Goal: Task Accomplishment & Management: Complete application form

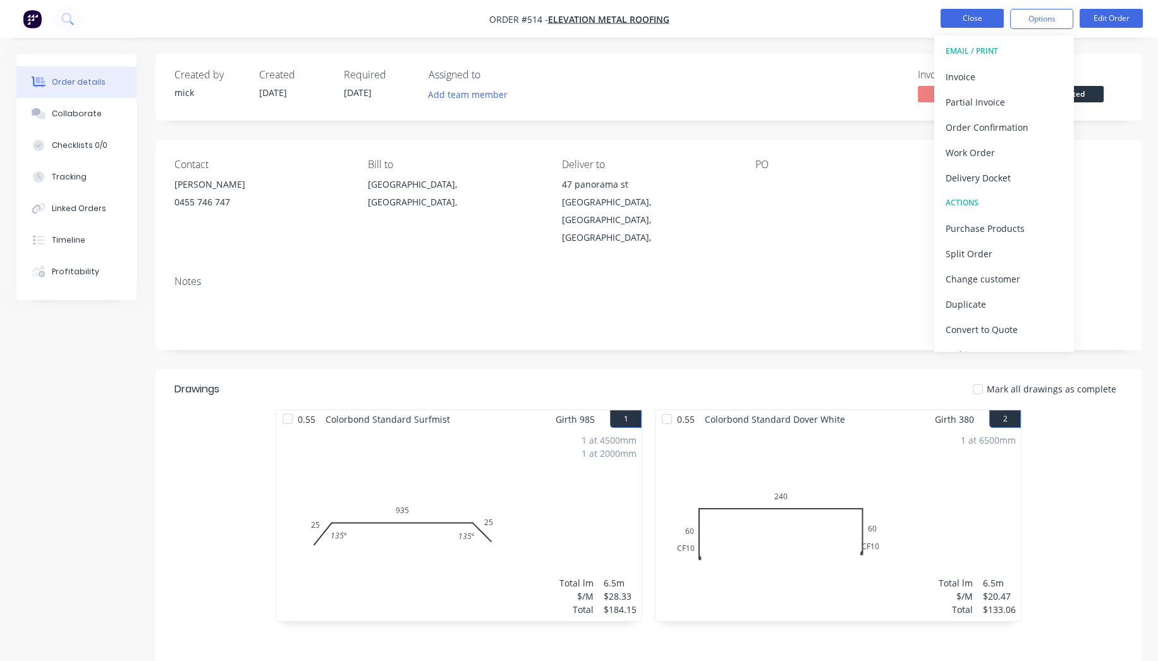
click at [988, 16] on button "Close" at bounding box center [971, 18] width 63 height 19
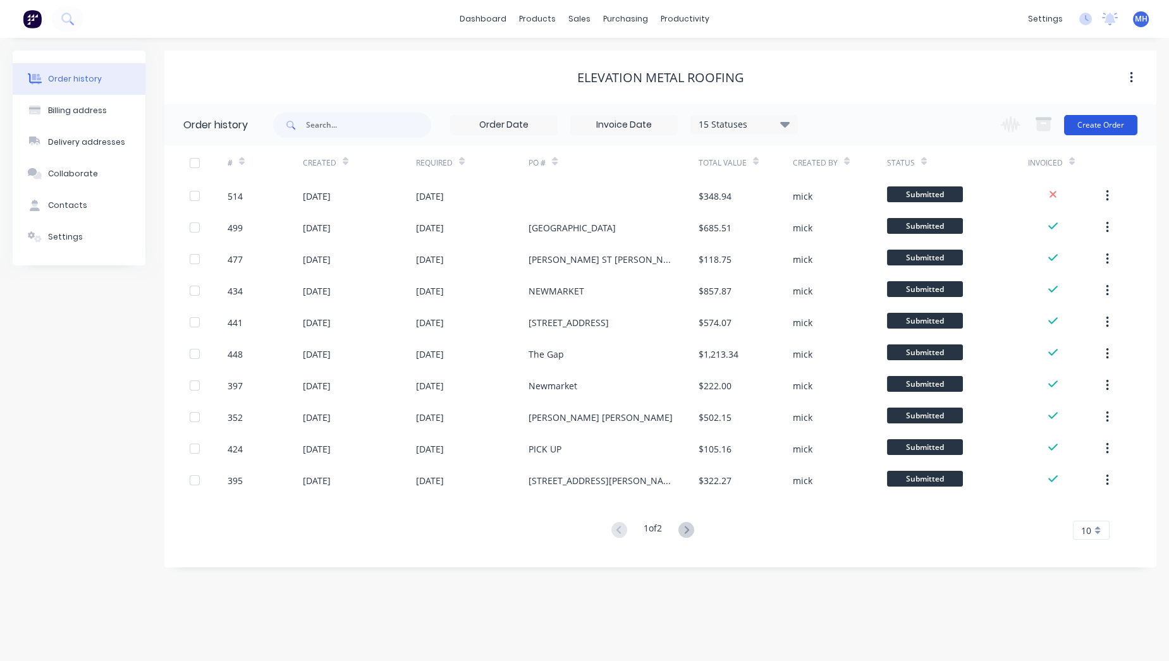
click at [1112, 131] on button "Create Order" at bounding box center [1100, 125] width 73 height 20
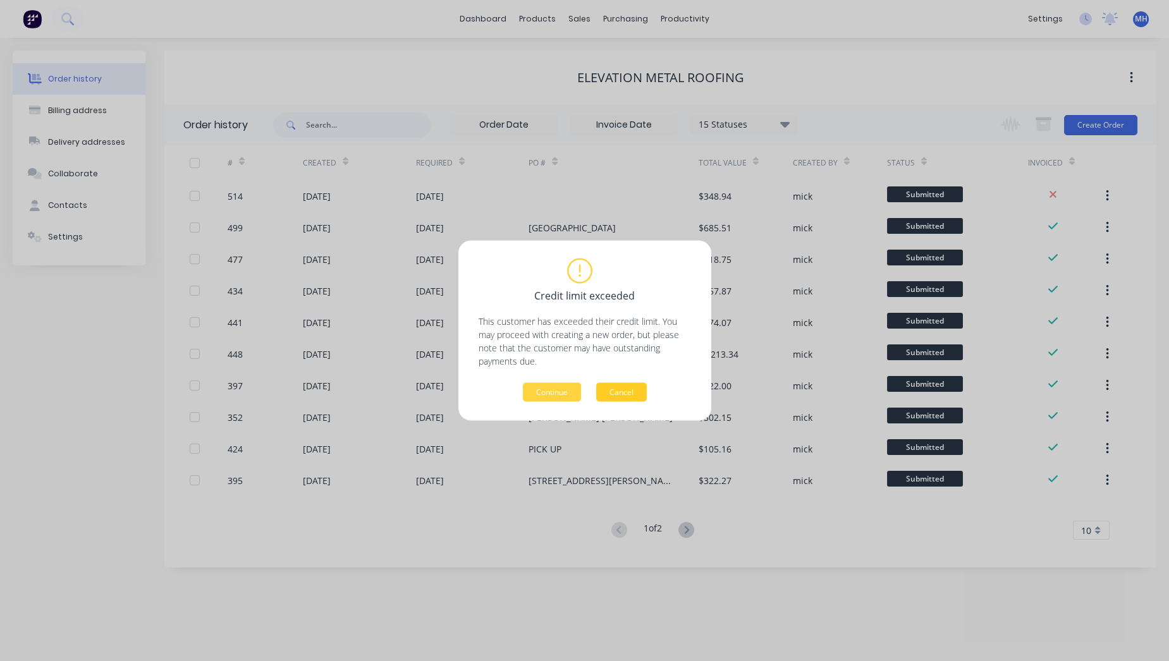
click at [636, 396] on button "Cancel" at bounding box center [621, 392] width 51 height 19
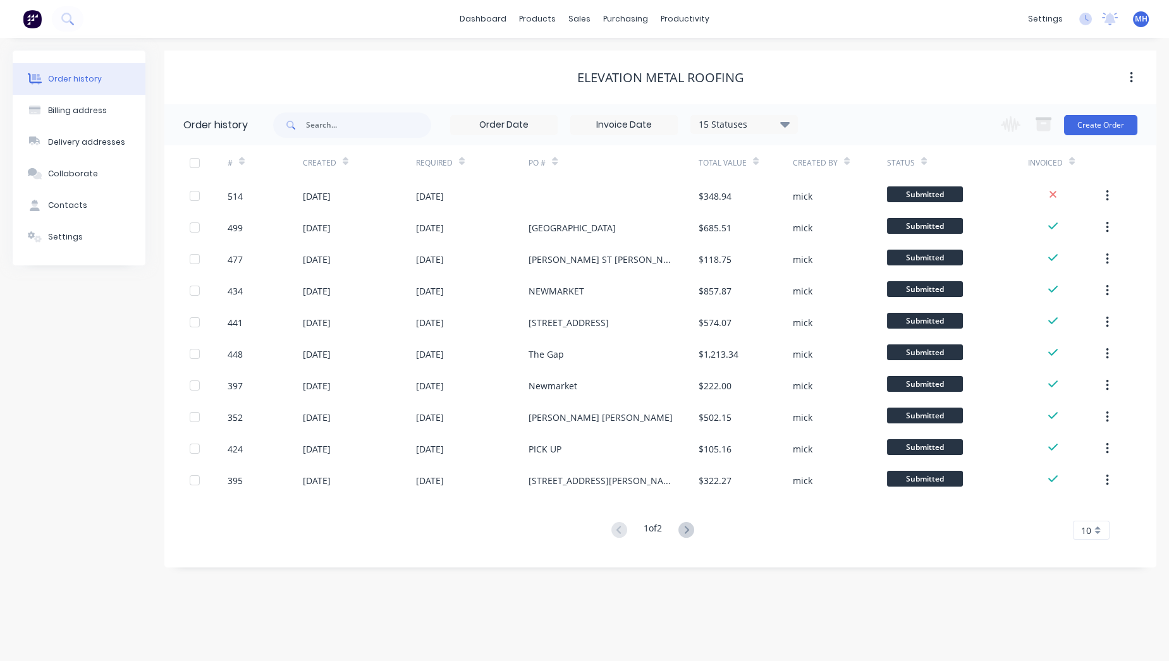
click at [33, 17] on img at bounding box center [32, 18] width 19 height 19
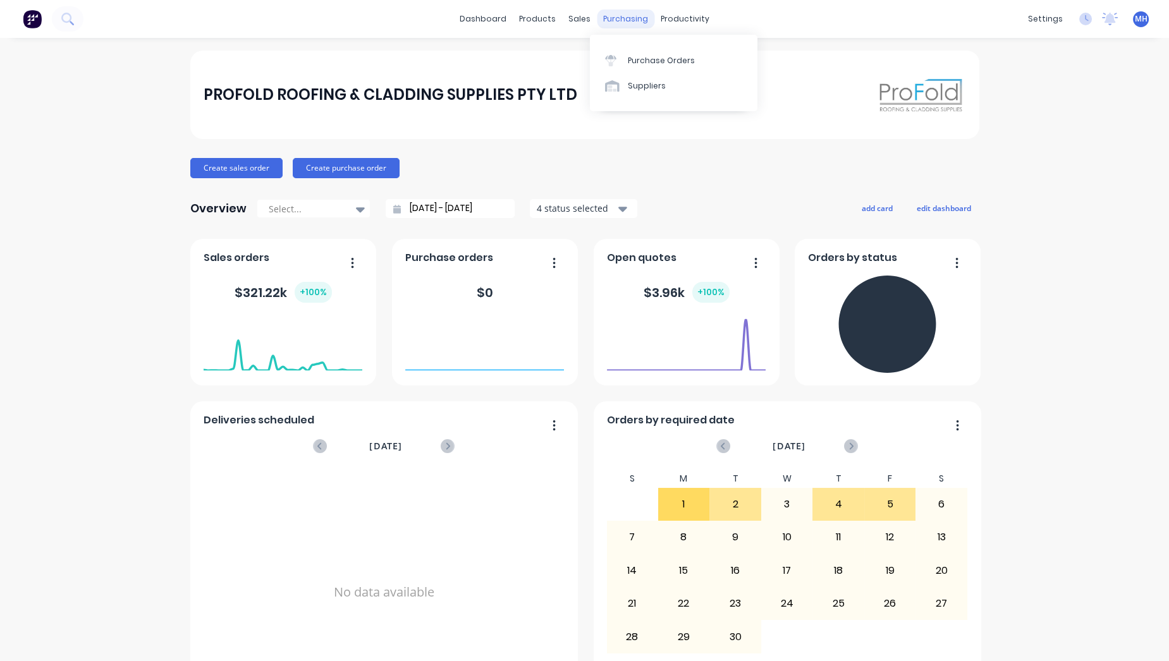
click at [605, 14] on div "purchasing" at bounding box center [626, 18] width 58 height 19
click at [576, 16] on div "sales" at bounding box center [579, 18] width 35 height 19
click at [604, 60] on div "Sales Orders" at bounding box center [621, 60] width 52 height 11
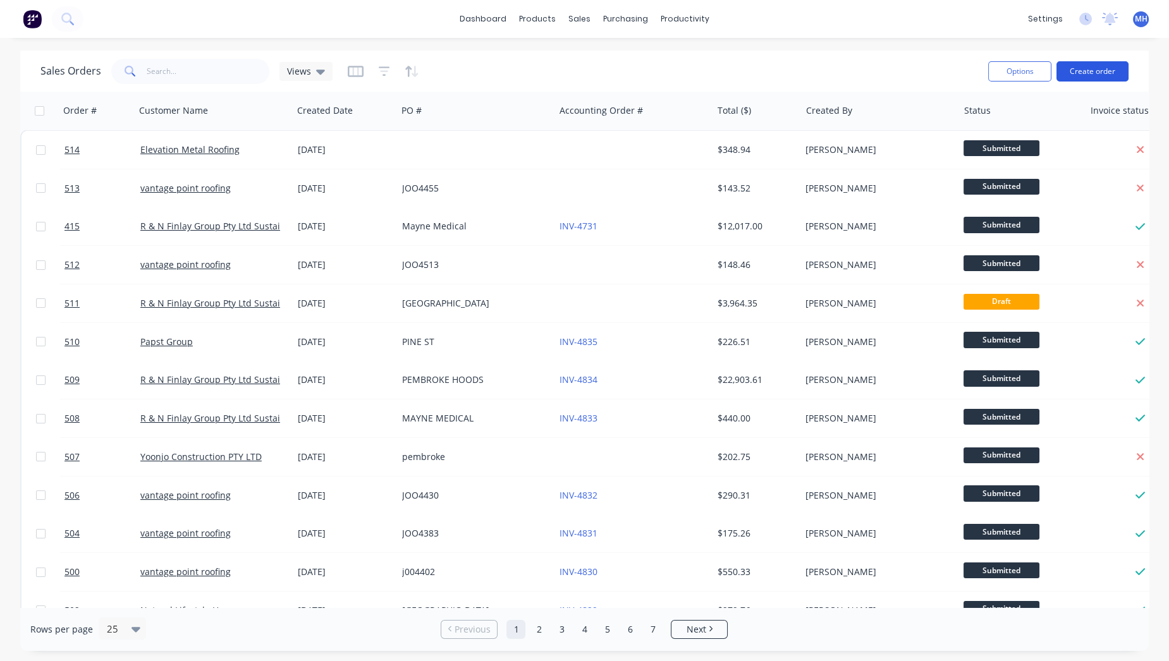
click at [1084, 71] on button "Create order" at bounding box center [1092, 71] width 72 height 20
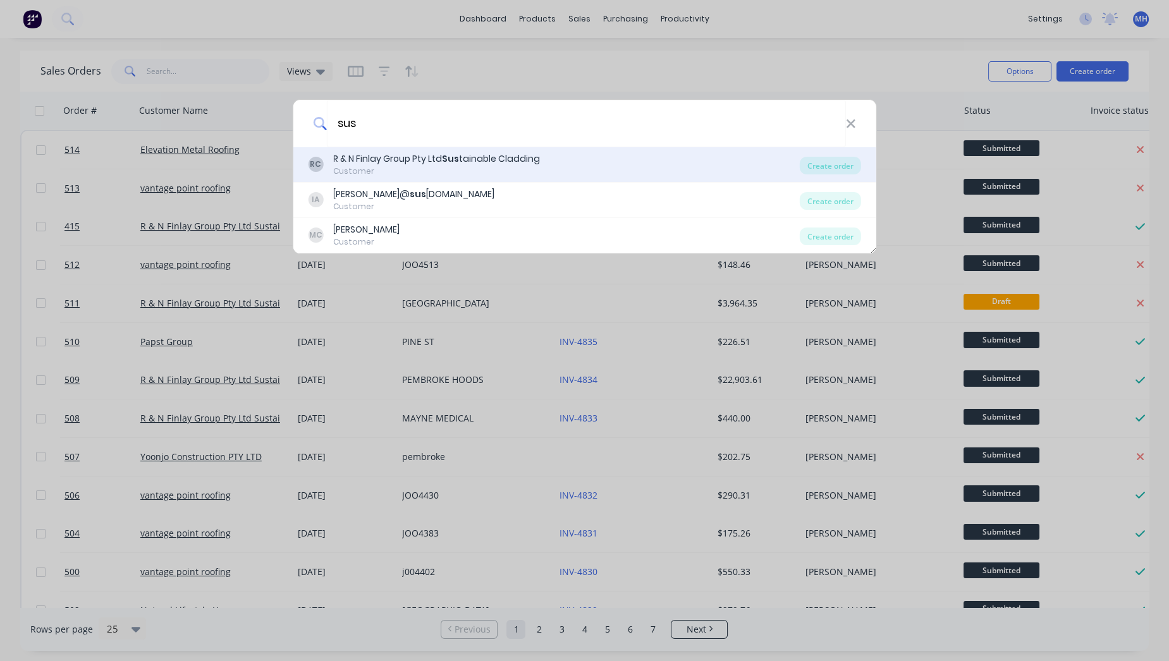
type input "sus"
click at [404, 154] on div "R & N Finlay Group Pty Ltd Sus tainable Cladding" at bounding box center [436, 158] width 207 height 13
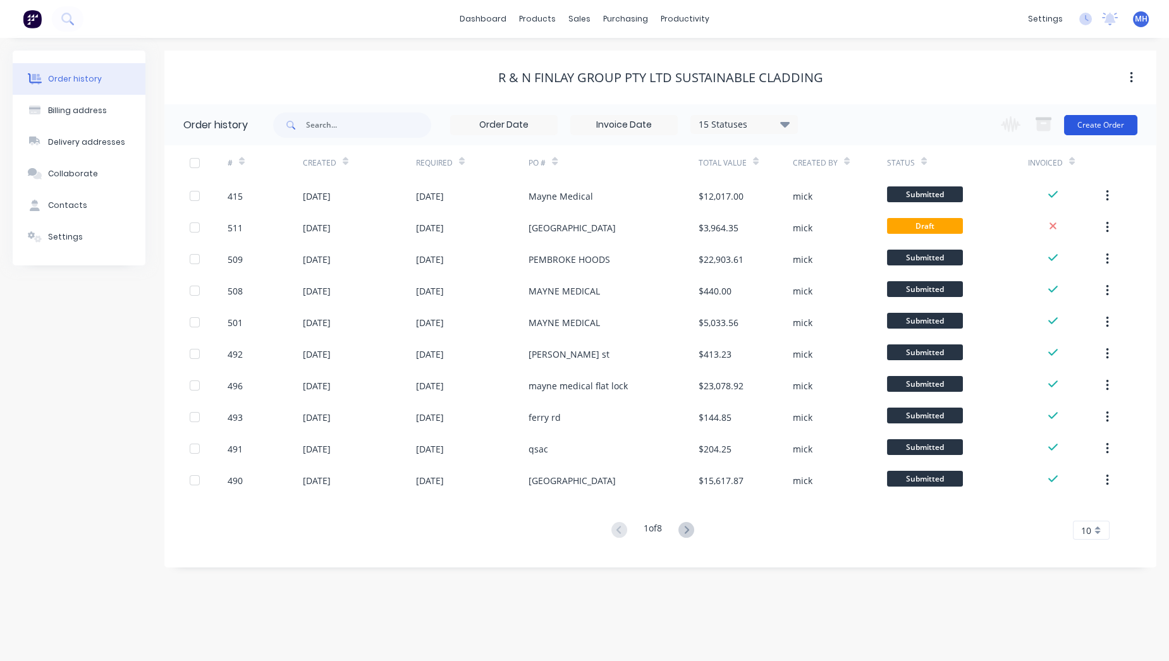
click at [1101, 123] on button "Create Order" at bounding box center [1100, 125] width 73 height 20
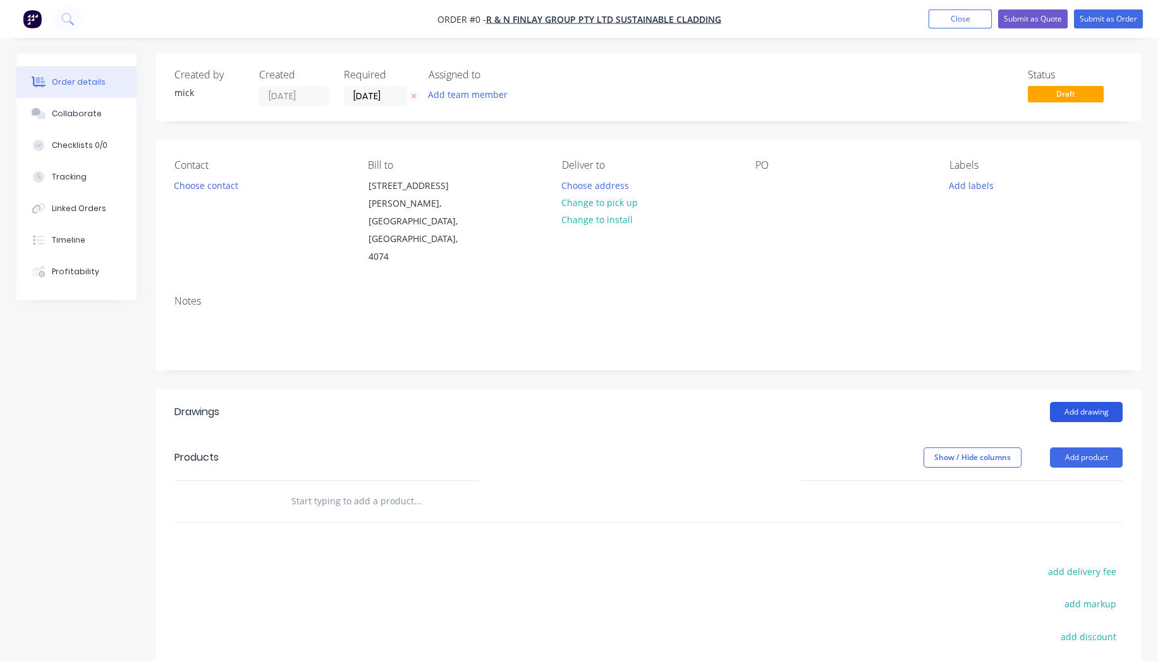
click at [1076, 402] on button "Add drawing" at bounding box center [1086, 412] width 73 height 20
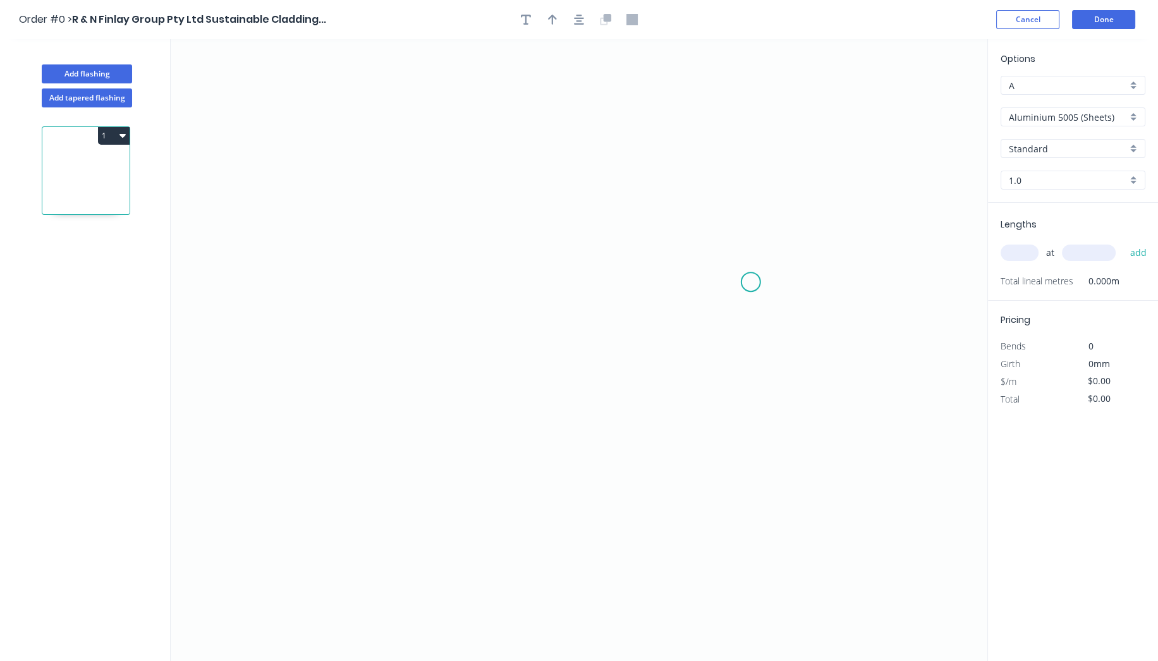
click at [751, 282] on icon "0" at bounding box center [579, 350] width 817 height 622
click at [751, 154] on icon at bounding box center [751, 218] width 0 height 128
click at [300, 138] on icon "0 ?" at bounding box center [579, 350] width 817 height 622
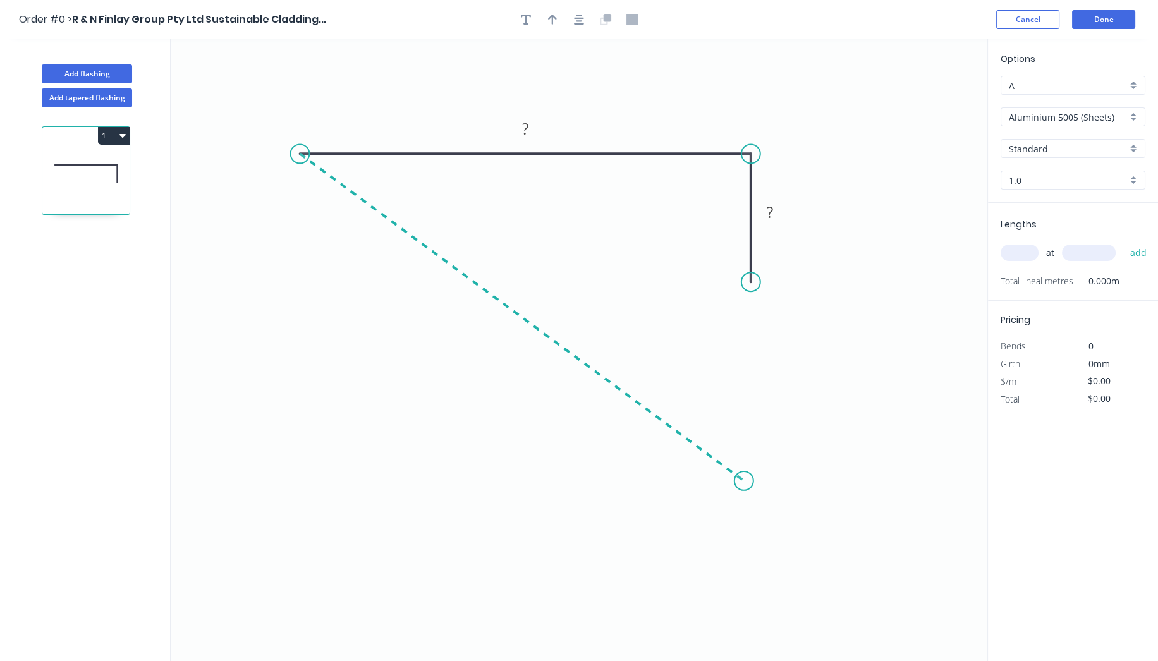
click at [744, 481] on icon "0 ? ?" at bounding box center [579, 350] width 817 height 622
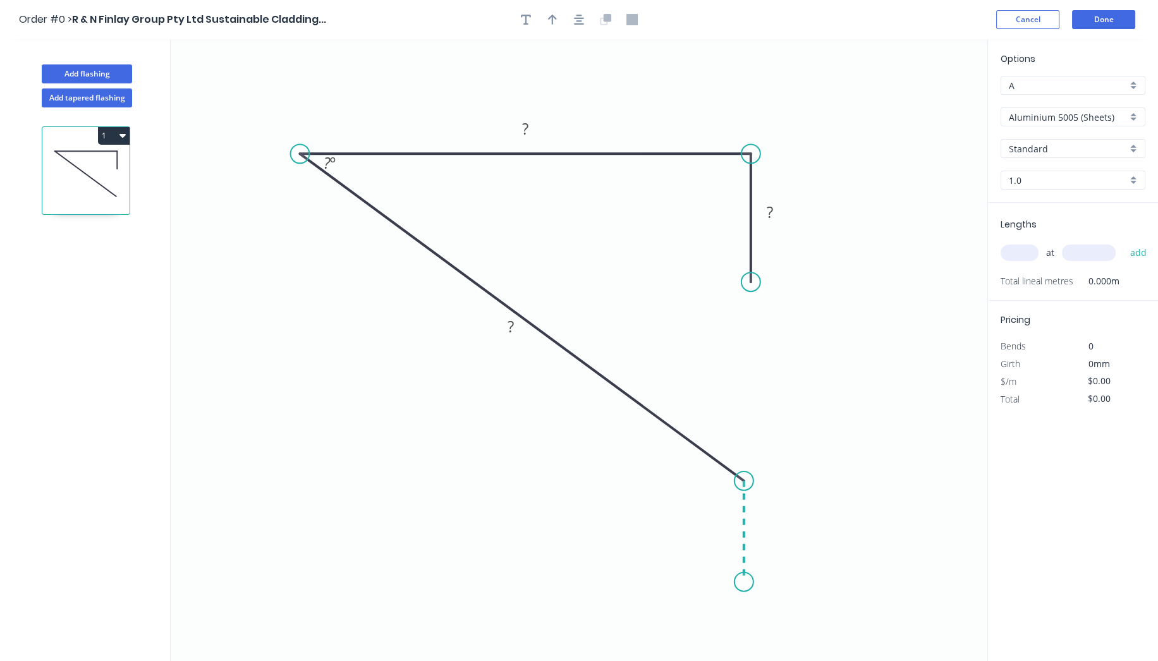
click at [746, 582] on icon "0 ? ? ? ? º" at bounding box center [579, 350] width 817 height 622
click at [731, 581] on icon "0 ? ? ? ? ? º ? º" at bounding box center [579, 350] width 817 height 622
click at [737, 494] on icon "0 ? ? ? ? ? ? º ? º" at bounding box center [579, 350] width 817 height 622
click at [709, 468] on icon "0 ? ? ? ? ? ? ? º ? º" at bounding box center [579, 350] width 817 height 622
click at [709, 468] on circle at bounding box center [709, 471] width 19 height 19
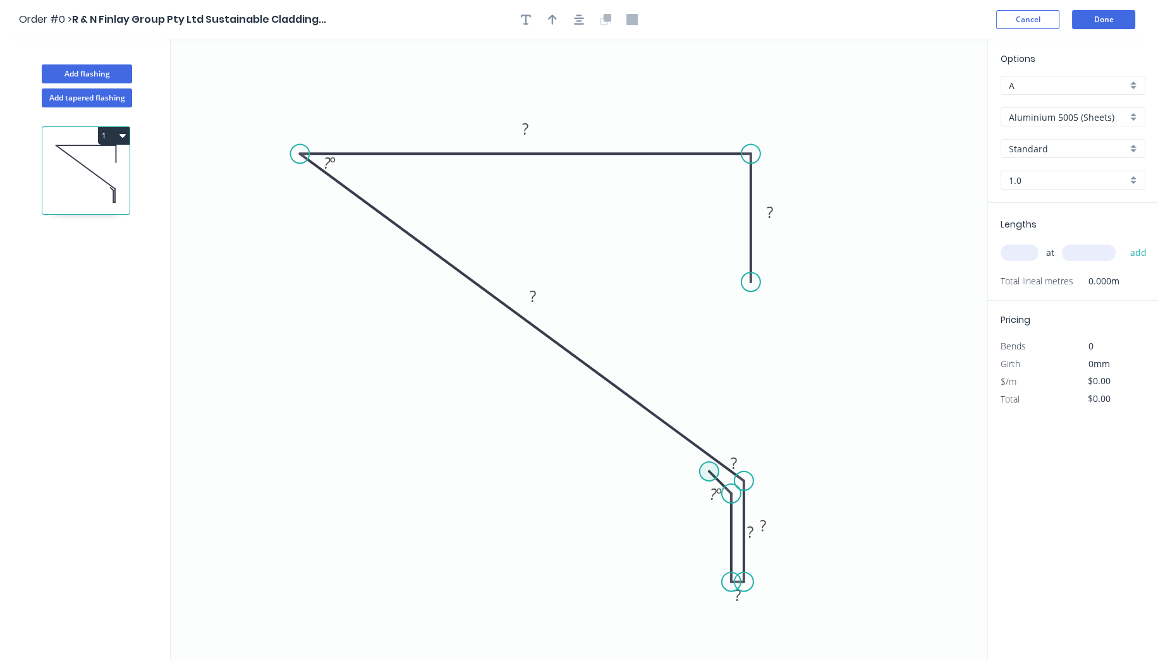
click at [709, 468] on circle at bounding box center [709, 471] width 19 height 19
click at [779, 612] on div "Hide measurement" at bounding box center [807, 611] width 127 height 26
click at [754, 524] on div "Hide angle" at bounding box center [774, 527] width 127 height 26
drag, startPoint x: 746, startPoint y: 530, endPoint x: 671, endPoint y: 533, distance: 75.3
click at [671, 533] on rect at bounding box center [687, 529] width 41 height 26
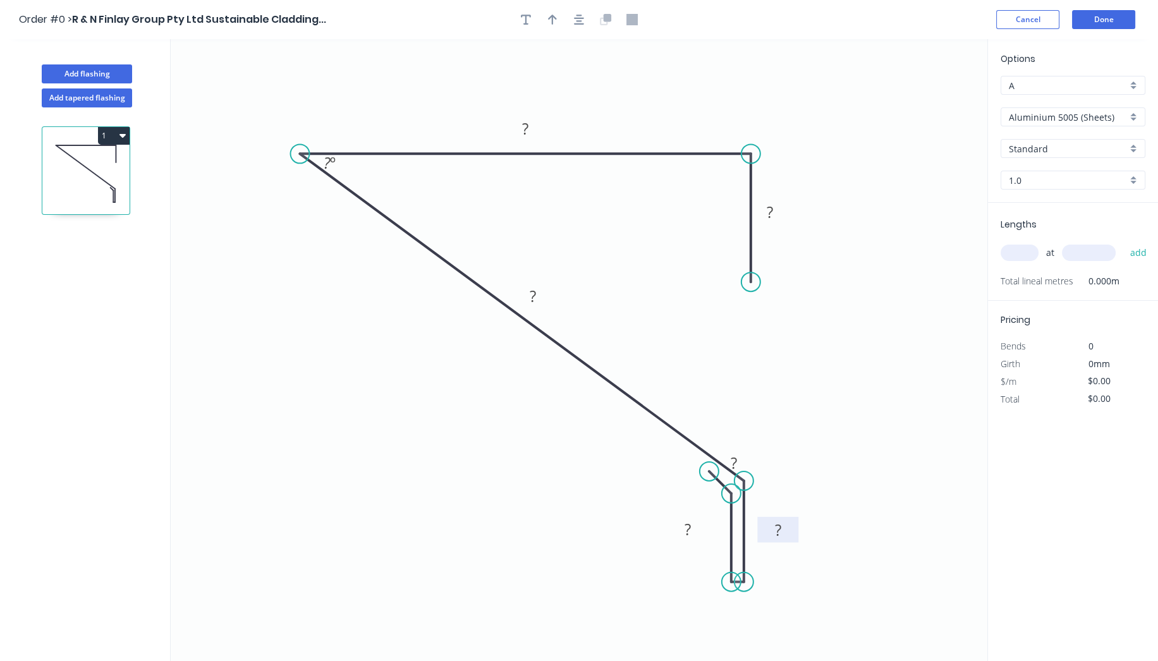
drag, startPoint x: 763, startPoint y: 534, endPoint x: 789, endPoint y: 533, distance: 25.9
click at [791, 533] on rect at bounding box center [777, 530] width 41 height 26
drag, startPoint x: 750, startPoint y: 457, endPoint x: 709, endPoint y: 483, distance: 48.6
click at [709, 483] on rect at bounding box center [692, 489] width 41 height 26
drag, startPoint x: 701, startPoint y: 532, endPoint x: 712, endPoint y: 535, distance: 11.2
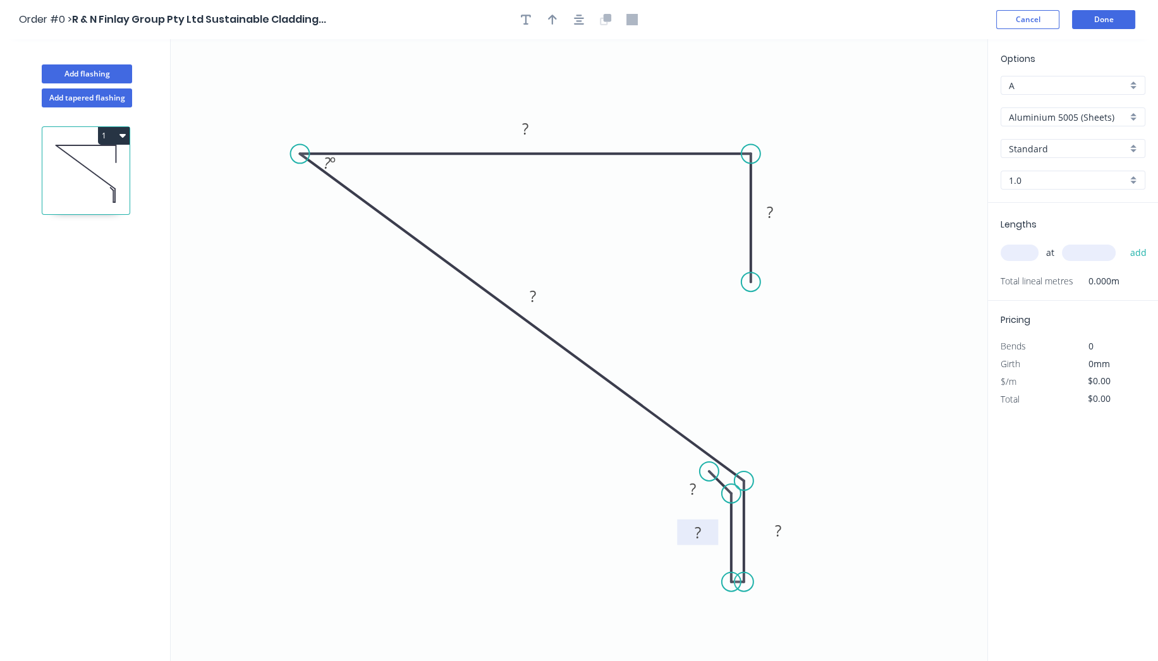
click at [712, 535] on rect at bounding box center [697, 532] width 41 height 26
click at [385, 202] on div "Hide angle" at bounding box center [394, 206] width 127 height 26
click at [812, 334] on div "Crush & Fold" at bounding box center [818, 328] width 127 height 26
click at [808, 319] on div "Flip bend" at bounding box center [814, 325] width 127 height 26
click at [790, 257] on tspan "10" at bounding box center [786, 259] width 18 height 21
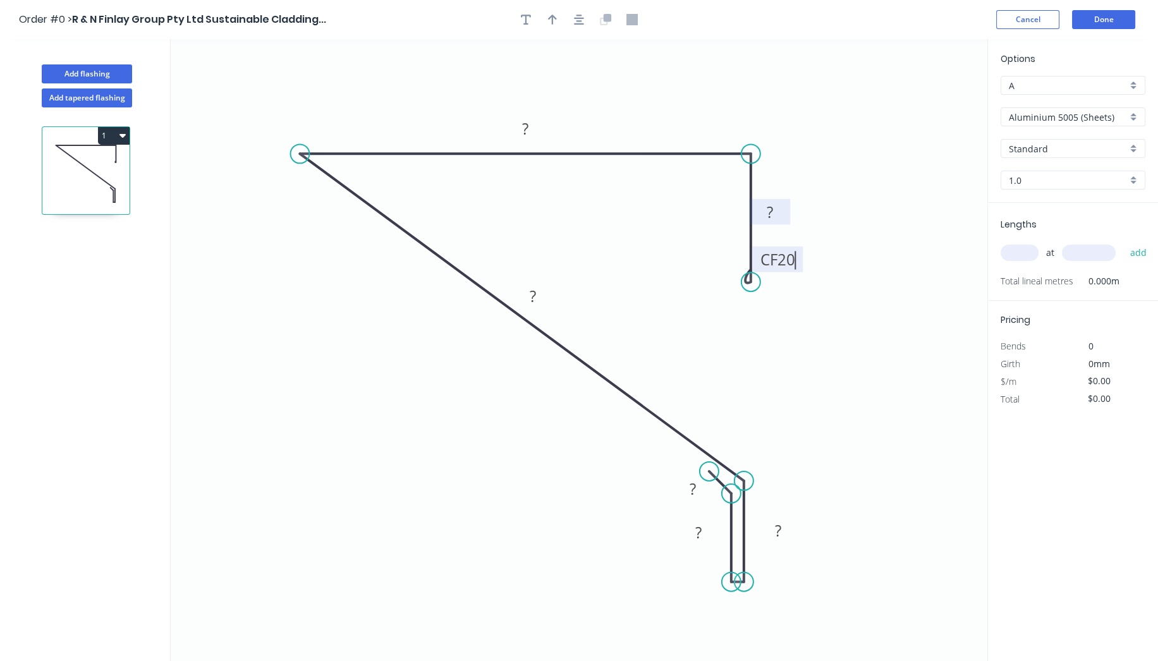
click at [786, 221] on rect at bounding box center [769, 212] width 41 height 26
click at [777, 213] on rect at bounding box center [769, 213] width 25 height 18
click at [538, 127] on g "?" at bounding box center [525, 129] width 41 height 26
click at [543, 298] on rect at bounding box center [532, 297] width 25 height 18
click at [785, 528] on rect at bounding box center [777, 532] width 25 height 18
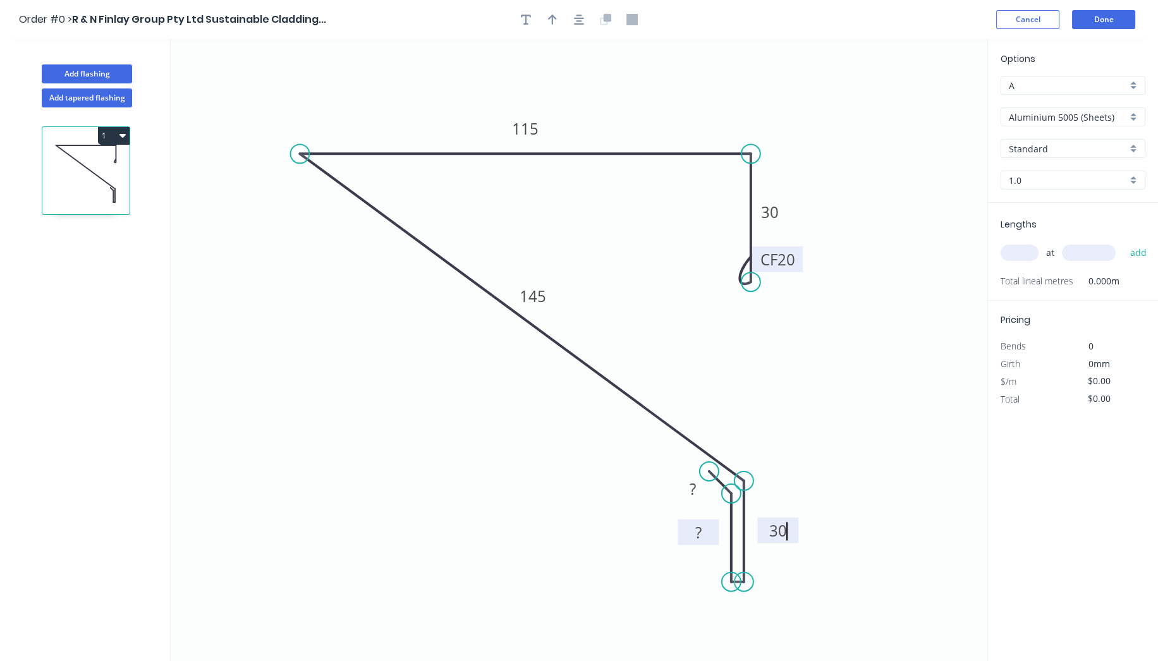
click at [706, 530] on rect at bounding box center [698, 534] width 25 height 18
click at [662, 490] on icon "0 ? 30 30 145 115 CF 20 30" at bounding box center [579, 350] width 817 height 622
click at [693, 487] on tspan "?" at bounding box center [692, 488] width 6 height 21
click at [860, 389] on icon "0 10? 30 30 145 115 CF 20 30" at bounding box center [579, 350] width 817 height 622
click at [692, 495] on tspan "?" at bounding box center [692, 488] width 6 height 21
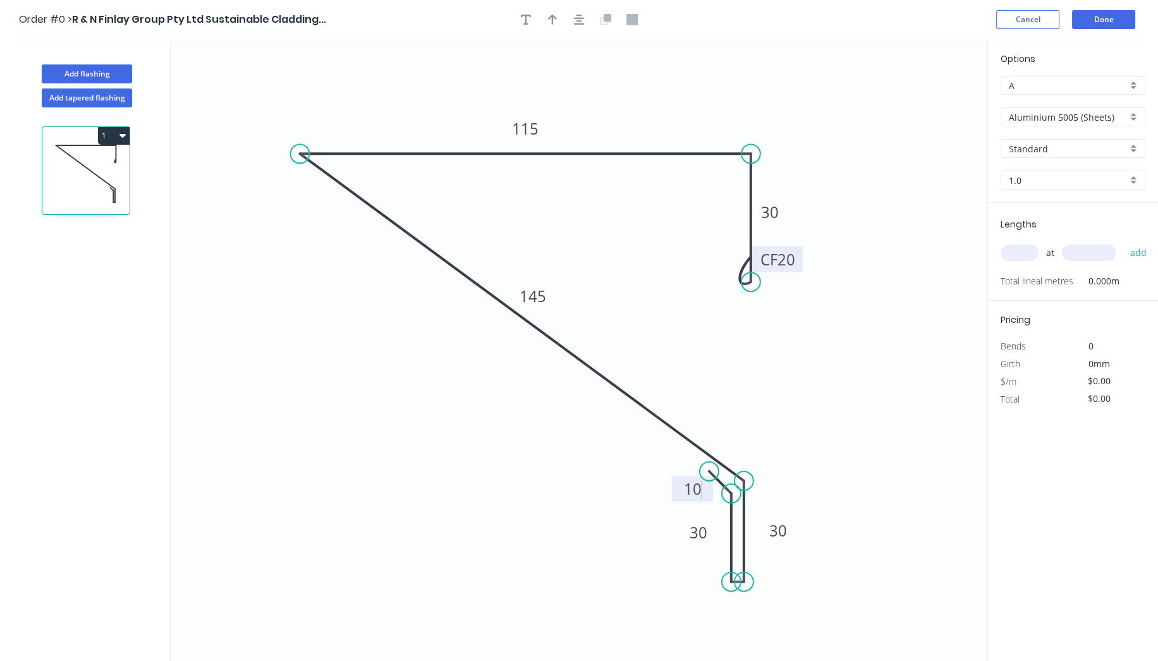
click at [946, 414] on icon "0 10 30 30 145 115 CF 20 30" at bounding box center [579, 350] width 817 height 622
click at [1010, 246] on input "text" at bounding box center [1019, 253] width 38 height 16
type input "1"
type input "1560"
click at [1106, 111] on input "Aluminium 5005 (Sheets)" at bounding box center [1068, 117] width 118 height 13
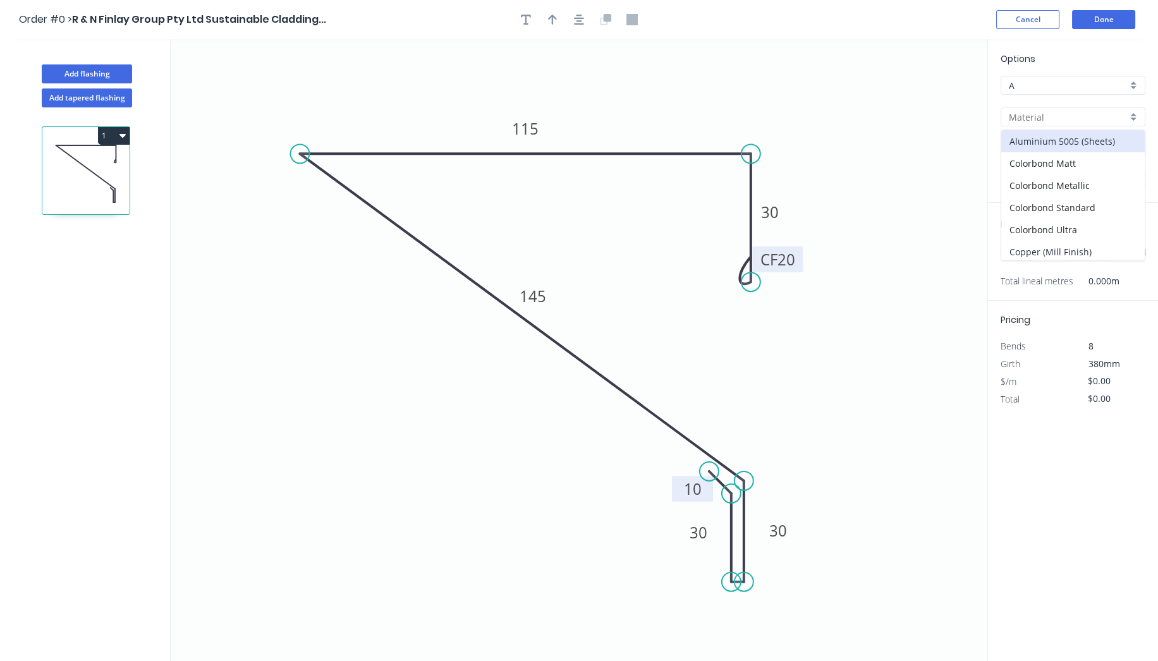
click at [1106, 246] on div "Copper (Mill Finish)" at bounding box center [1072, 252] width 143 height 22
type input "Copper (Mill Finish)"
type input "Mill Finish"
type input "0.55"
type input "$80.31"
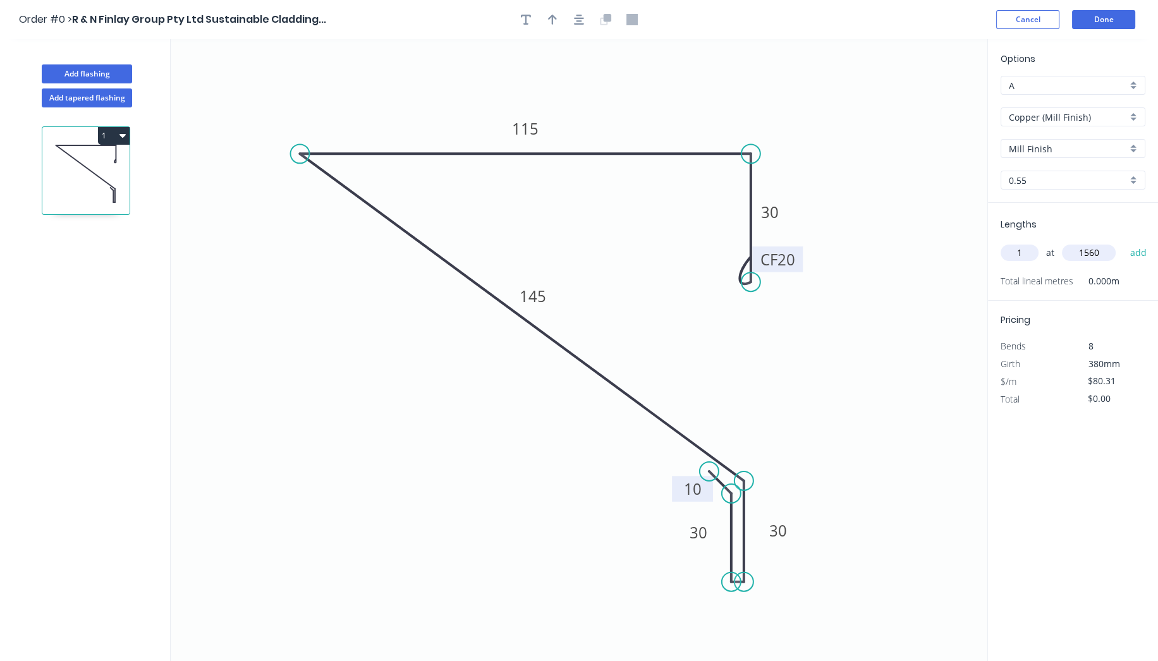
click at [956, 335] on icon "0 10 30 30 145 115 CF 20 30" at bounding box center [579, 350] width 817 height 622
click at [1146, 251] on button "add" at bounding box center [1138, 252] width 30 height 21
type input "$125.28"
click at [1108, 15] on button "Done" at bounding box center [1103, 19] width 63 height 19
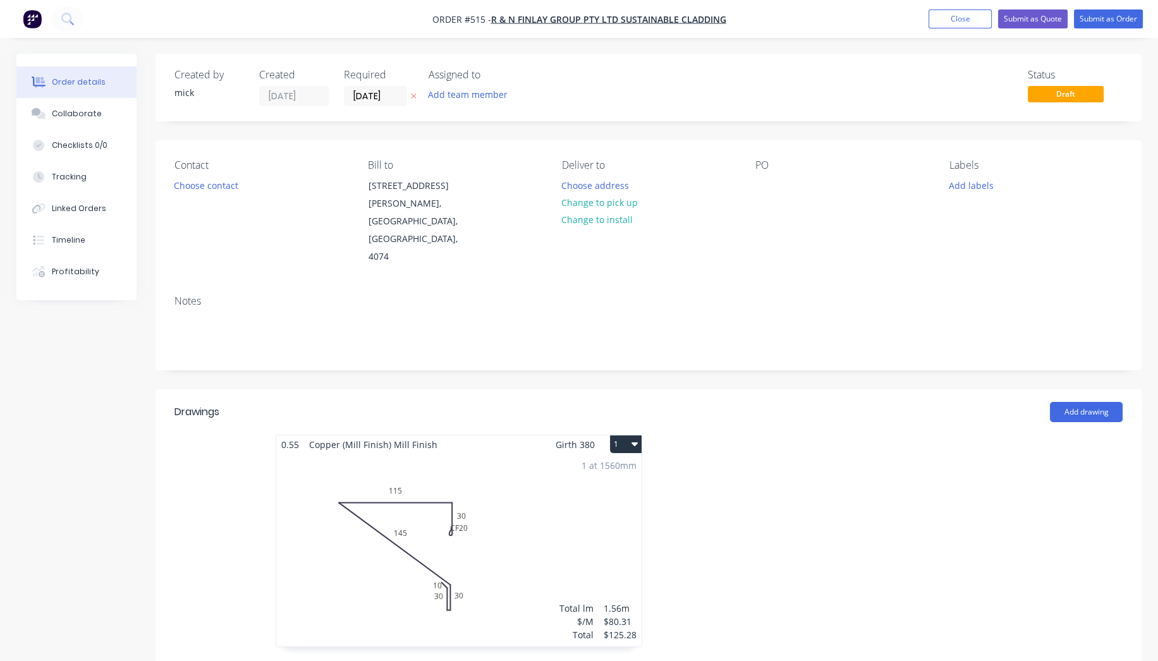
click at [1095, 389] on header "Drawings Add drawing" at bounding box center [648, 412] width 986 height 46
click at [1097, 402] on button "Add drawing" at bounding box center [1086, 412] width 73 height 20
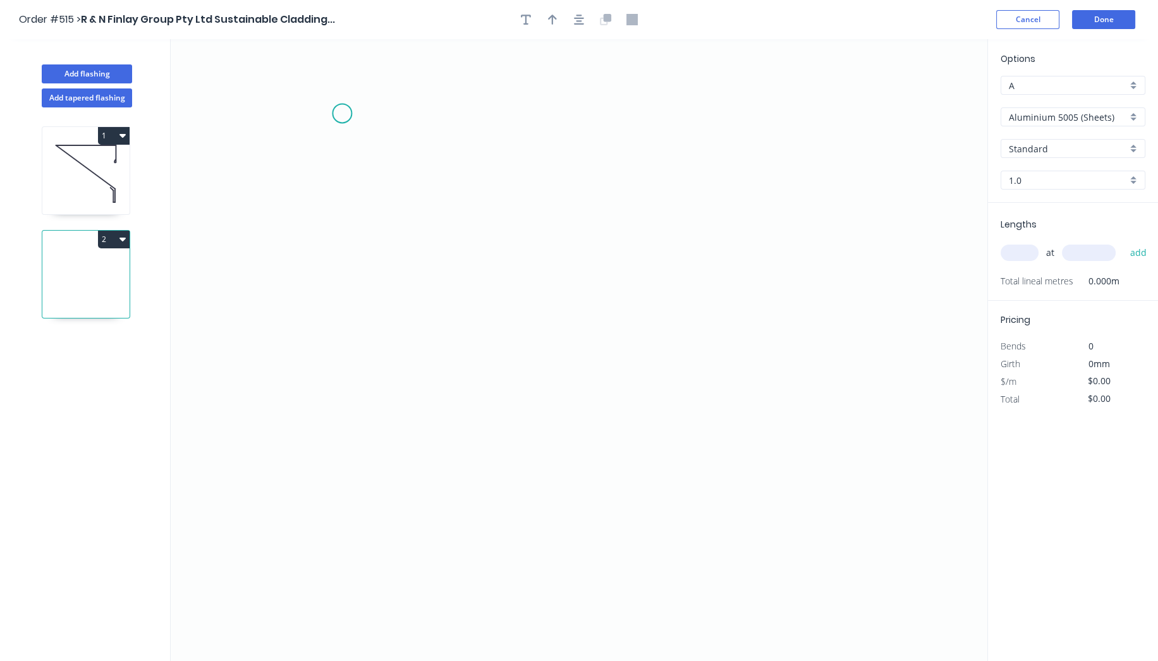
click at [342, 112] on icon "0" at bounding box center [579, 350] width 817 height 622
click at [355, 279] on icon "0" at bounding box center [579, 350] width 817 height 622
drag, startPoint x: 354, startPoint y: 282, endPoint x: 341, endPoint y: 281, distance: 12.7
click at [341, 281] on circle at bounding box center [341, 280] width 19 height 19
click at [346, 281] on circle at bounding box center [341, 280] width 19 height 19
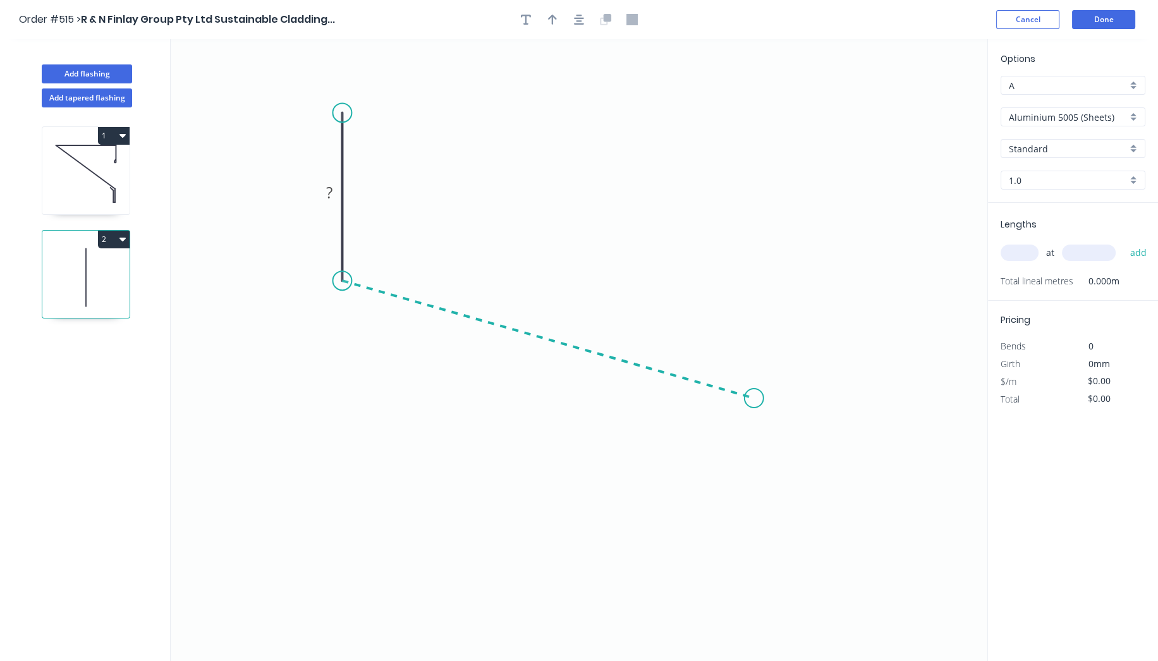
click at [754, 398] on icon "0 ?" at bounding box center [579, 350] width 817 height 622
click at [758, 541] on icon "0 ? ? ? º" at bounding box center [579, 350] width 817 height 622
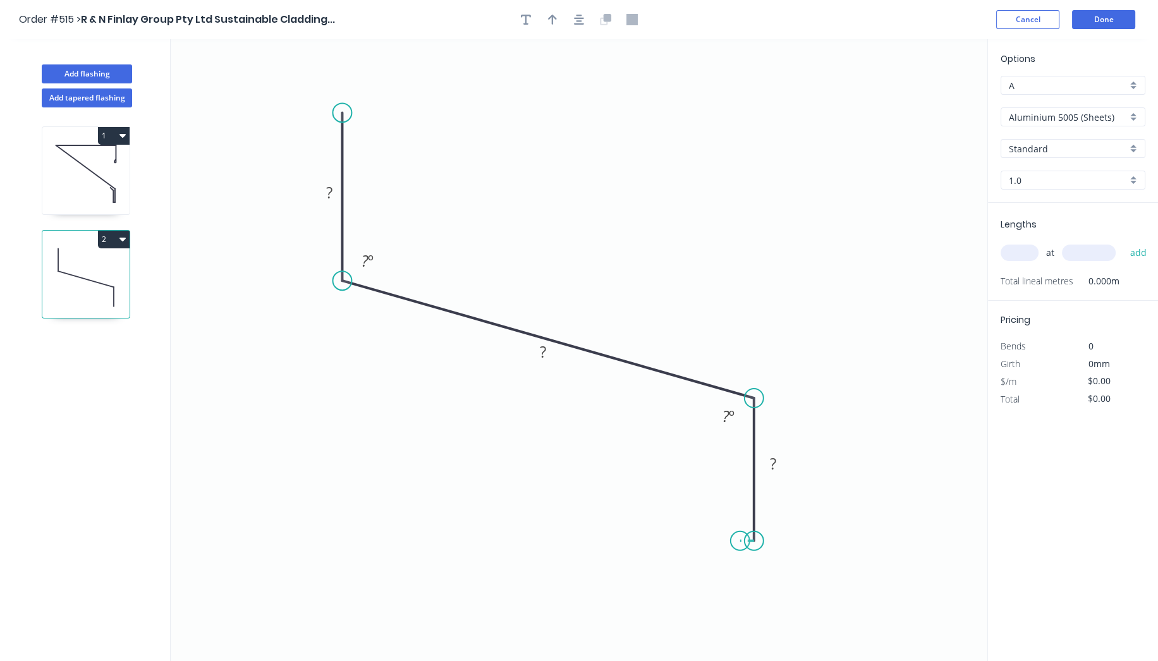
click at [740, 541] on icon at bounding box center [747, 541] width 14 height 0
click at [742, 416] on rect at bounding box center [728, 416] width 41 height 26
click at [701, 396] on icon at bounding box center [720, 406] width 39 height 20
click at [701, 396] on circle at bounding box center [700, 396] width 19 height 19
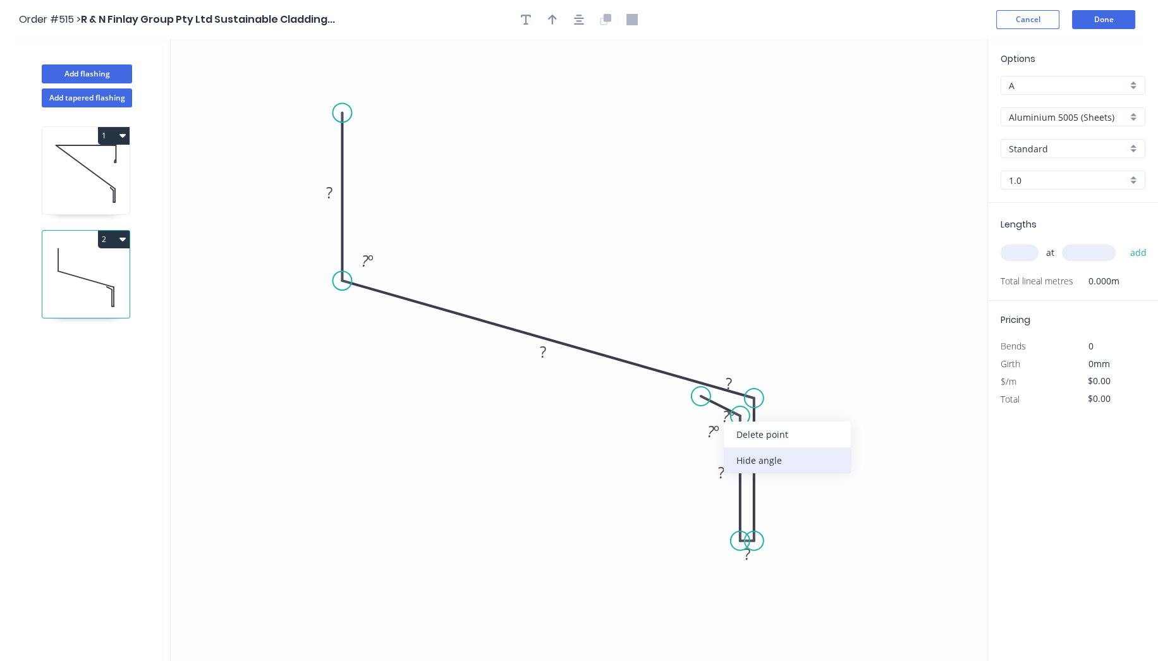
click at [755, 456] on div "Hide angle" at bounding box center [787, 460] width 127 height 26
click at [738, 455] on div "Hide angle" at bounding box center [773, 465] width 127 height 26
drag, startPoint x: 745, startPoint y: 380, endPoint x: 720, endPoint y: 416, distance: 43.6
click at [720, 416] on rect at bounding box center [704, 419] width 41 height 26
click at [442, 301] on div "Hide angle" at bounding box center [435, 301] width 127 height 26
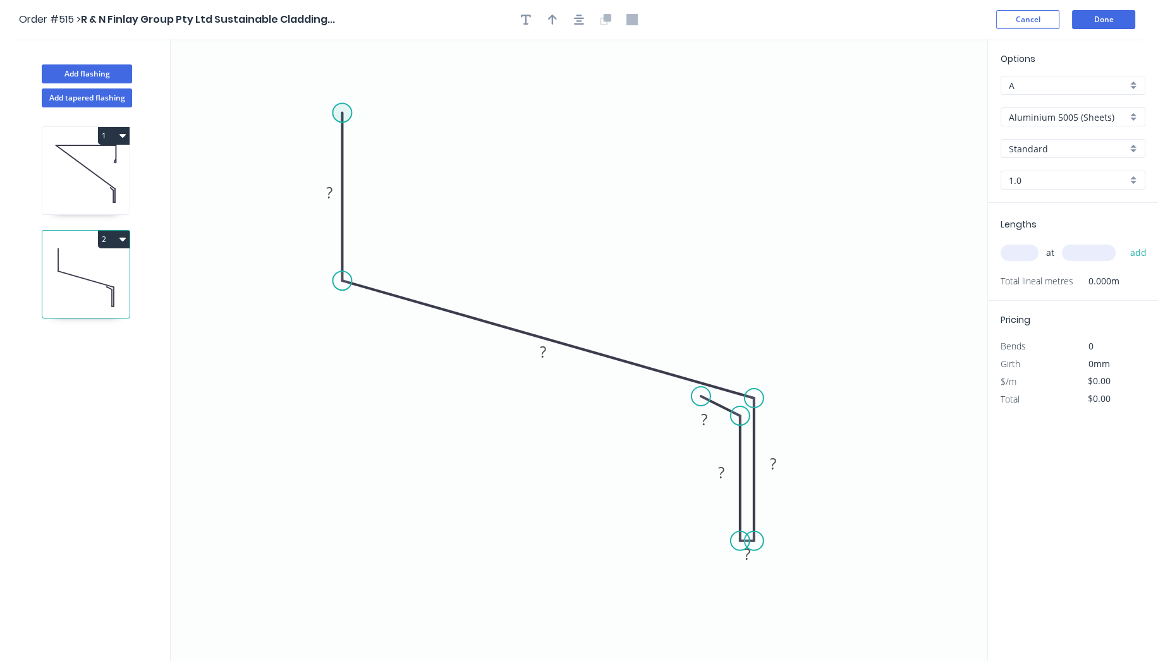
click at [344, 109] on circle at bounding box center [341, 112] width 19 height 19
click at [355, 112] on icon "0 ? ? ? ? ? ?" at bounding box center [579, 350] width 817 height 622
click at [354, 266] on icon "0 ? ? ? ? ? ? ?" at bounding box center [579, 350] width 817 height 622
click at [393, 278] on icon "0 ? ? ? ? ? ? ? ?" at bounding box center [579, 350] width 817 height 622
click at [396, 274] on circle at bounding box center [393, 278] width 19 height 19
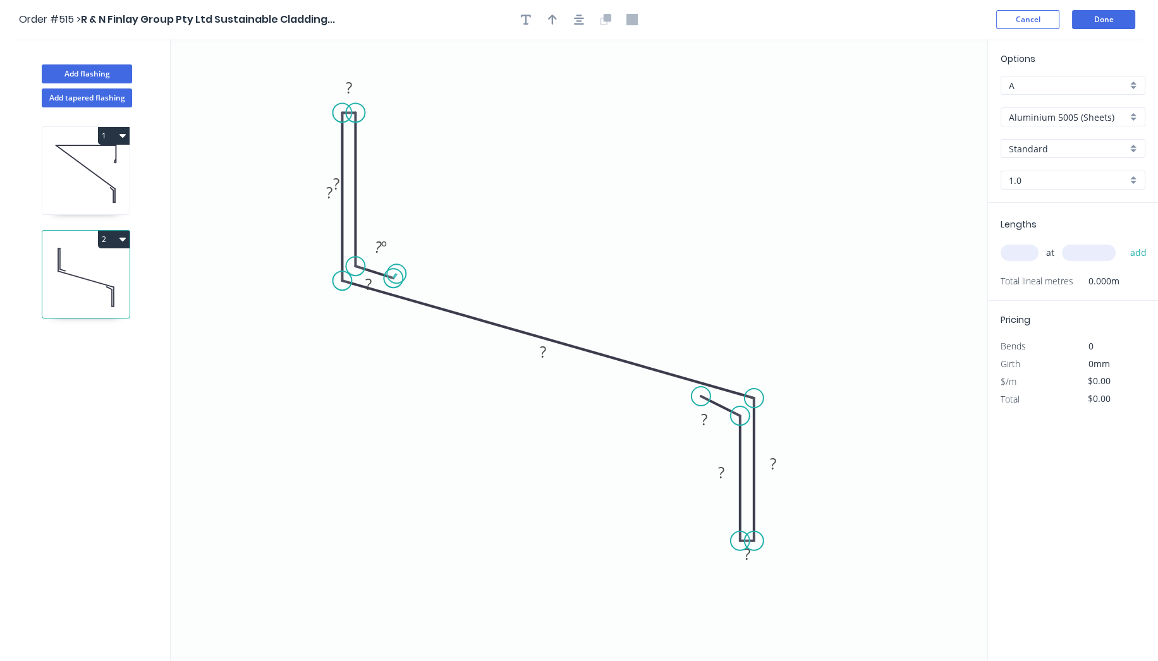
click at [396, 274] on circle at bounding box center [393, 278] width 19 height 19
drag, startPoint x: 349, startPoint y: 186, endPoint x: 399, endPoint y: 194, distance: 51.2
click at [399, 194] on rect at bounding box center [387, 192] width 41 height 26
click at [417, 104] on div "Hide measurement" at bounding box center [419, 101] width 127 height 26
click at [412, 289] on div "Hide angle" at bounding box center [443, 288] width 127 height 26
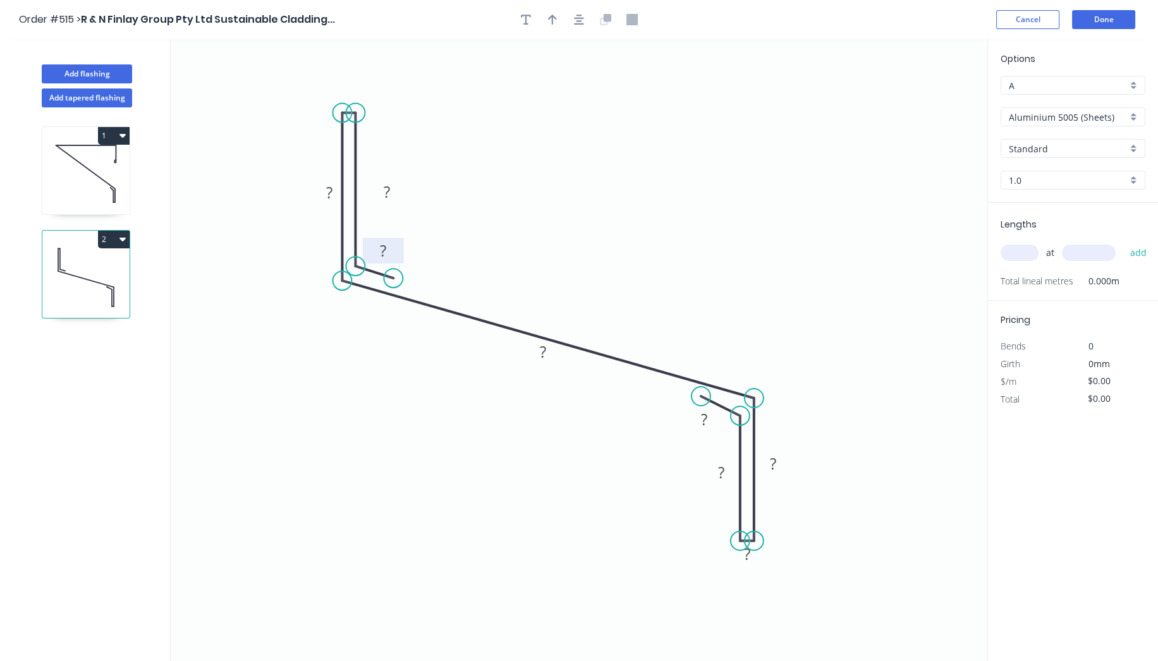
drag, startPoint x: 353, startPoint y: 289, endPoint x: 368, endPoint y: 256, distance: 36.5
click at [368, 256] on rect at bounding box center [383, 251] width 41 height 26
click at [389, 246] on rect at bounding box center [382, 252] width 25 height 18
click at [706, 424] on tspan "?" at bounding box center [704, 419] width 6 height 21
click at [570, 217] on icon "0 10 30 ? 30 30 145 30 10" at bounding box center [579, 350] width 817 height 622
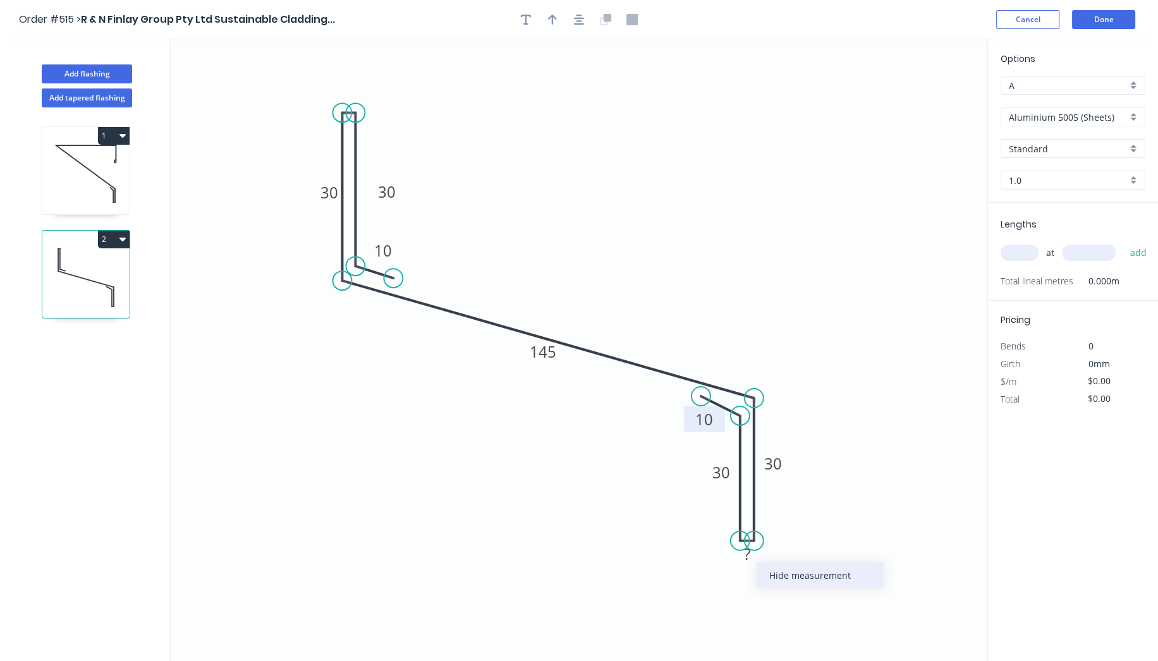
click at [785, 584] on div "Hide measurement" at bounding box center [819, 575] width 127 height 26
click at [1033, 251] on input "text" at bounding box center [1019, 253] width 38 height 16
type input "4"
type input "1560"
click at [1056, 118] on input "Aluminium 5005 (Sheets)" at bounding box center [1068, 117] width 118 height 13
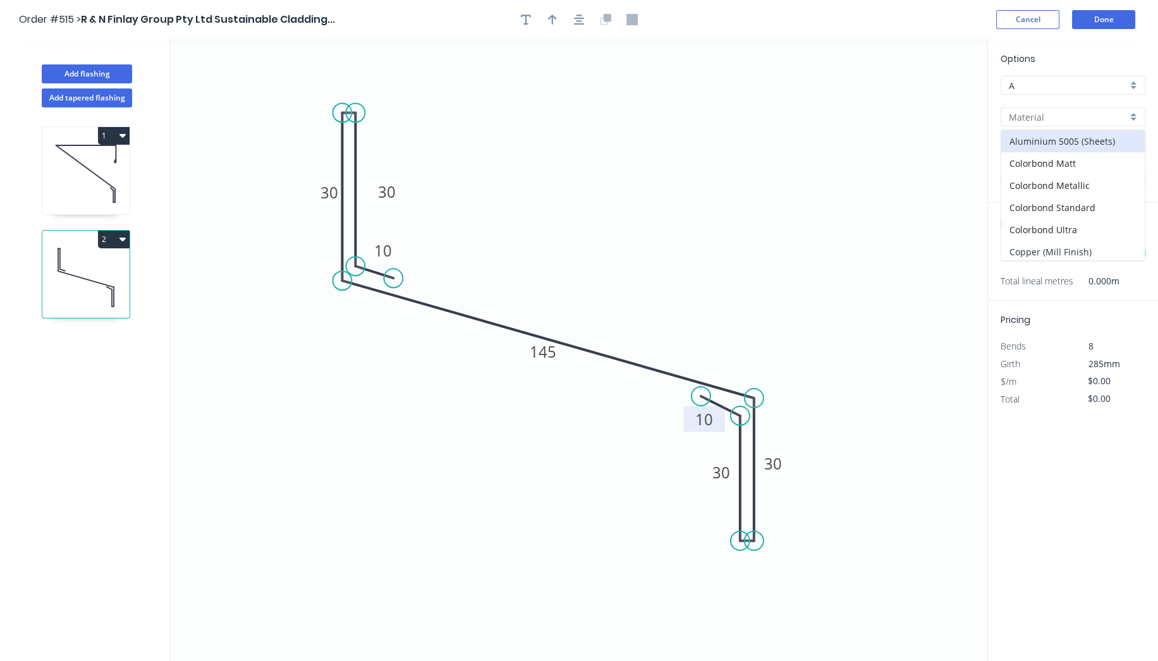
click at [1081, 250] on div "Copper (Mill Finish)" at bounding box center [1072, 252] width 143 height 22
type input "Copper (Mill Finish)"
type input "Mill Finish"
type input "0.55"
type input "$63.80"
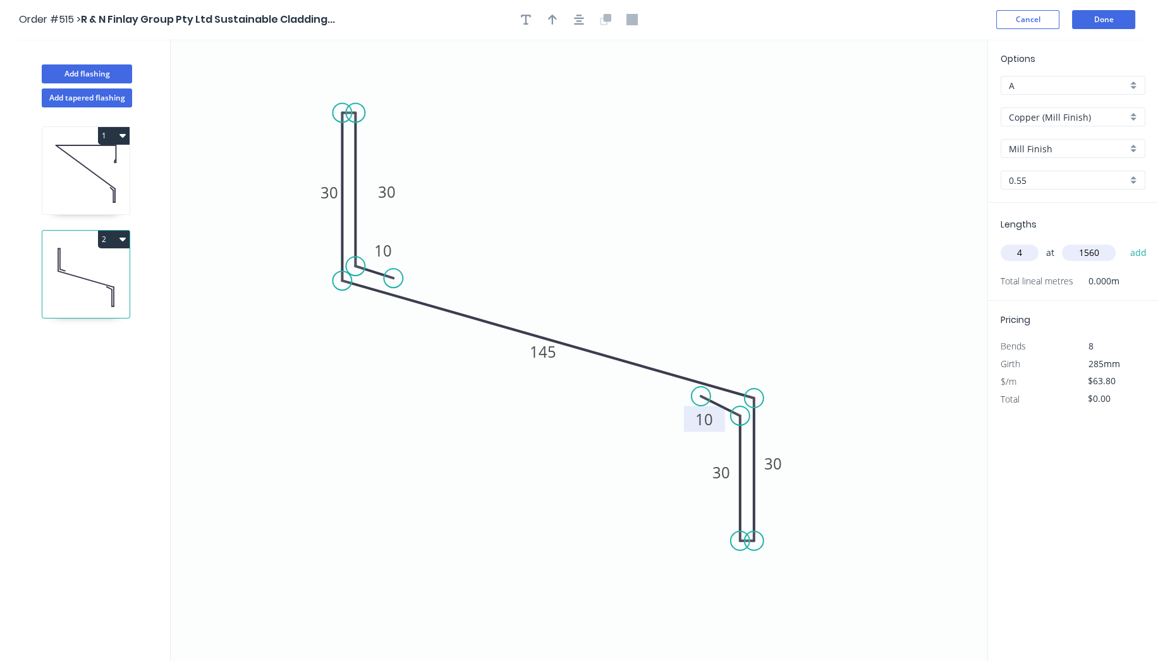
click at [839, 214] on icon "0 10 30 30 30 145 30 10" at bounding box center [579, 350] width 817 height 622
click at [777, 194] on icon "0 10 30 30 30 145 30 10" at bounding box center [579, 350] width 817 height 622
click at [1130, 245] on button "add" at bounding box center [1138, 252] width 30 height 21
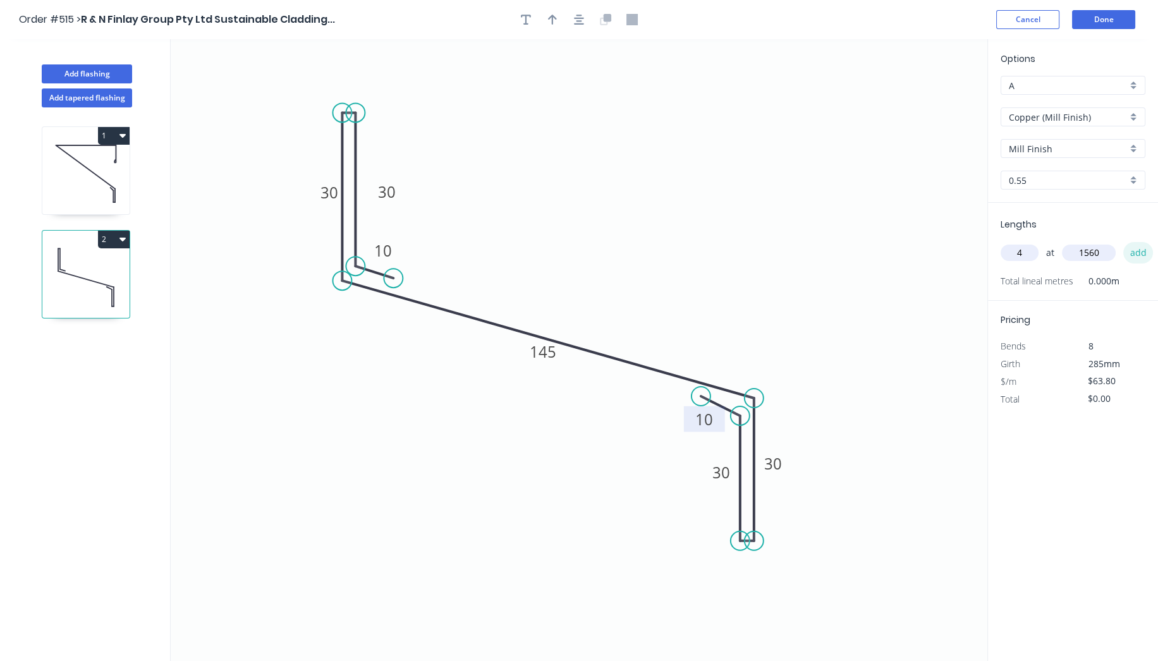
type input "$398.11"
click at [1121, 11] on button "Done" at bounding box center [1103, 19] width 63 height 19
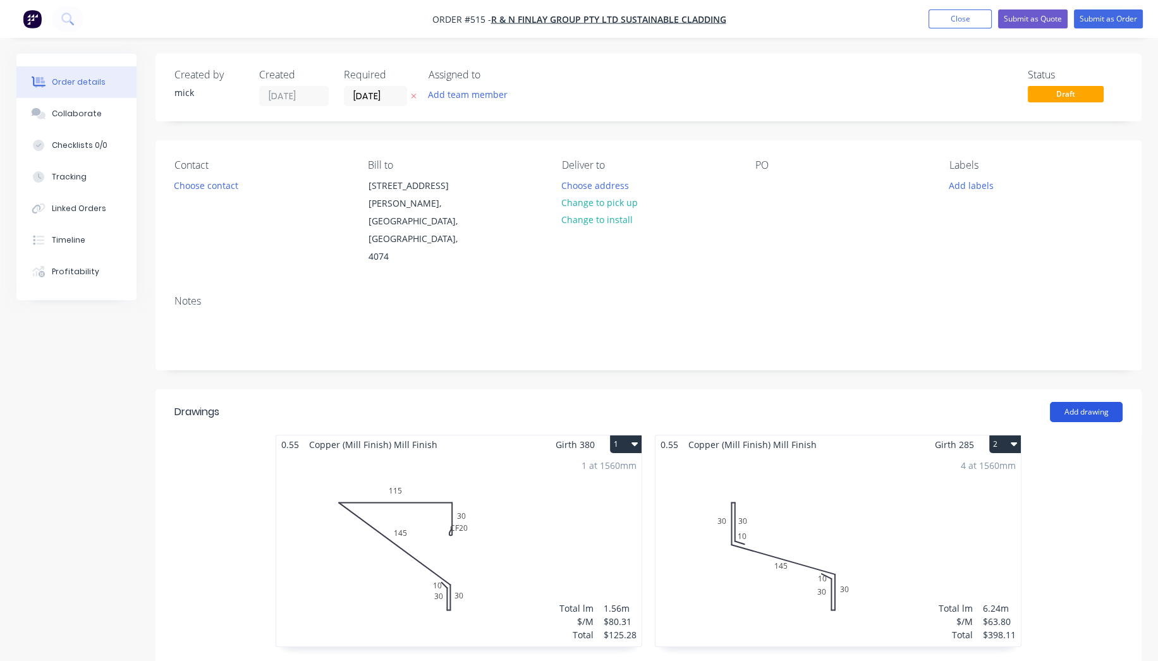
click at [1098, 402] on button "Add drawing" at bounding box center [1086, 412] width 73 height 20
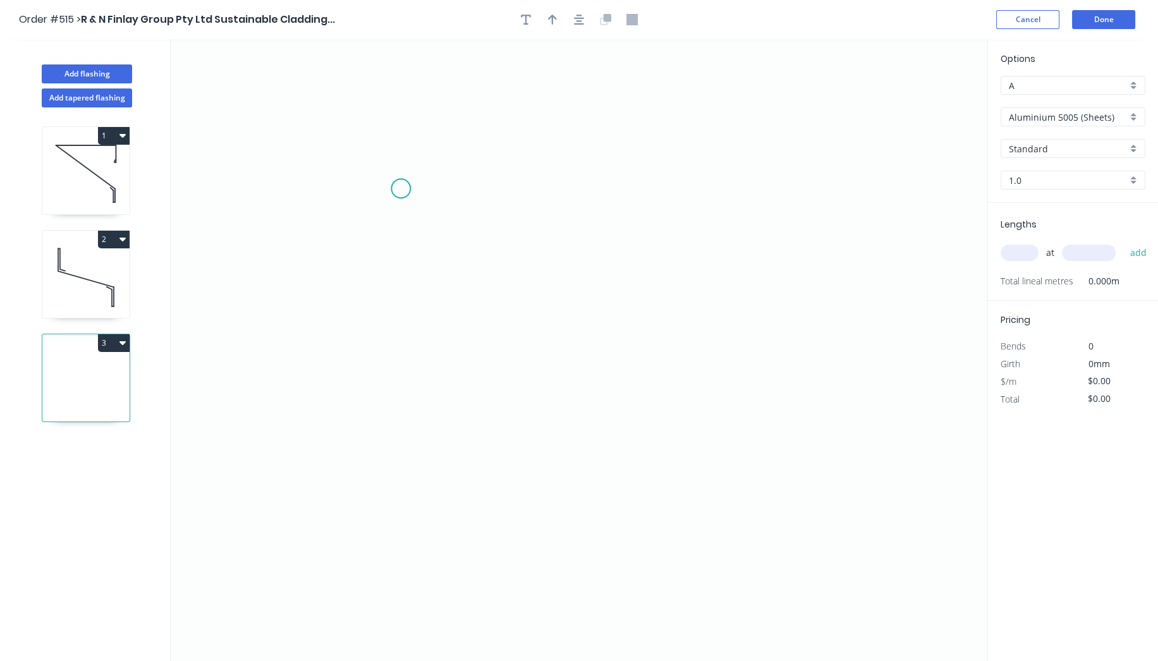
click at [401, 188] on icon "0" at bounding box center [579, 350] width 817 height 622
click at [405, 313] on icon "0" at bounding box center [579, 350] width 817 height 622
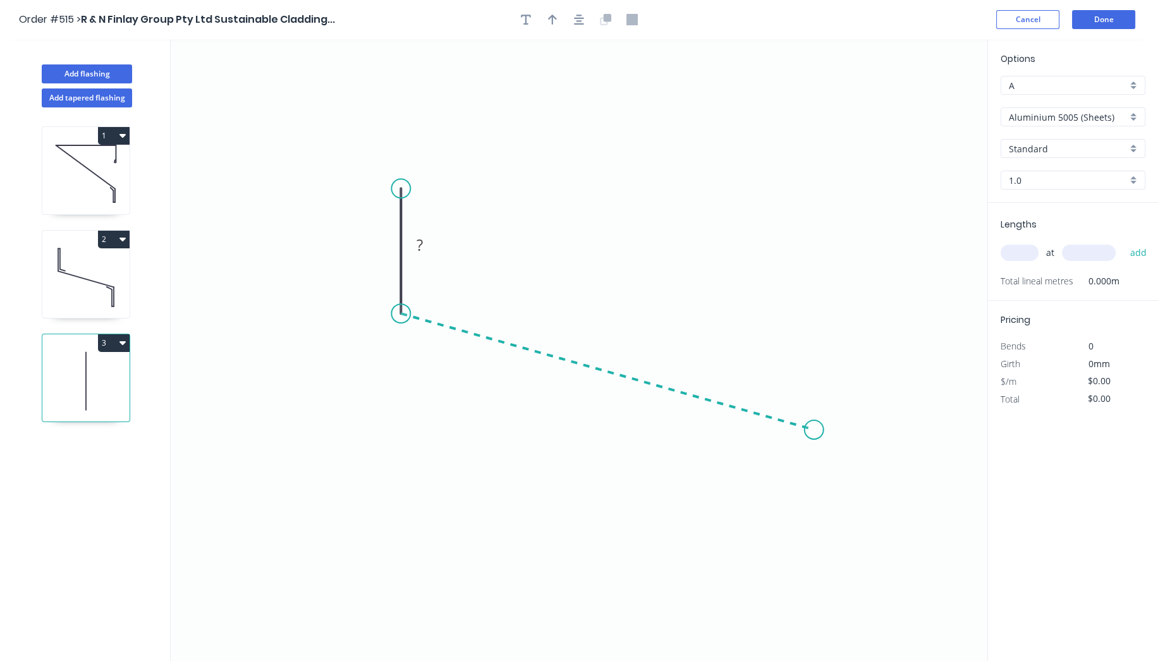
click at [814, 430] on icon "0 ?" at bounding box center [579, 350] width 817 height 622
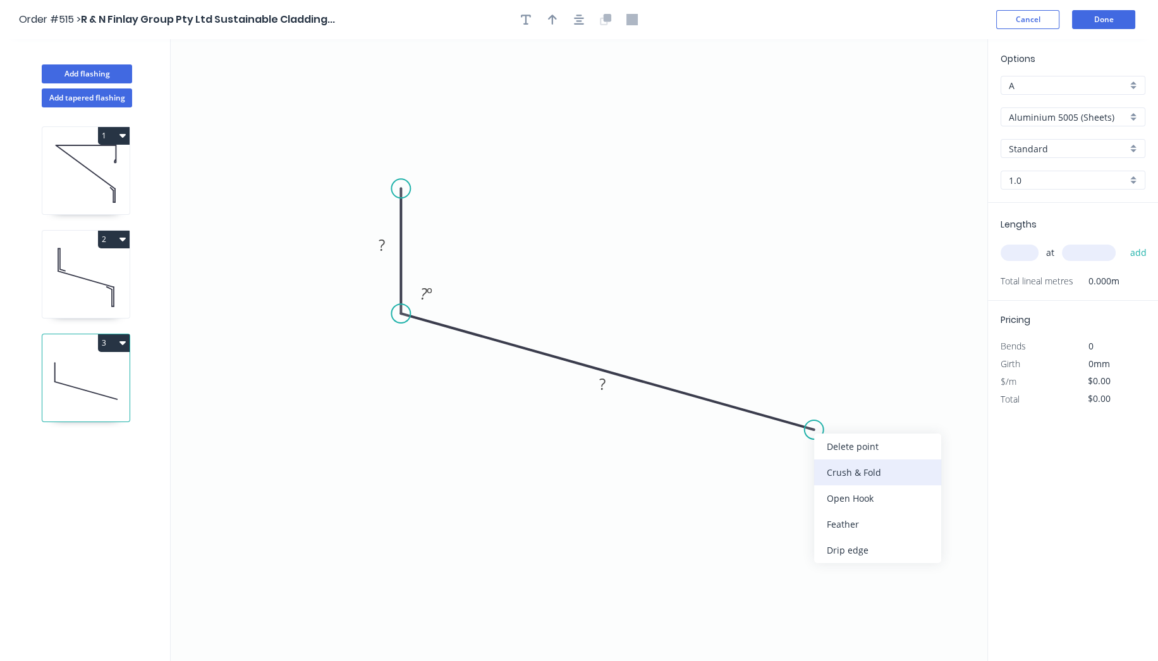
click at [867, 471] on div "Crush & Fold" at bounding box center [877, 472] width 127 height 26
click at [846, 471] on div "Flip bend" at bounding box center [877, 476] width 127 height 26
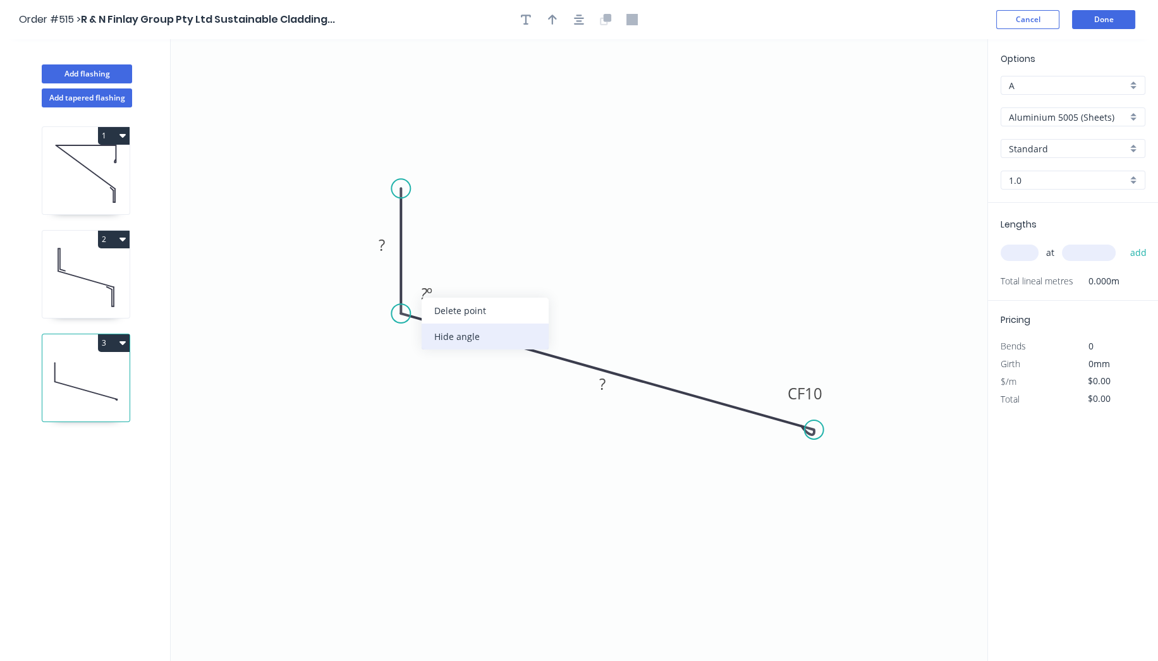
click at [446, 334] on div "Hide angle" at bounding box center [485, 337] width 127 height 26
click at [403, 186] on circle at bounding box center [400, 188] width 19 height 19
click at [411, 188] on icon "0 ? CF 10 ?" at bounding box center [579, 350] width 817 height 622
click at [411, 302] on icon "0 ? ? CF 10 ?" at bounding box center [579, 350] width 817 height 622
click at [439, 313] on icon "0 ? ? ? CF 10 ?" at bounding box center [579, 350] width 817 height 622
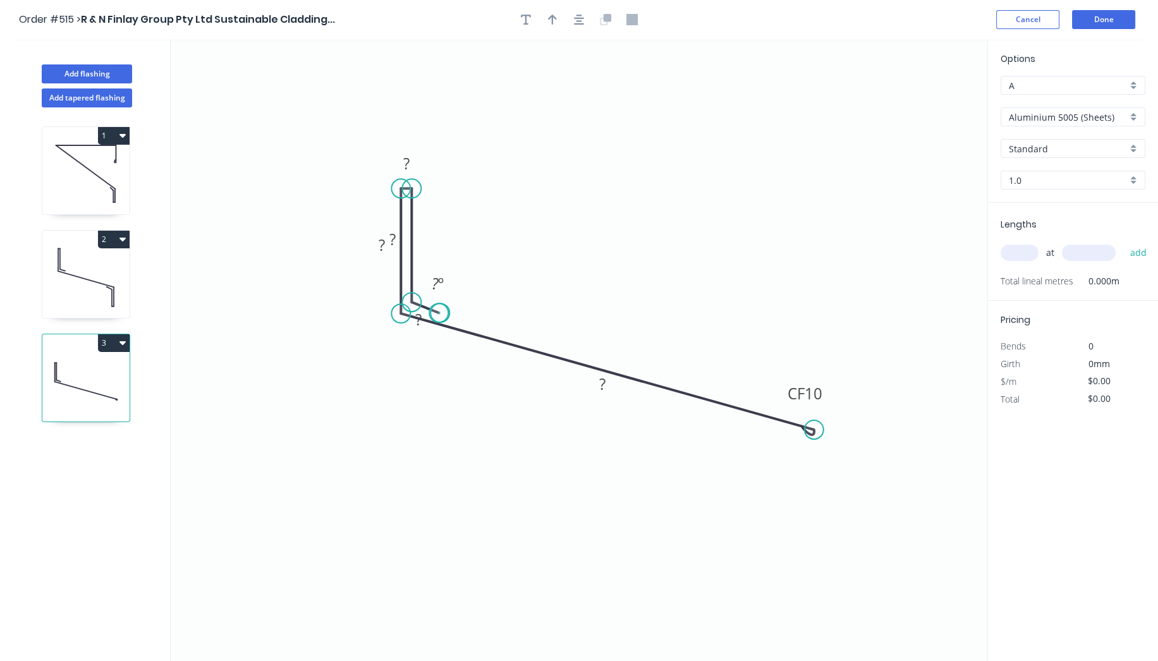
click at [439, 313] on circle at bounding box center [438, 312] width 19 height 19
click at [487, 320] on div "Hide angle" at bounding box center [499, 316] width 127 height 26
click at [434, 176] on div "Hide measurement" at bounding box center [471, 173] width 127 height 26
drag, startPoint x: 380, startPoint y: 231, endPoint x: 435, endPoint y: 229, distance: 54.4
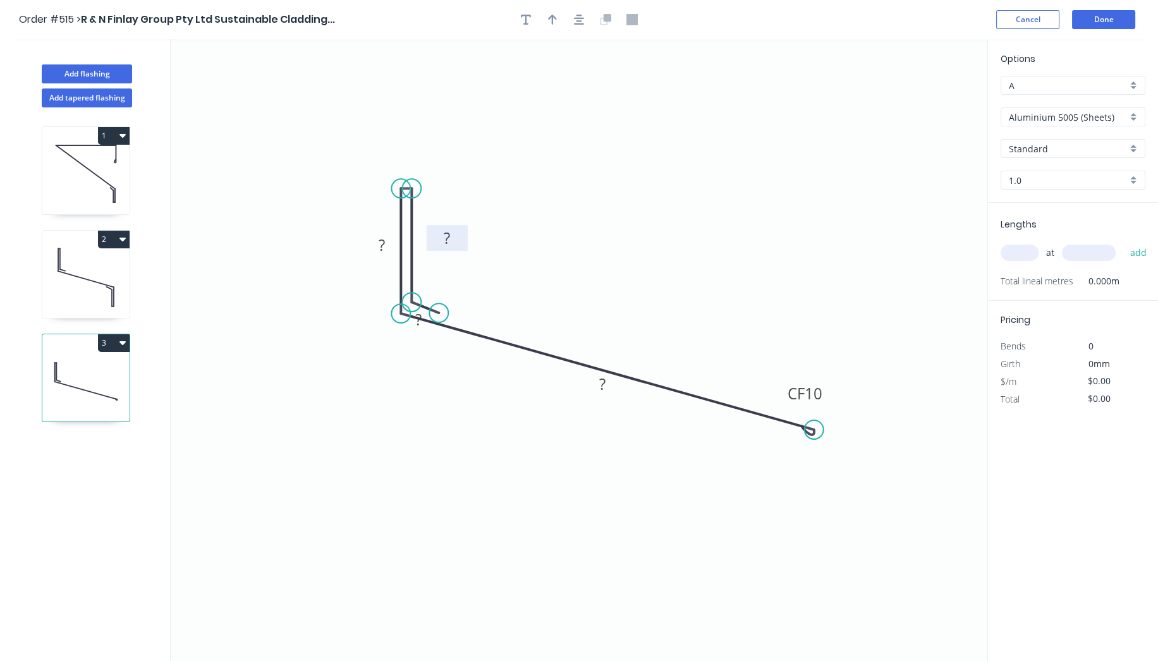
click at [435, 229] on rect at bounding box center [447, 238] width 41 height 26
drag, startPoint x: 405, startPoint y: 330, endPoint x: 422, endPoint y: 300, distance: 34.3
click at [422, 300] on rect at bounding box center [435, 290] width 41 height 26
click at [445, 291] on rect at bounding box center [435, 291] width 25 height 18
click at [444, 293] on rect at bounding box center [435, 291] width 25 height 18
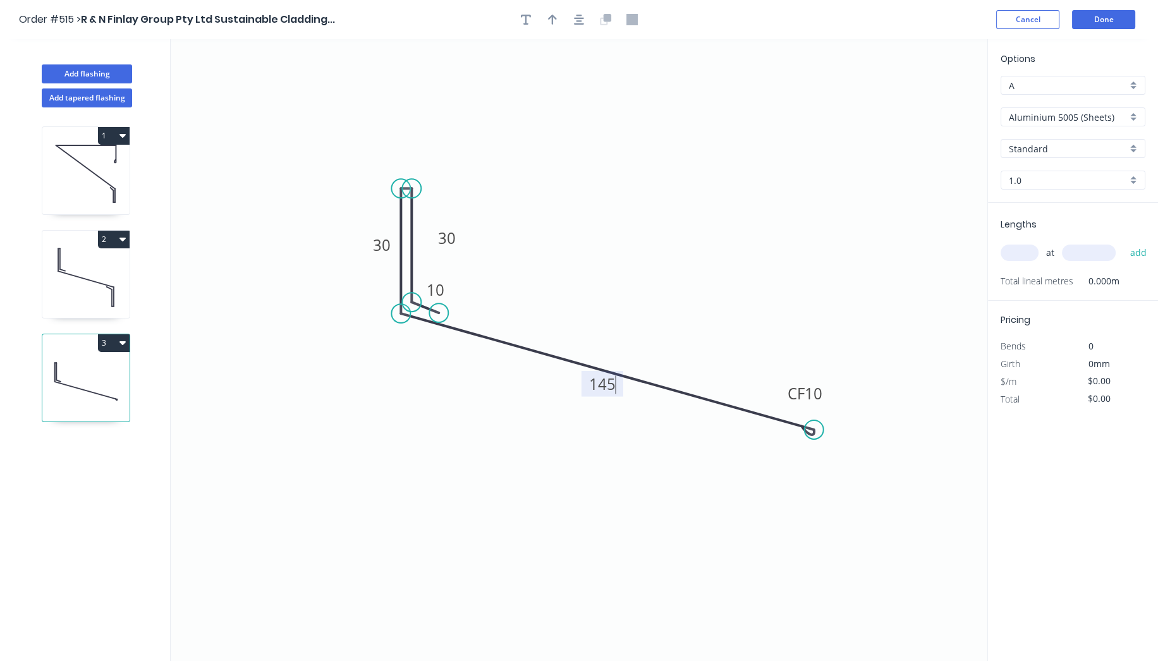
click at [1014, 250] on input "text" at bounding box center [1019, 253] width 38 height 16
type input "1"
click at [649, 219] on icon "0 10 30 30 CF 10 145" at bounding box center [579, 350] width 817 height 622
click at [973, 211] on icon "0 10 30 30 CF 10 145" at bounding box center [579, 350] width 817 height 622
type input "1560"
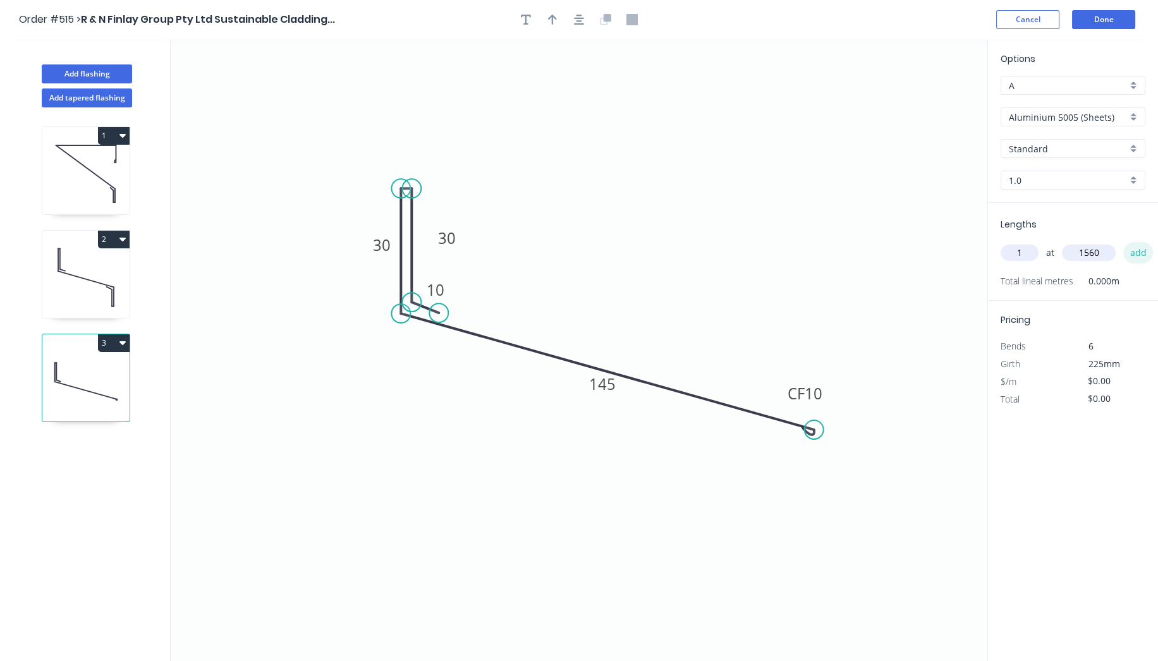
click at [1134, 243] on button "add" at bounding box center [1138, 252] width 30 height 21
click at [1112, 109] on div "Aluminium 5005 (Sheets)" at bounding box center [1072, 116] width 145 height 19
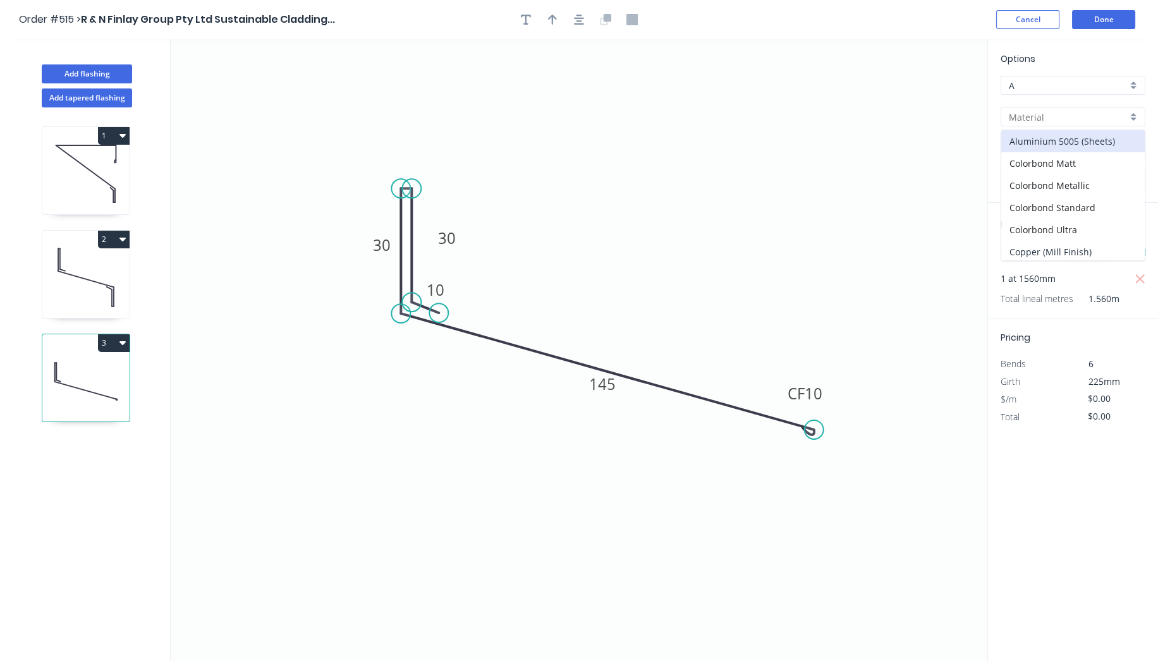
click at [1084, 249] on div "Copper (Mill Finish)" at bounding box center [1072, 252] width 143 height 22
type input "Copper (Mill Finish)"
type input "Mill Finish"
type input "0.55"
type input "$60.95"
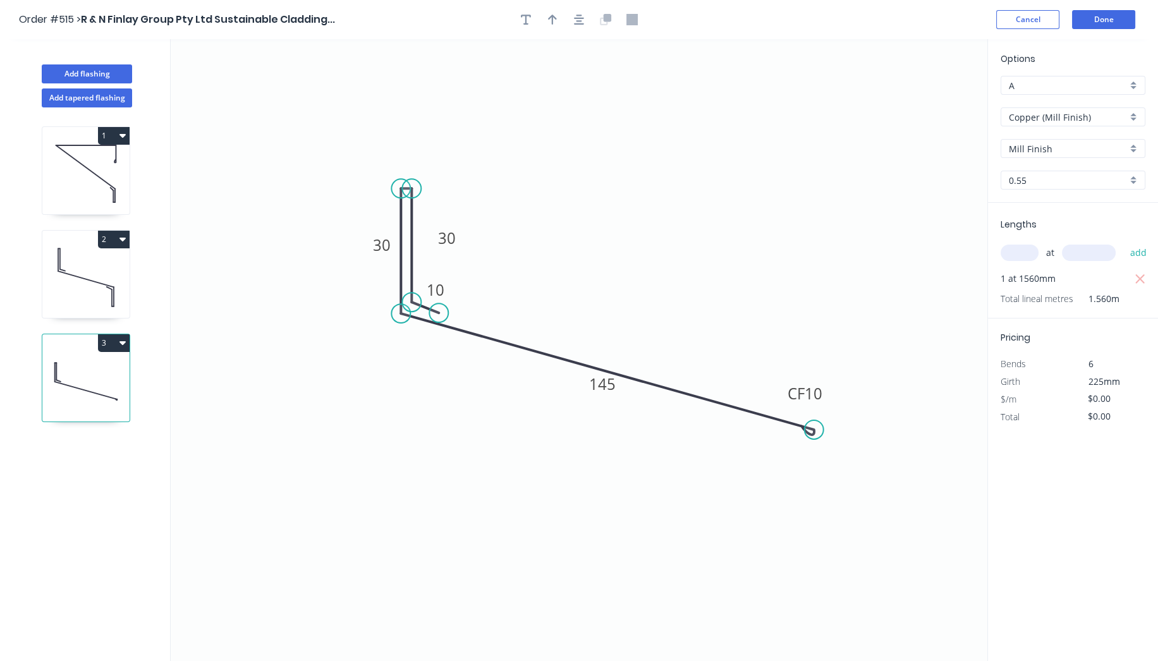
type input "$95.08"
click at [923, 246] on icon "0 10 30 30 CF 10 145" at bounding box center [579, 350] width 817 height 622
click at [1088, 21] on button "Done" at bounding box center [1103, 19] width 63 height 19
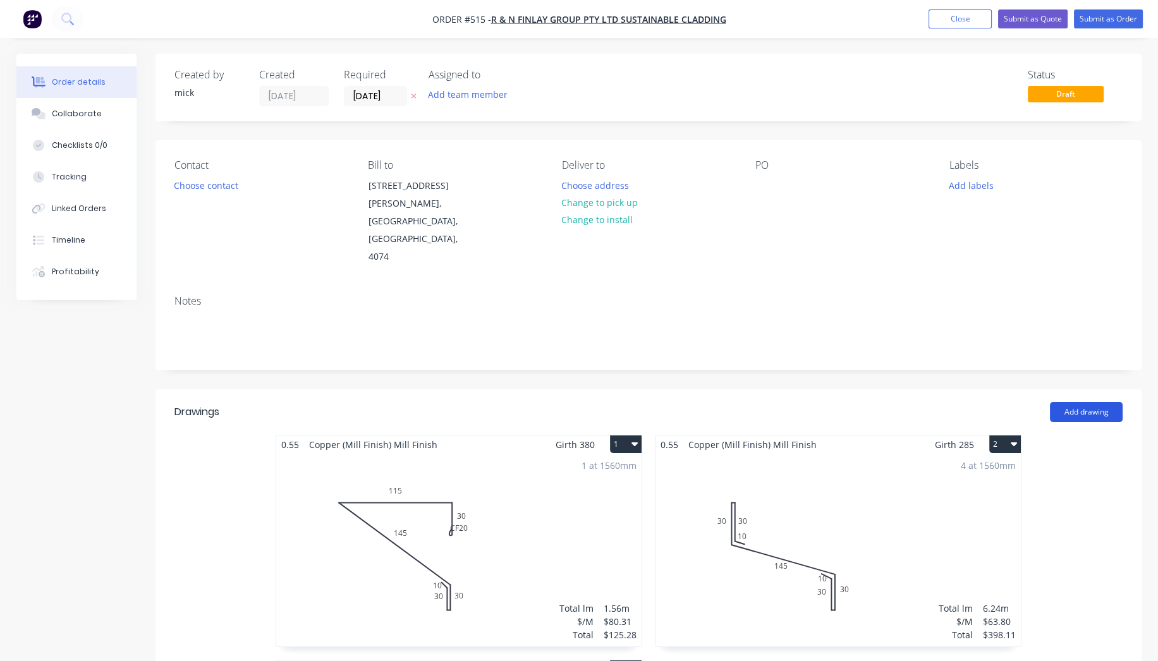
click at [1087, 402] on button "Add drawing" at bounding box center [1086, 412] width 73 height 20
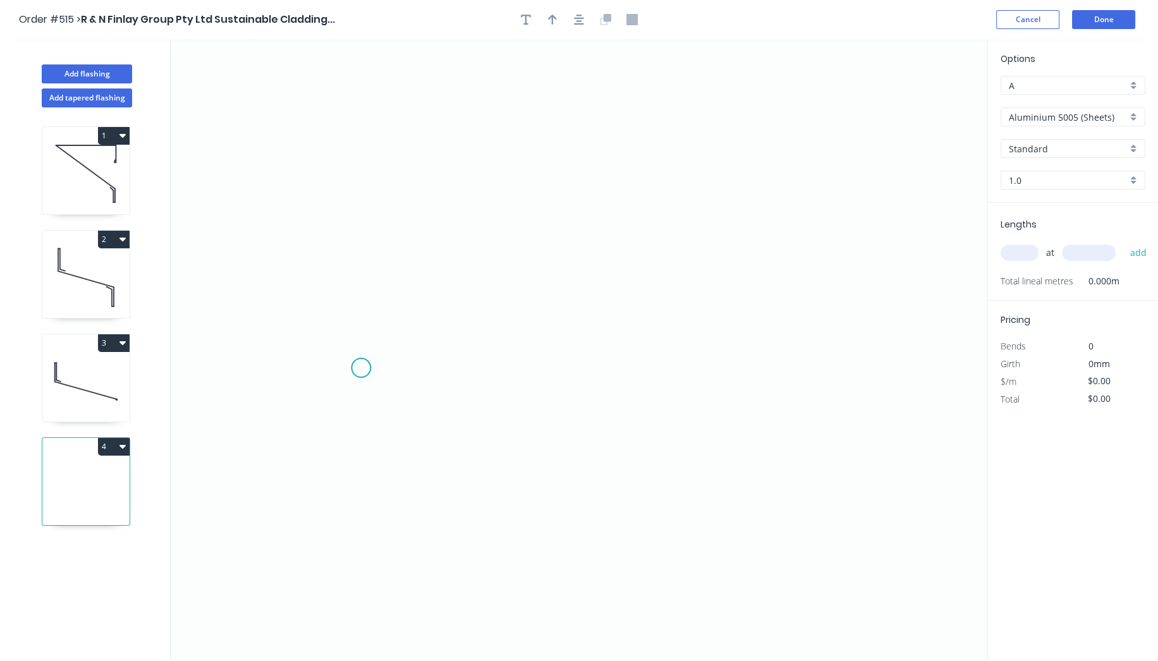
click at [361, 368] on icon "0" at bounding box center [579, 350] width 817 height 622
click at [828, 366] on icon "0" at bounding box center [579, 350] width 817 height 622
click at [835, 236] on icon "0 ?" at bounding box center [579, 350] width 817 height 622
click at [830, 236] on circle at bounding box center [827, 236] width 19 height 19
click at [831, 236] on circle at bounding box center [827, 236] width 19 height 19
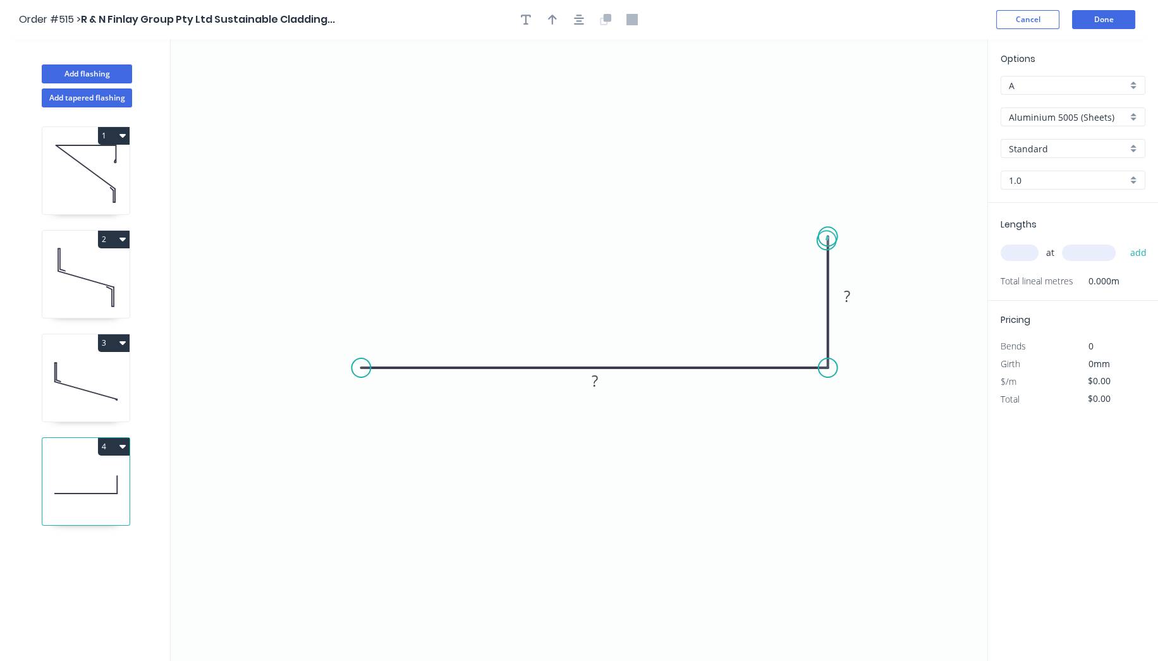
click at [827, 239] on circle at bounding box center [827, 236] width 19 height 19
click at [358, 358] on circle at bounding box center [360, 367] width 19 height 19
click at [366, 232] on icon "0 ? ?" at bounding box center [579, 350] width 817 height 622
click at [406, 276] on div "Crush & Fold" at bounding box center [429, 275] width 127 height 26
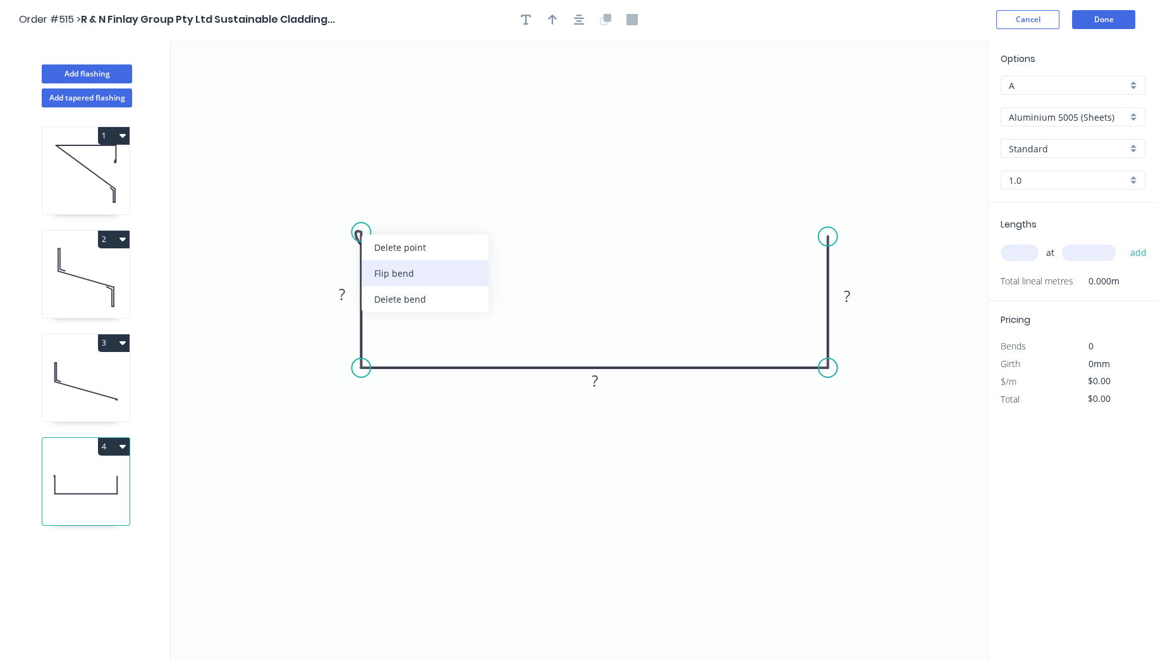
click at [403, 267] on div "Flip bend" at bounding box center [424, 273] width 127 height 26
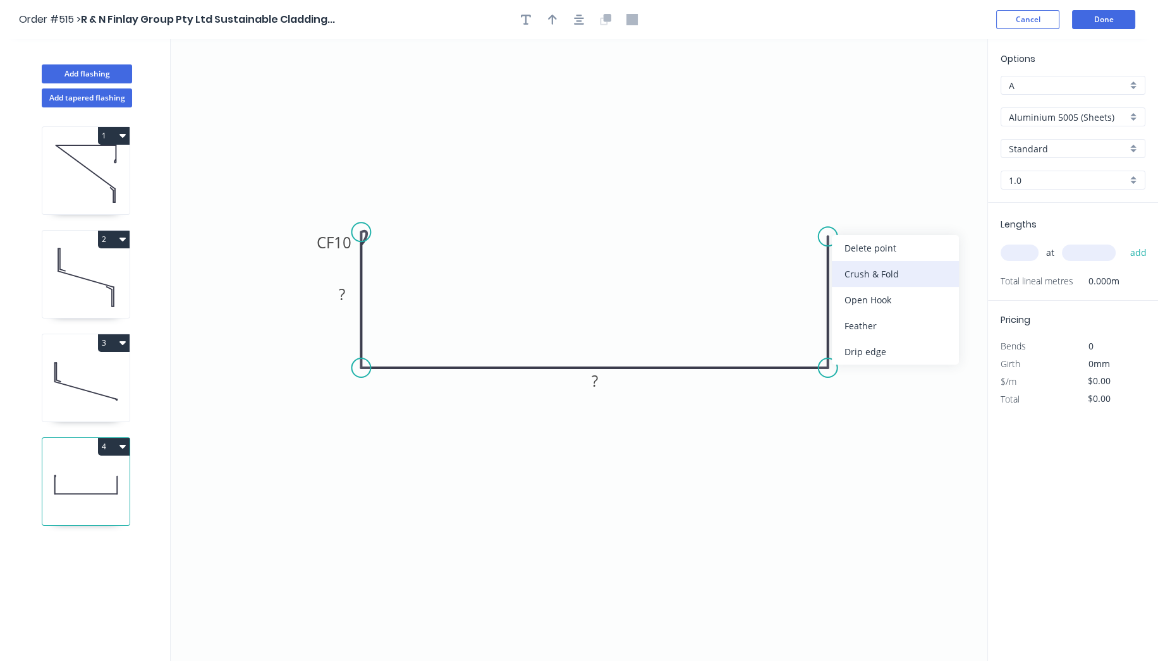
click at [877, 277] on div "Crush & Fold" at bounding box center [895, 274] width 127 height 26
click at [346, 292] on rect at bounding box center [341, 295] width 25 height 18
click at [1023, 253] on input "text" at bounding box center [1019, 253] width 38 height 16
type input "1"
type input "1740"
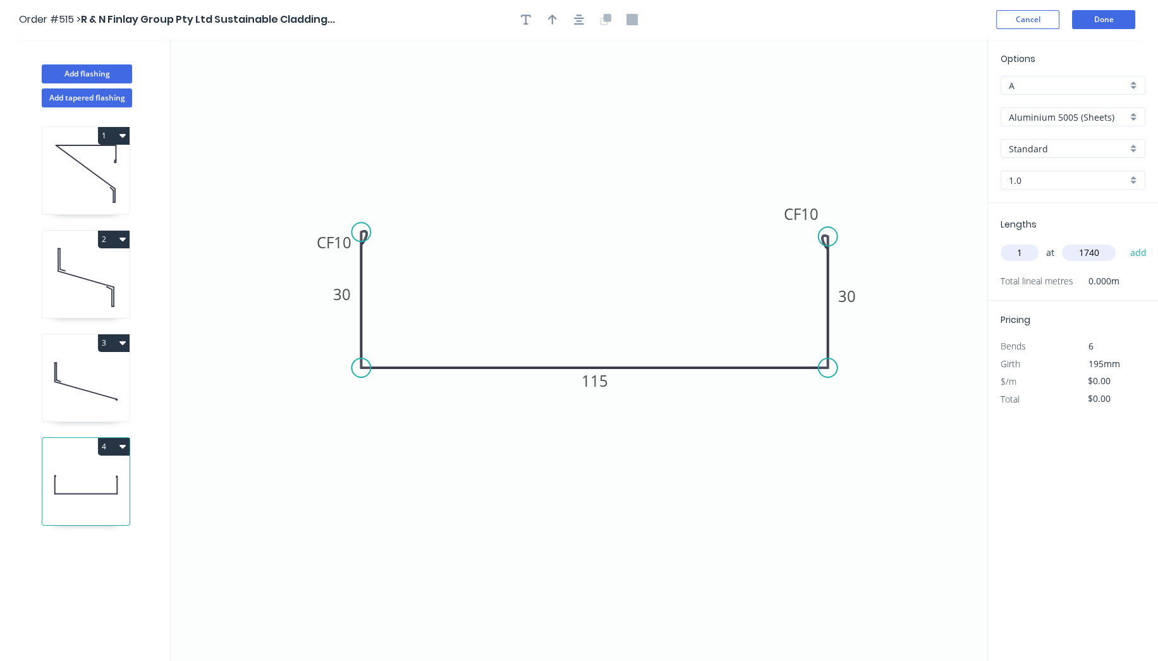
click at [1123, 242] on button "add" at bounding box center [1138, 252] width 30 height 21
click at [1089, 107] on div "Aluminium 5005 (Sheets)" at bounding box center [1072, 116] width 145 height 19
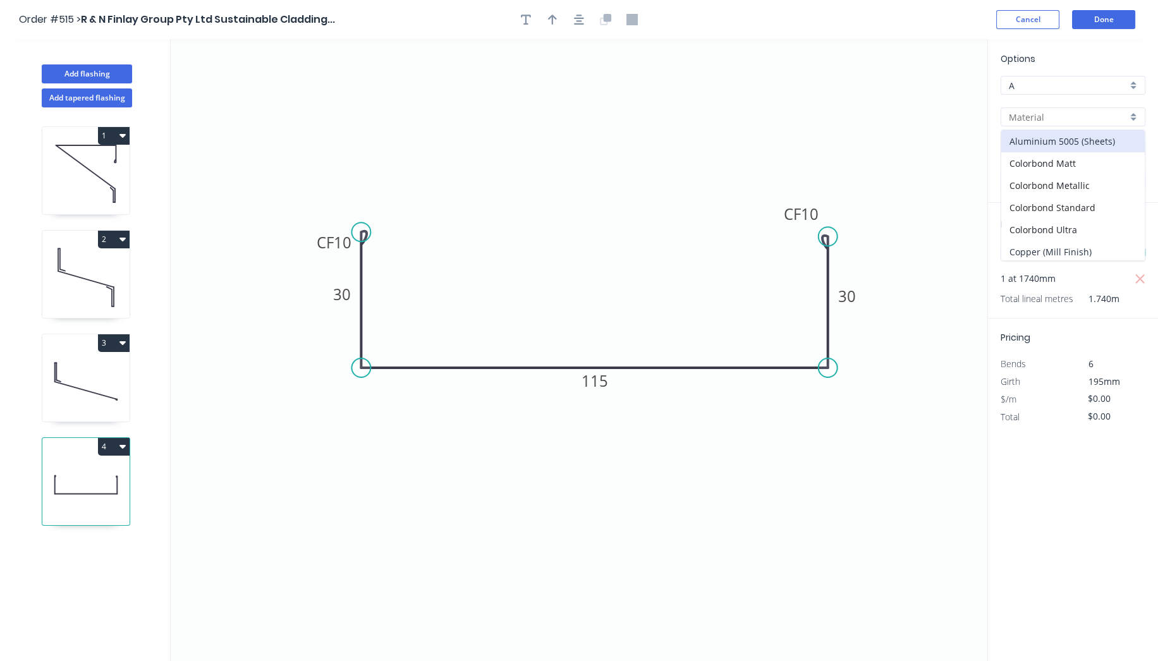
click at [1081, 248] on div "Copper (Mill Finish)" at bounding box center [1072, 252] width 143 height 22
type input "Copper (Mill Finish)"
type input "Mill Finish"
type input "0.55"
type input "$44.44"
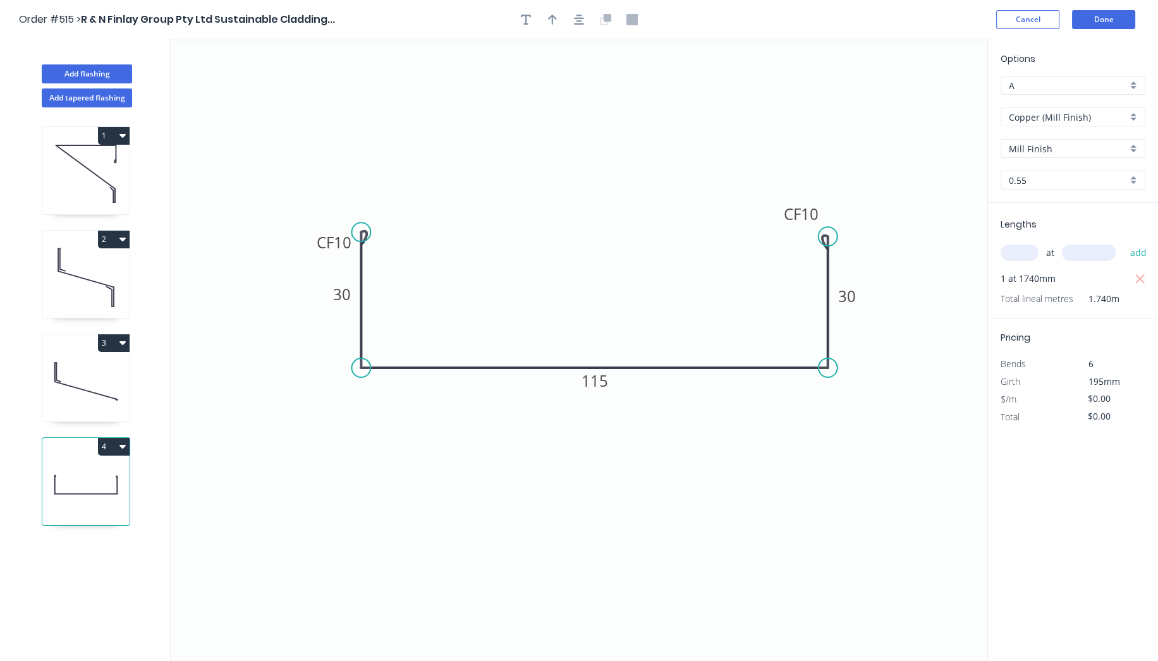
type input "$77.33"
click at [1101, 20] on button "Done" at bounding box center [1103, 19] width 63 height 19
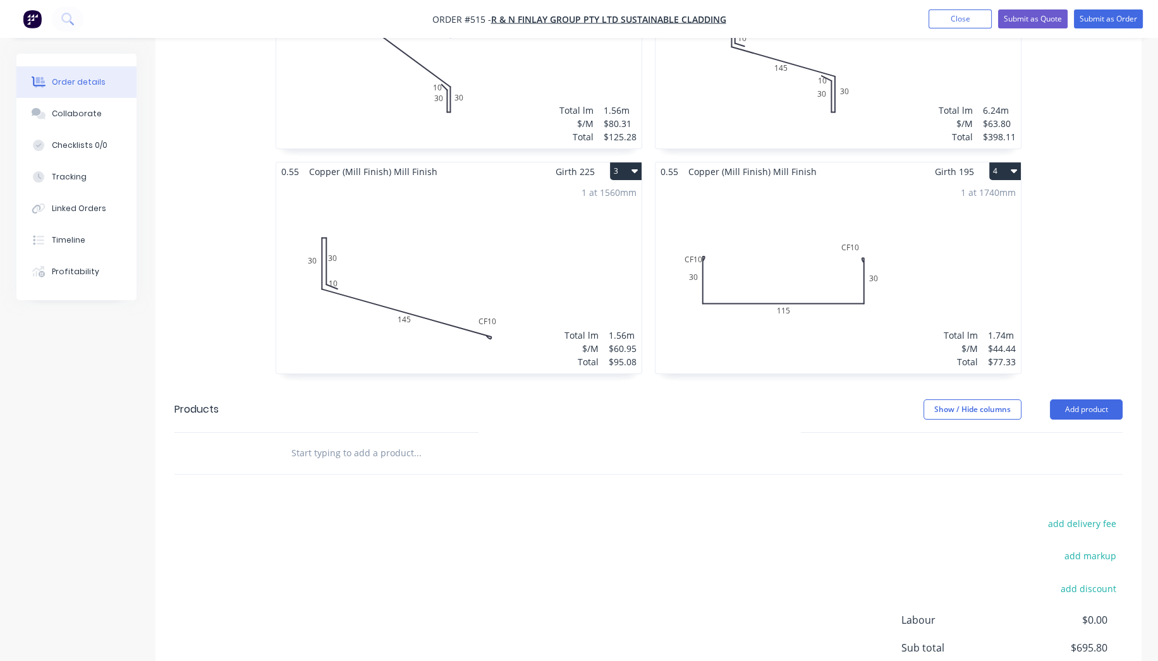
scroll to position [595, 0]
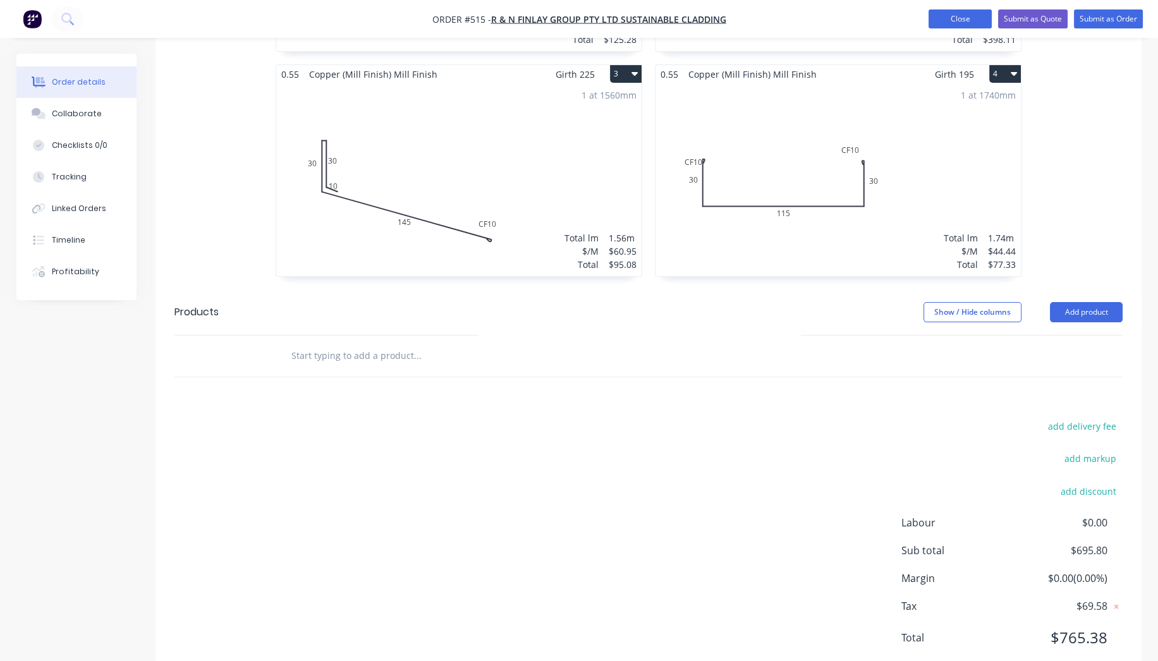
click at [977, 21] on button "Close" at bounding box center [959, 18] width 63 height 19
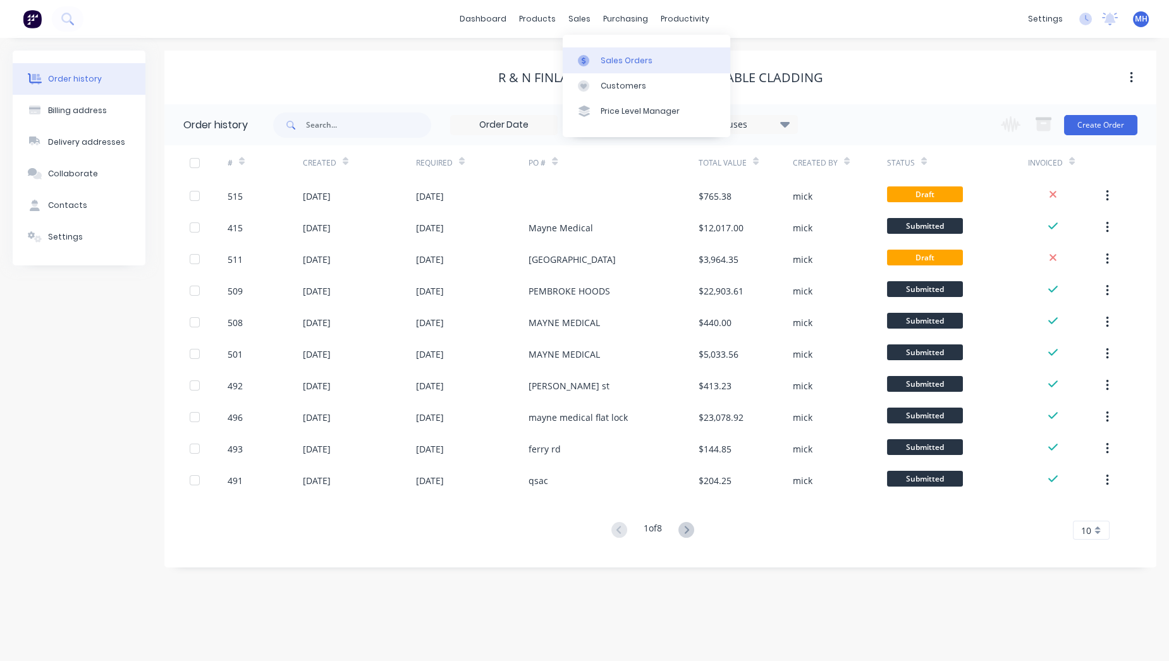
click at [598, 63] on link "Sales Orders" at bounding box center [645, 59] width 167 height 25
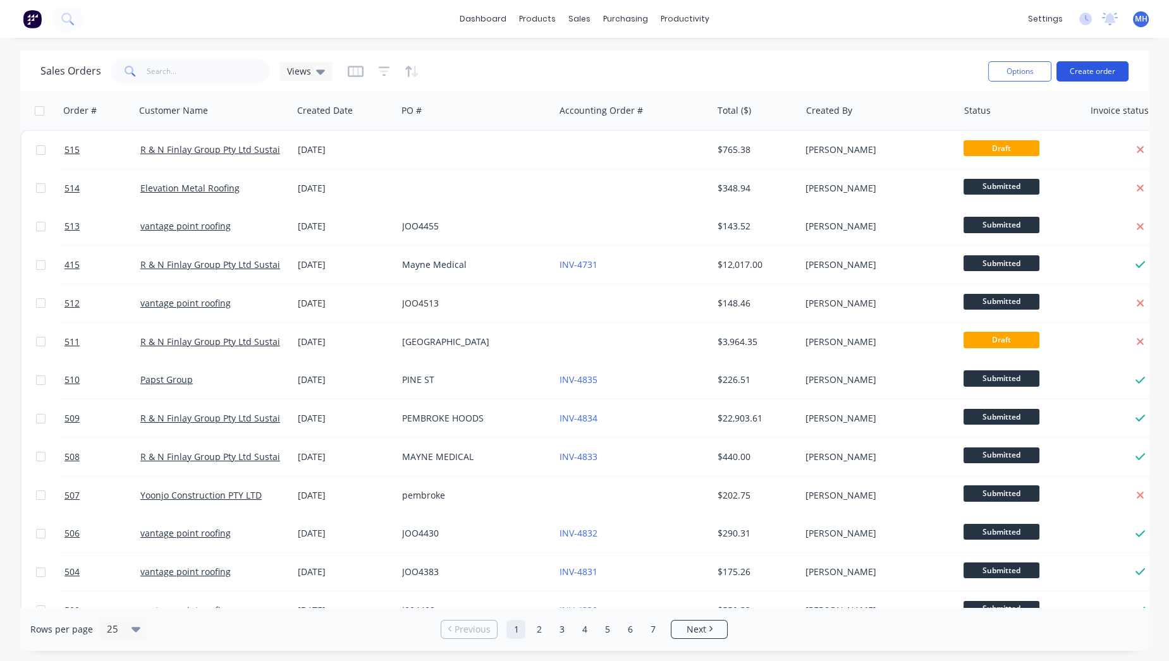
click at [1108, 76] on button "Create order" at bounding box center [1092, 71] width 72 height 20
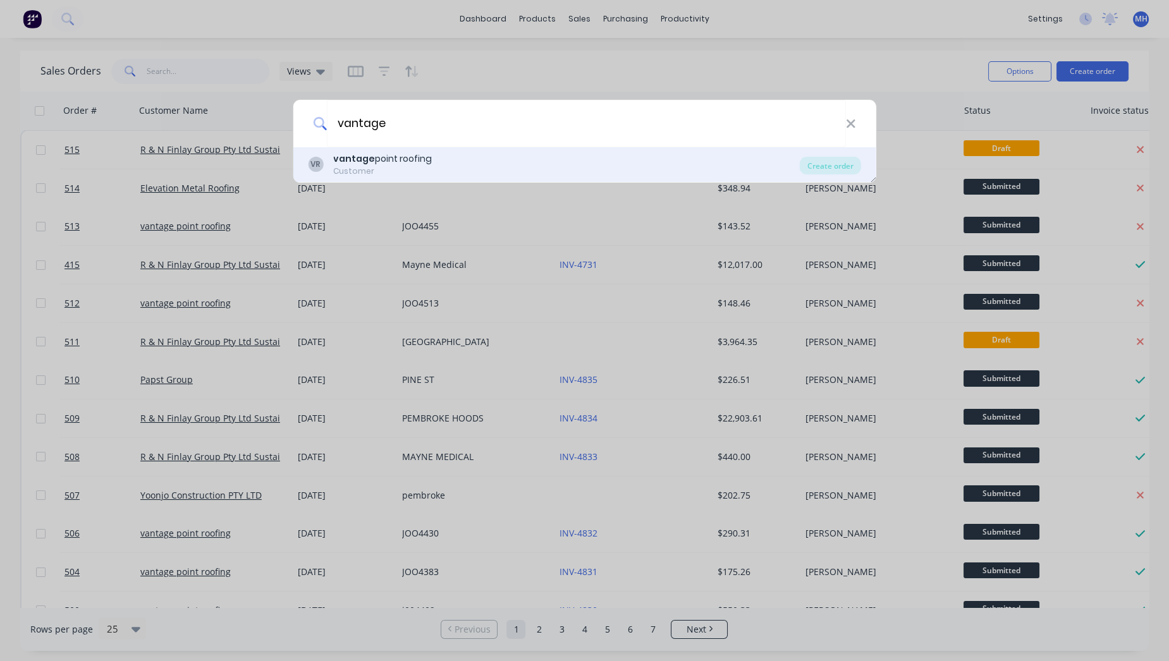
type input "vantage"
click at [439, 168] on div "VR vantage point roofing Customer" at bounding box center [554, 164] width 492 height 25
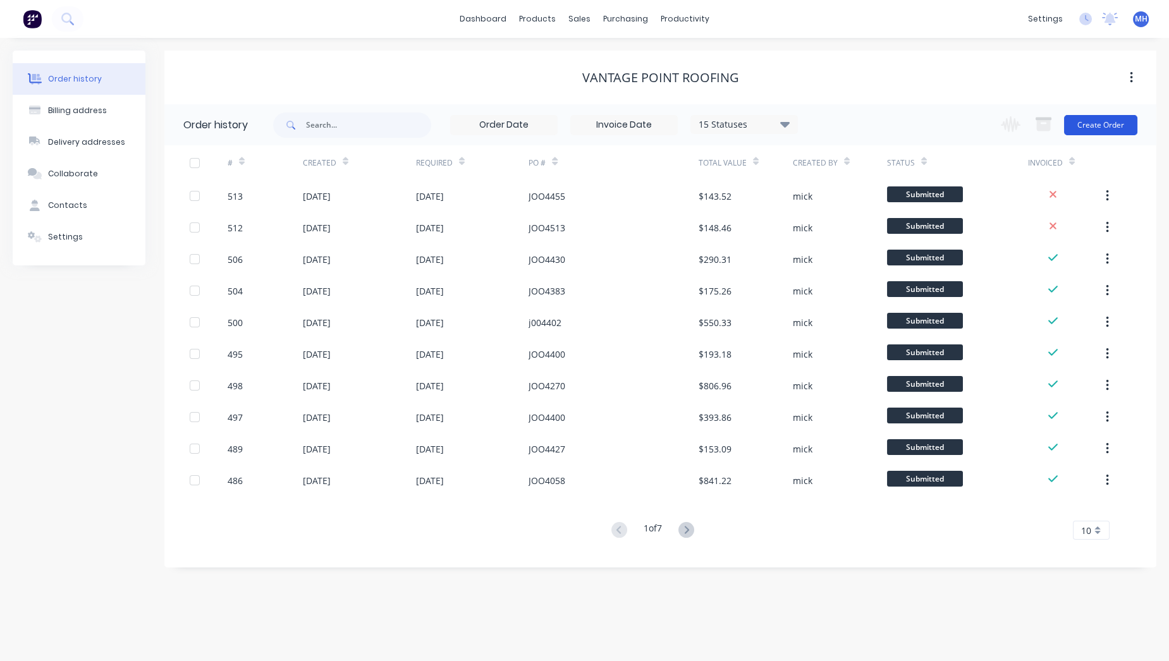
click at [1112, 131] on button "Create Order" at bounding box center [1100, 125] width 73 height 20
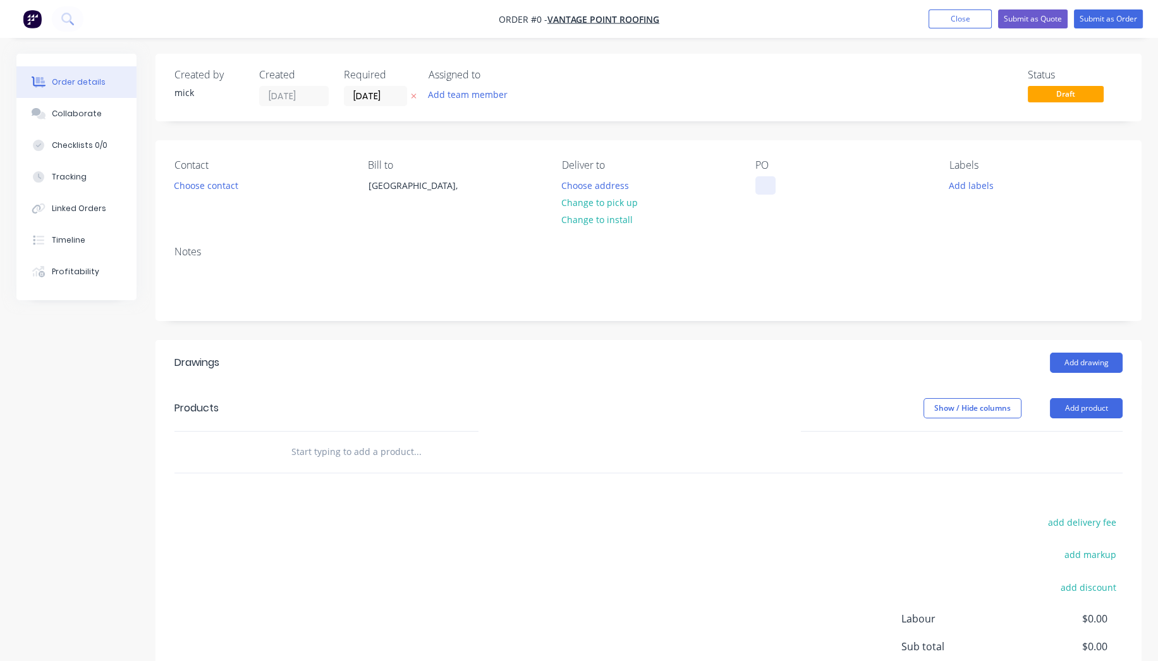
click at [772, 183] on div at bounding box center [765, 185] width 20 height 18
click at [607, 186] on div "Order details Collaborate Checklists 0/0 Tracking Linked Orders Timeline Profit…" at bounding box center [579, 425] width 1150 height 742
click at [619, 188] on button "Choose address" at bounding box center [595, 184] width 81 height 17
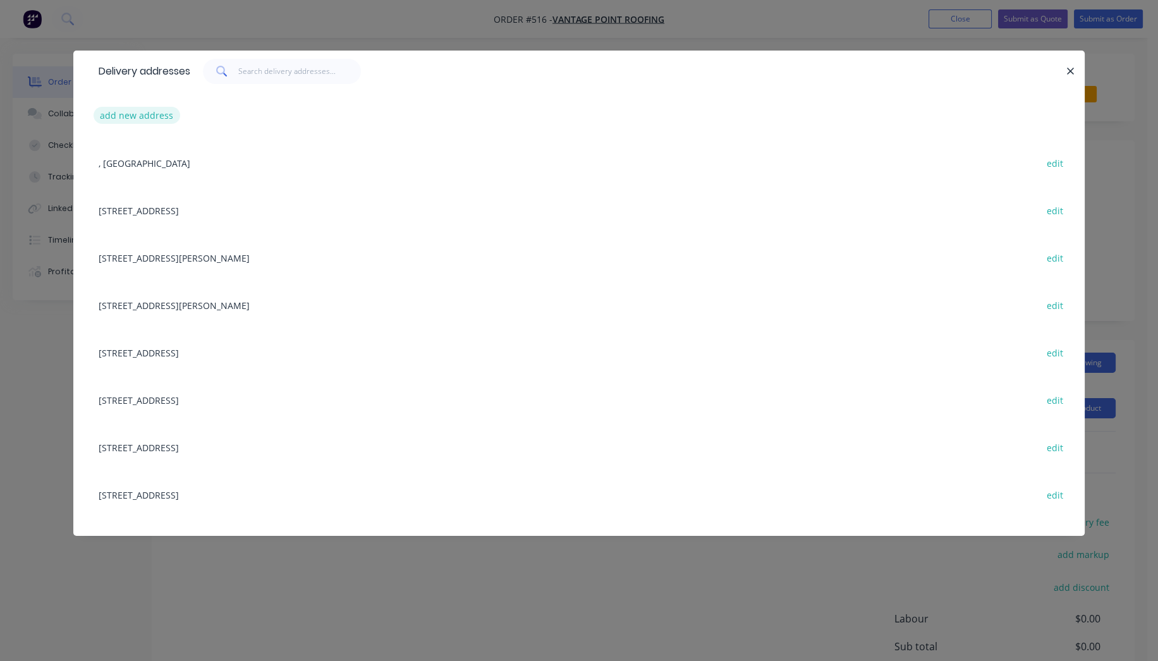
click at [157, 111] on button "add new address" at bounding box center [137, 115] width 87 height 17
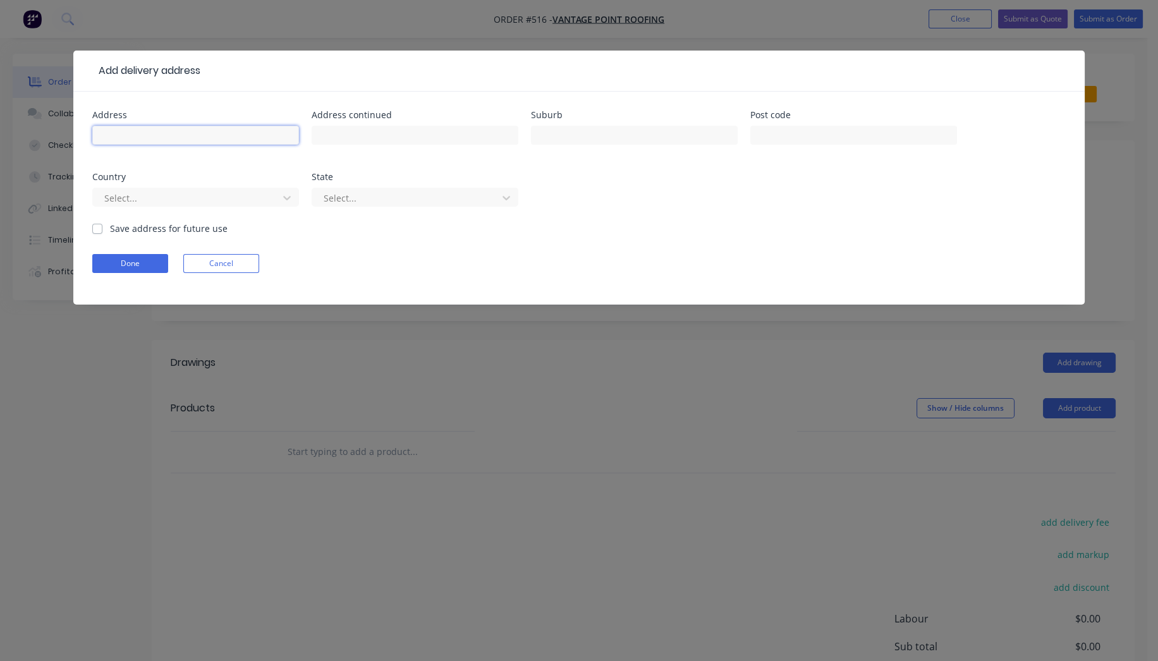
click at [197, 140] on input "text" at bounding box center [195, 135] width 207 height 19
type input "[STREET_ADDRESS]"
click at [605, 128] on input "text" at bounding box center [634, 135] width 207 height 19
type input "[US_STATE]"
click at [900, 126] on input "text" at bounding box center [853, 135] width 207 height 19
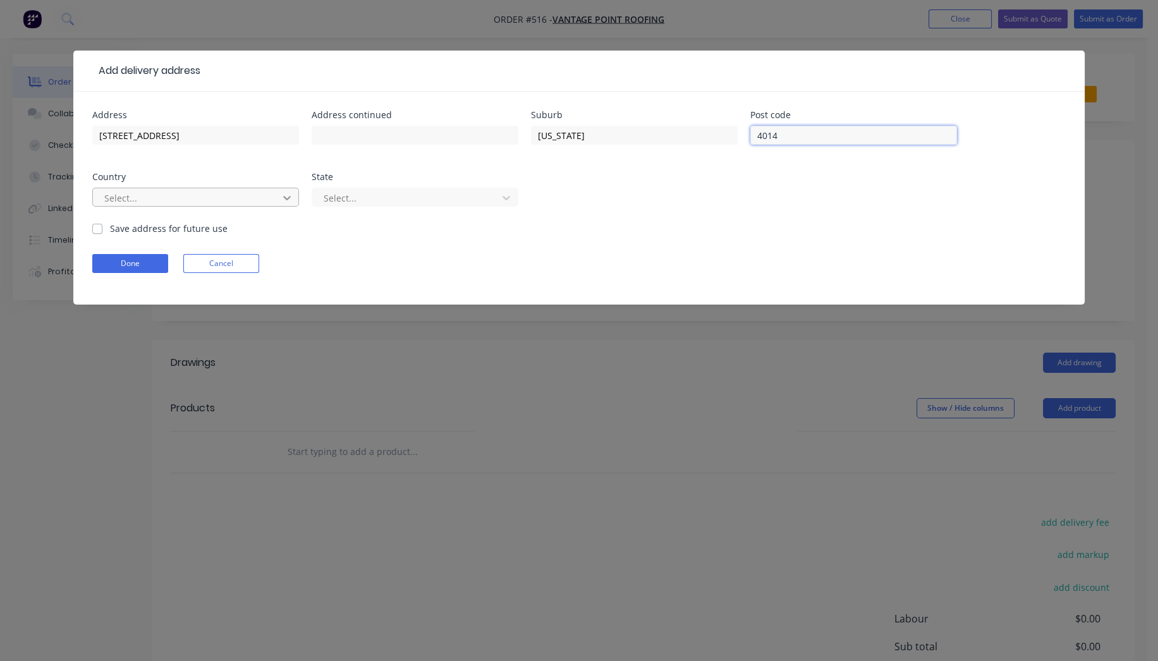
type input "4014"
click at [275, 191] on div "Select..." at bounding box center [187, 197] width 176 height 19
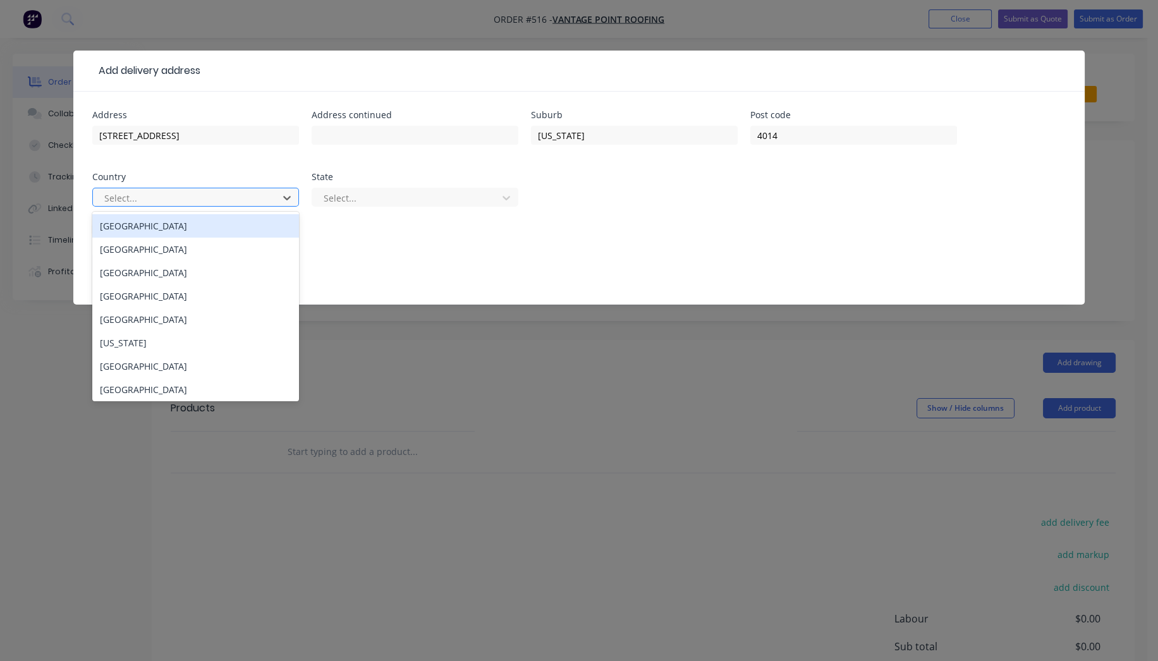
click at [229, 234] on div "[GEOGRAPHIC_DATA]" at bounding box center [195, 225] width 207 height 23
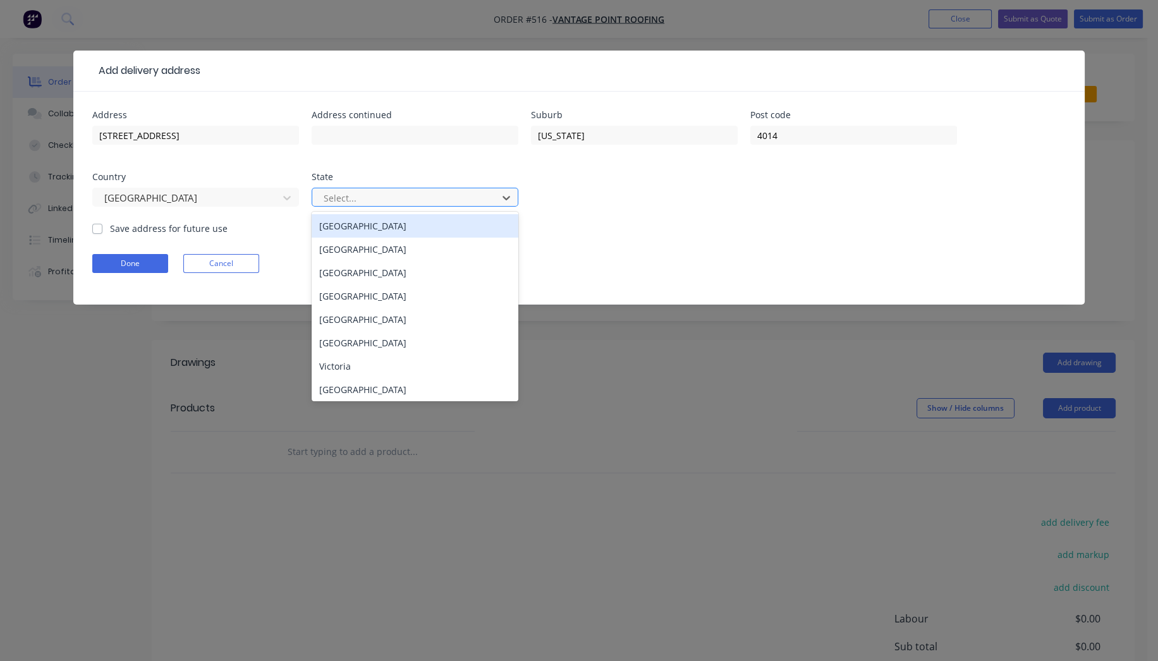
click at [373, 193] on div at bounding box center [406, 198] width 169 height 16
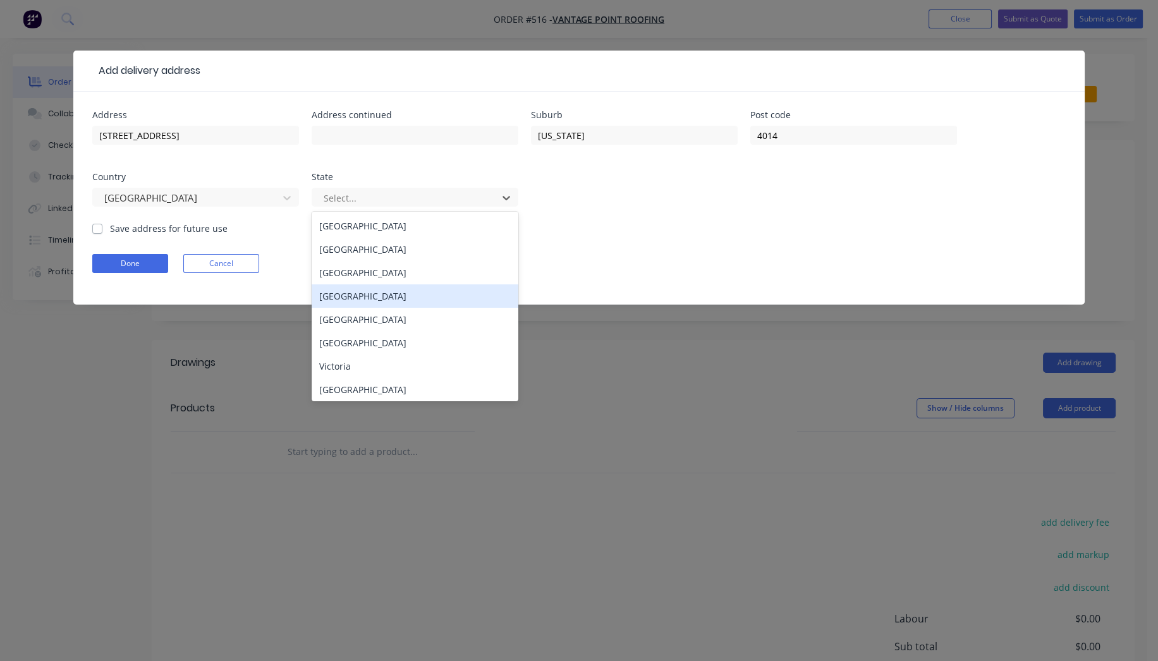
click at [350, 295] on div "[GEOGRAPHIC_DATA]" at bounding box center [415, 295] width 207 height 23
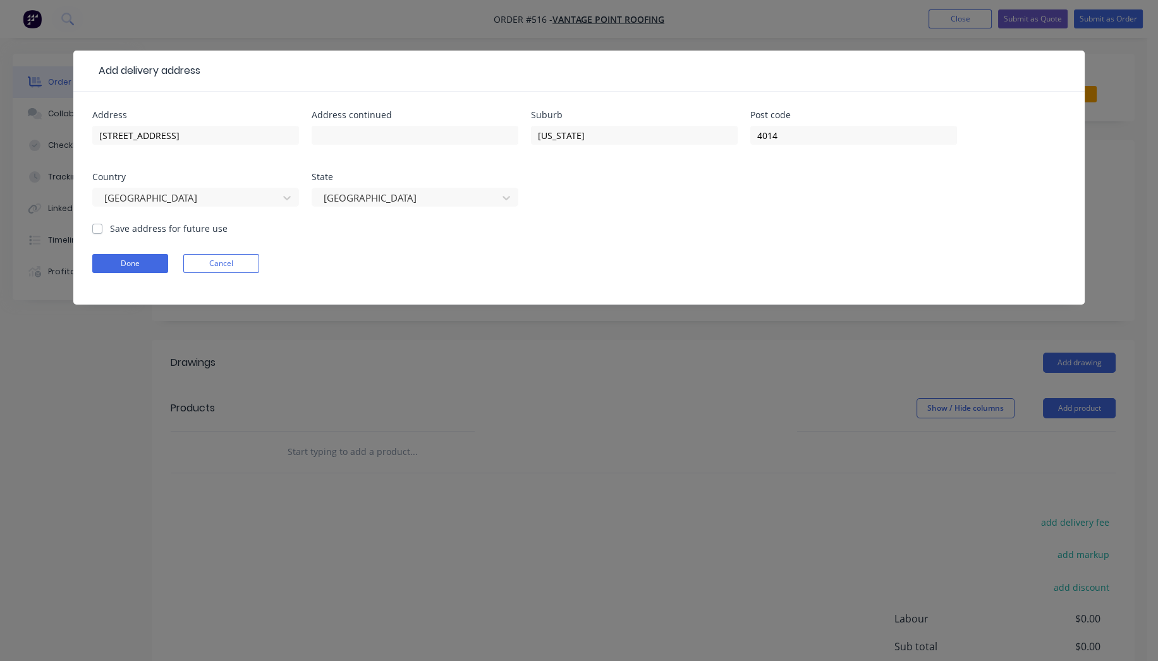
click at [110, 226] on label "Save address for future use" at bounding box center [169, 228] width 118 height 13
click at [101, 226] on input "Save address for future use" at bounding box center [97, 228] width 10 height 12
checkbox input "true"
click at [110, 262] on button "Done" at bounding box center [130, 263] width 76 height 19
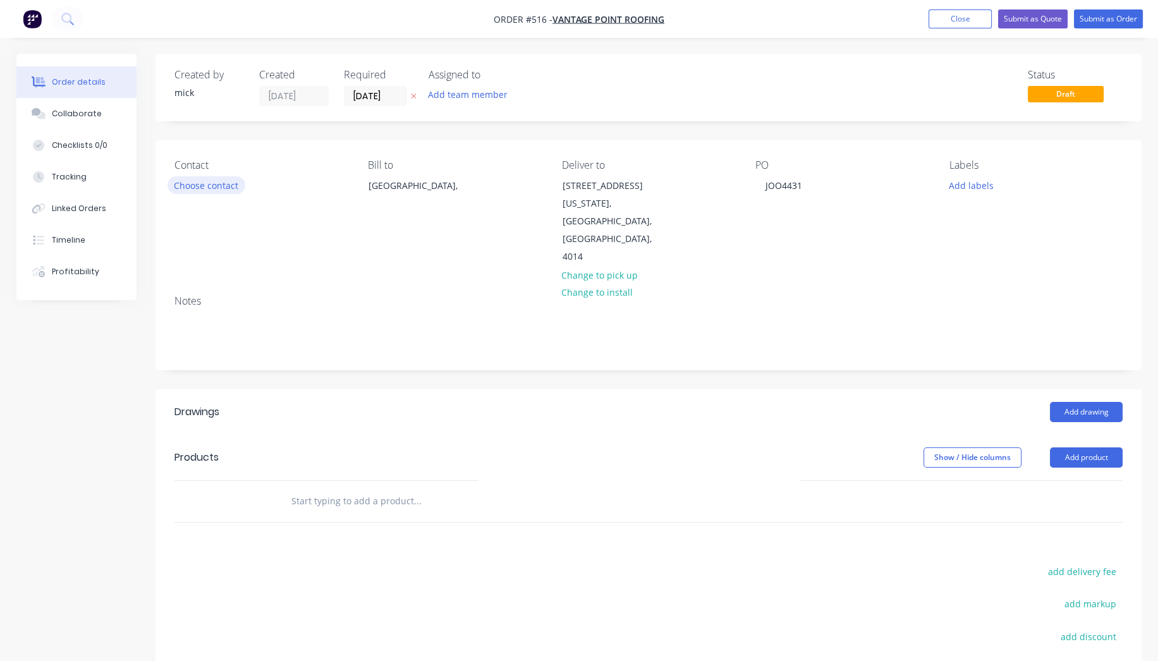
click at [214, 185] on button "Choose contact" at bounding box center [206, 184] width 78 height 17
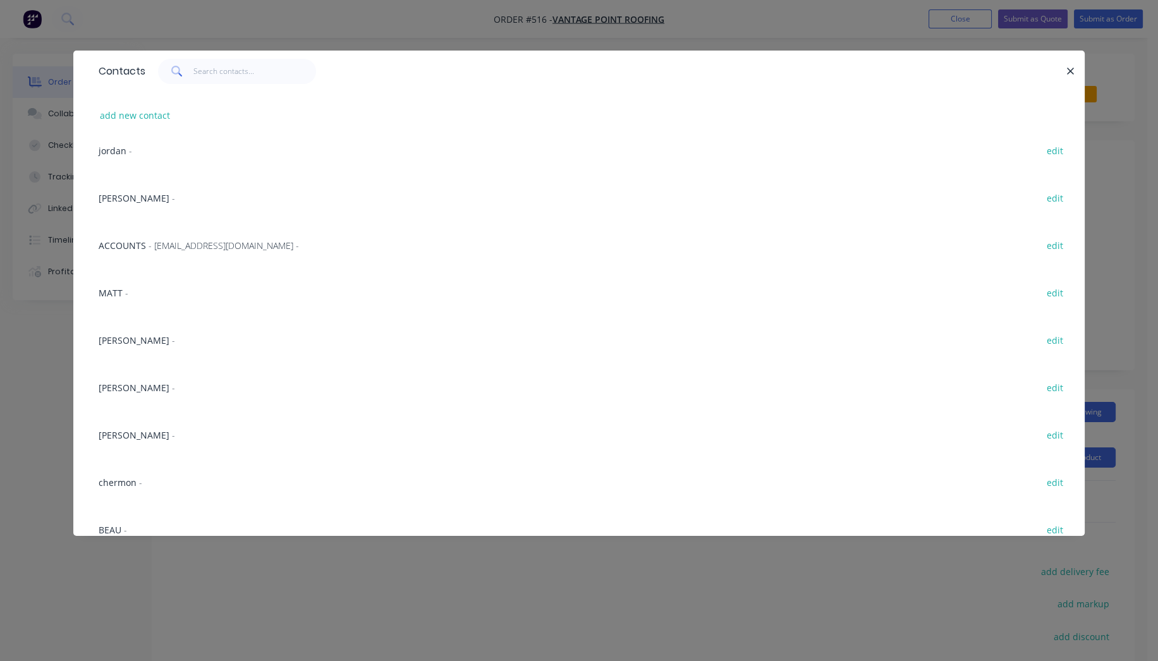
scroll to position [281, 0]
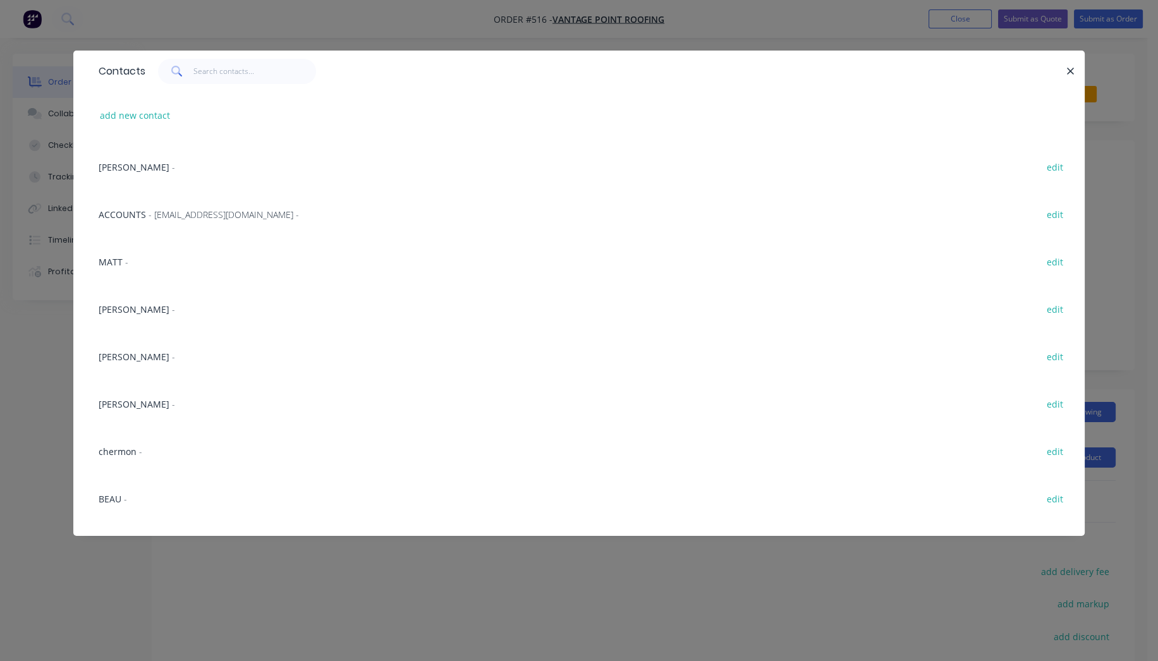
click at [111, 257] on span "MATT" at bounding box center [111, 262] width 24 height 12
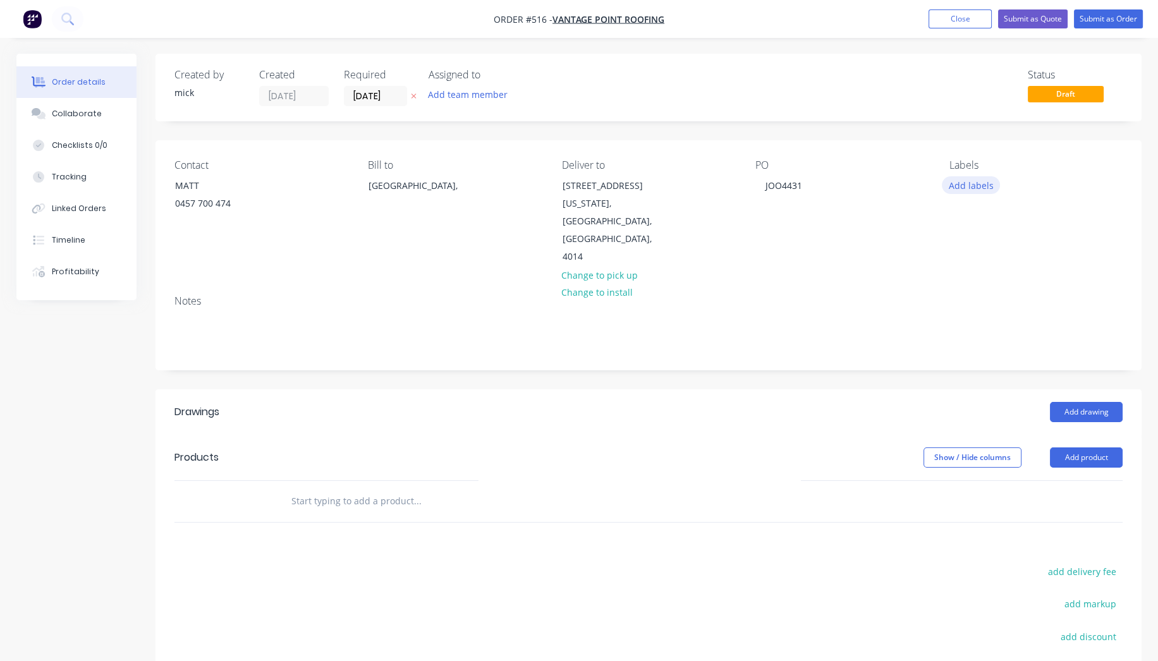
click at [988, 190] on button "Add labels" at bounding box center [971, 184] width 58 height 17
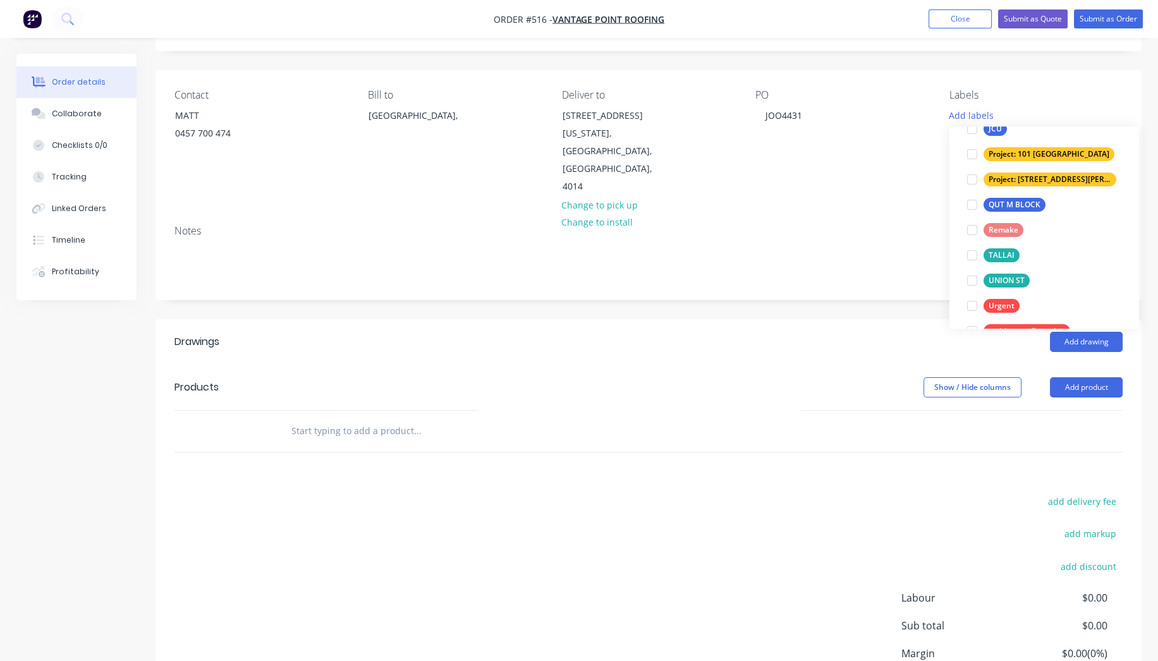
scroll to position [277, 0]
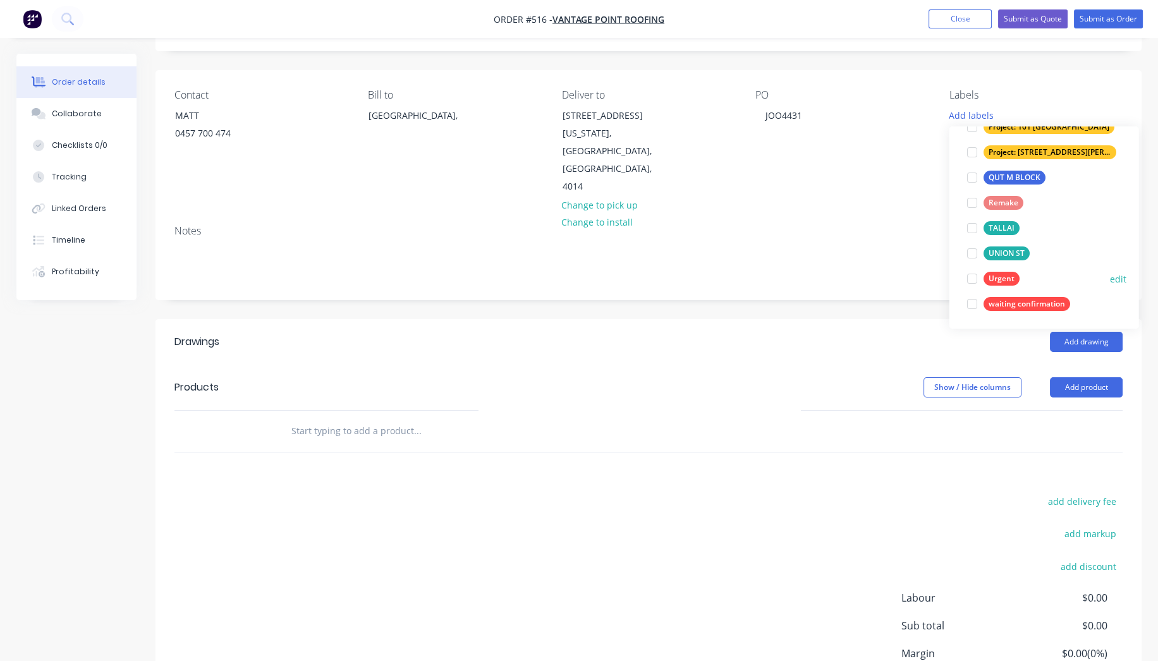
click at [973, 281] on div at bounding box center [971, 278] width 25 height 25
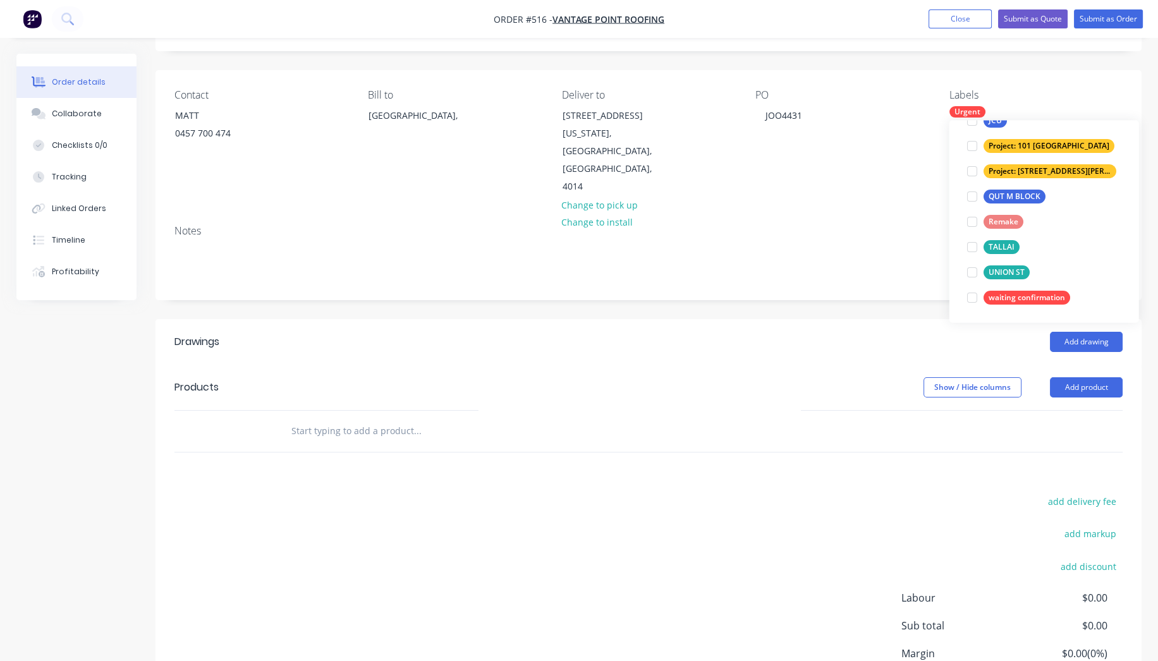
scroll to position [0, 0]
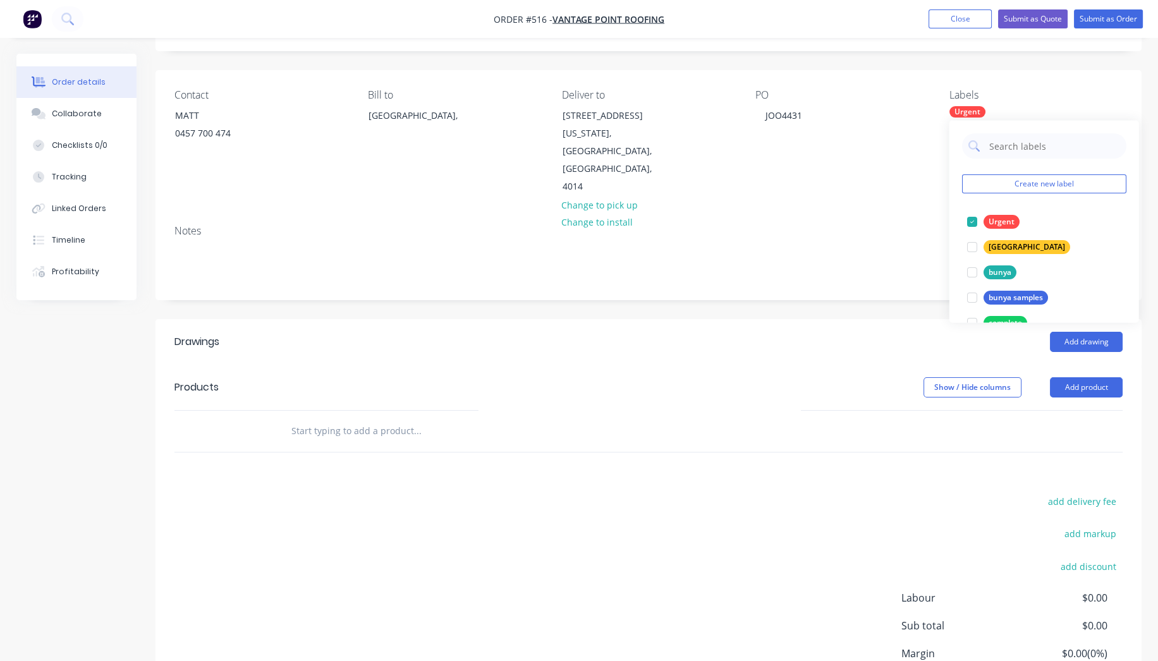
click at [897, 225] on div "Notes" at bounding box center [648, 231] width 948 height 12
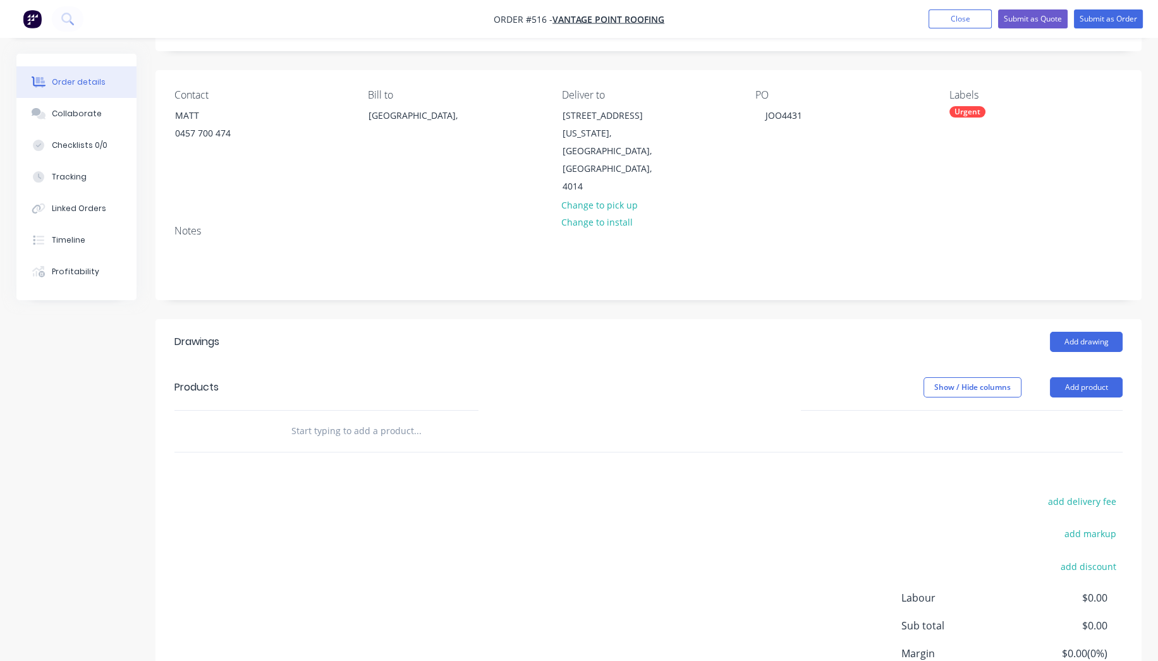
click at [337, 418] on input "text" at bounding box center [417, 430] width 253 height 25
click at [375, 418] on input "text" at bounding box center [417, 430] width 253 height 25
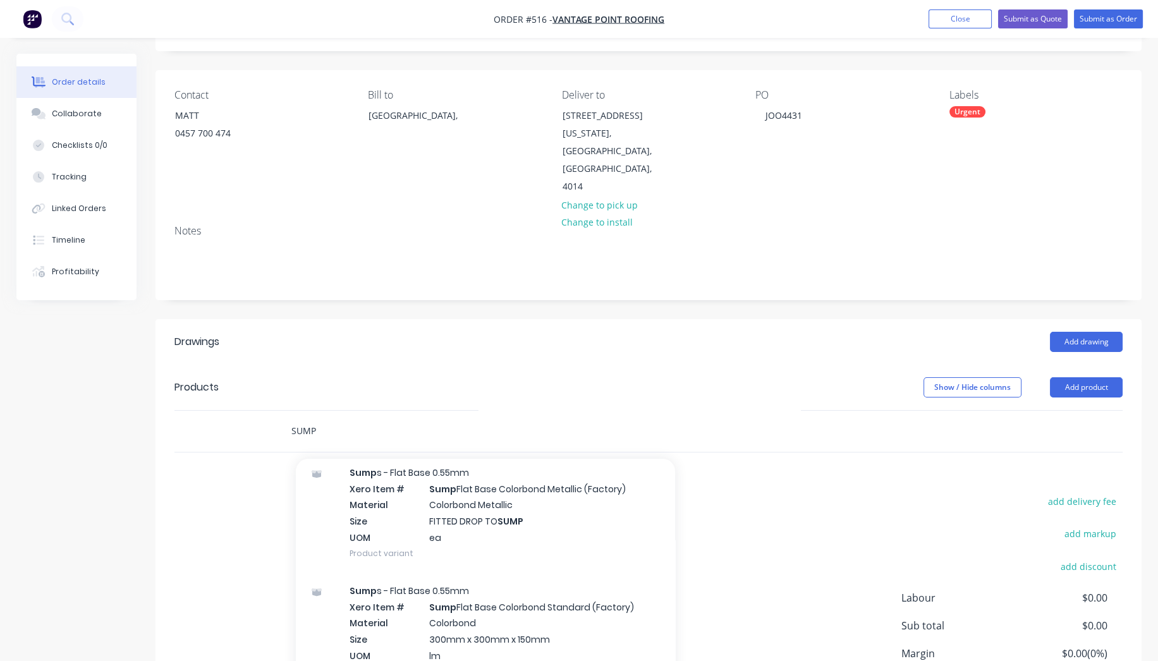
scroll to position [772, 0]
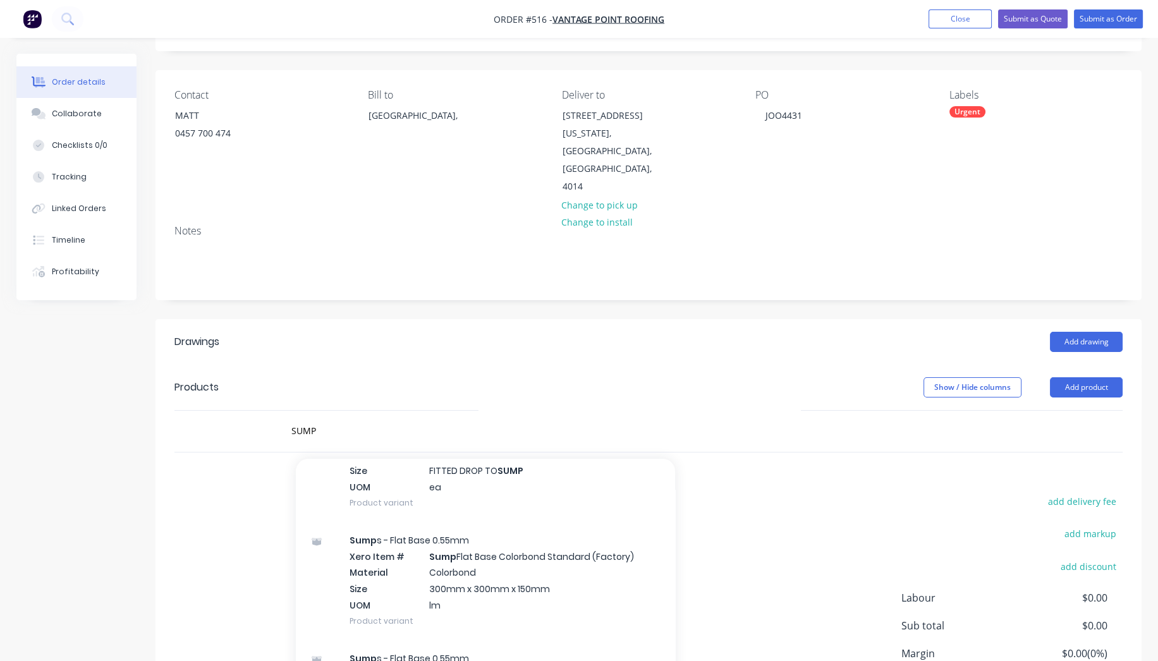
click at [597, 411] on div "SUMP Add SUMP to order SUMP - FLAT BASE CUSTOM 750 MM Xero Item # factory_item …" at bounding box center [503, 431] width 455 height 41
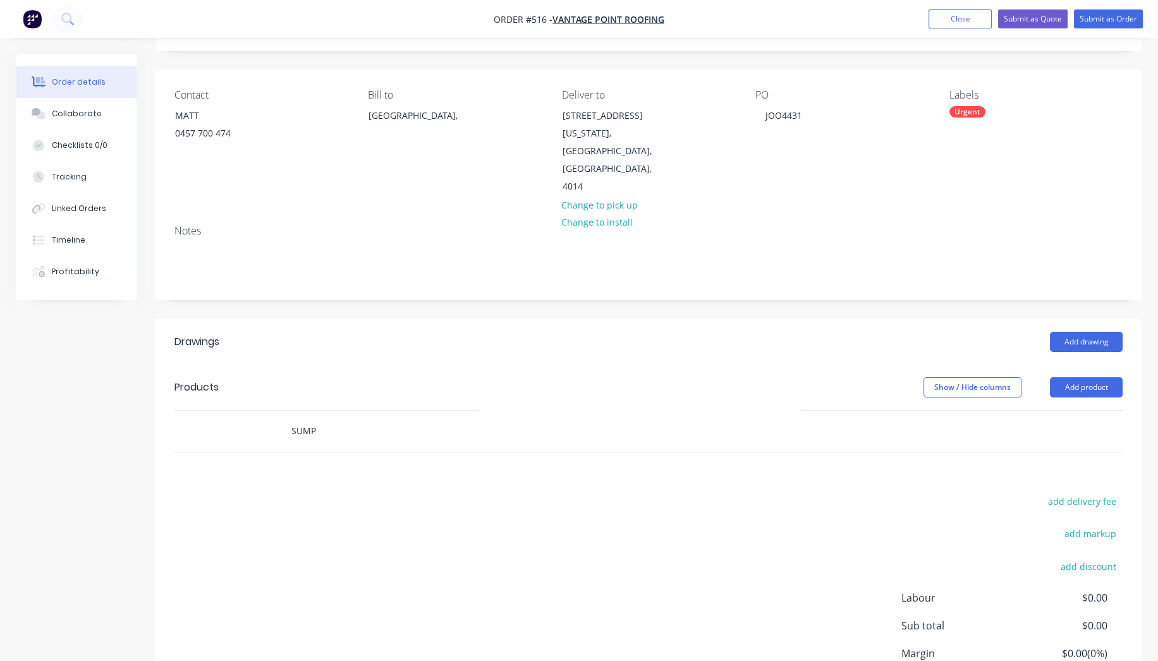
drag, startPoint x: 323, startPoint y: 397, endPoint x: 188, endPoint y: 389, distance: 135.5
click at [200, 411] on div "SUMP" at bounding box center [648, 431] width 948 height 41
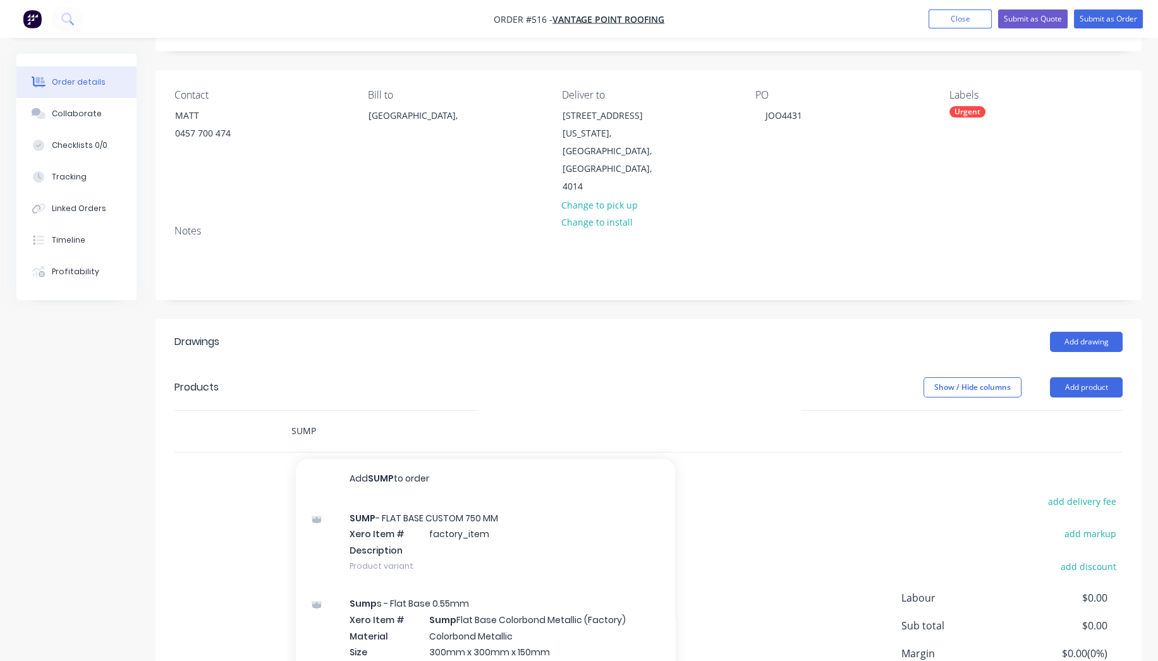
type input "\"
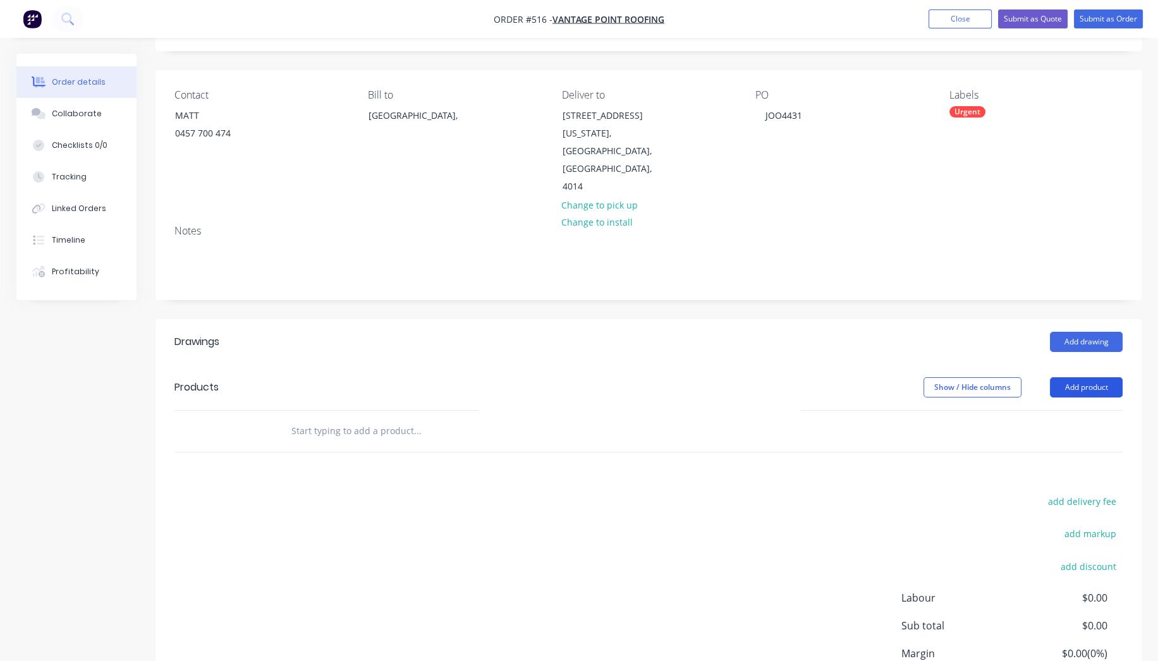
click at [1096, 377] on button "Add product" at bounding box center [1086, 387] width 73 height 20
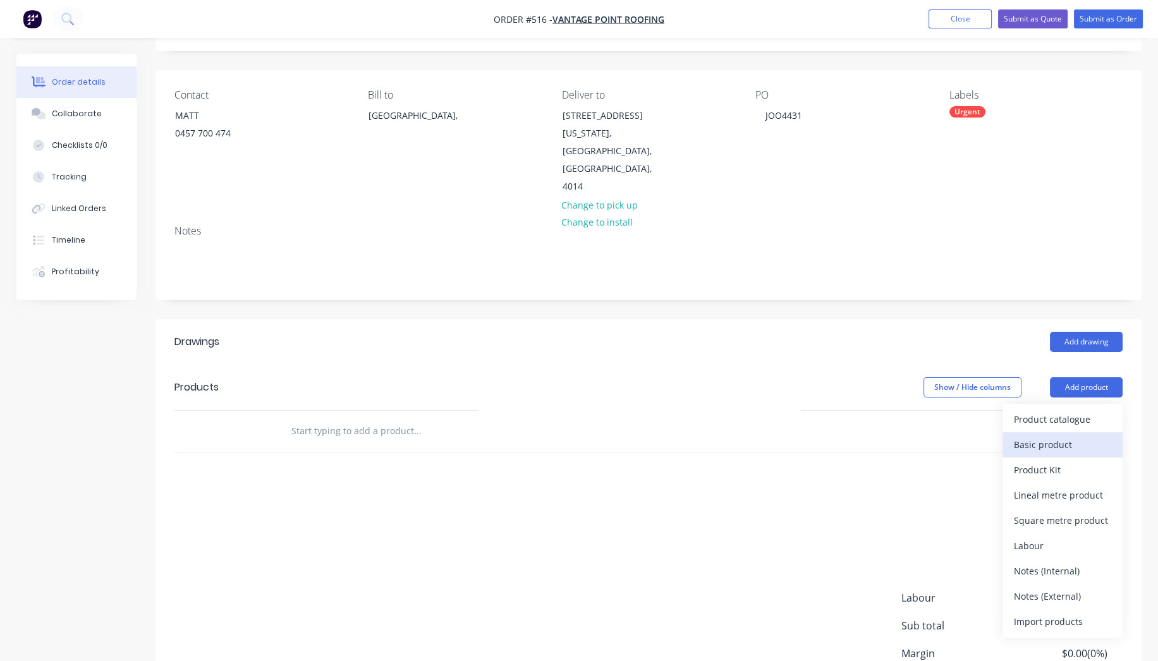
click at [1071, 435] on div "Basic product" at bounding box center [1062, 444] width 97 height 18
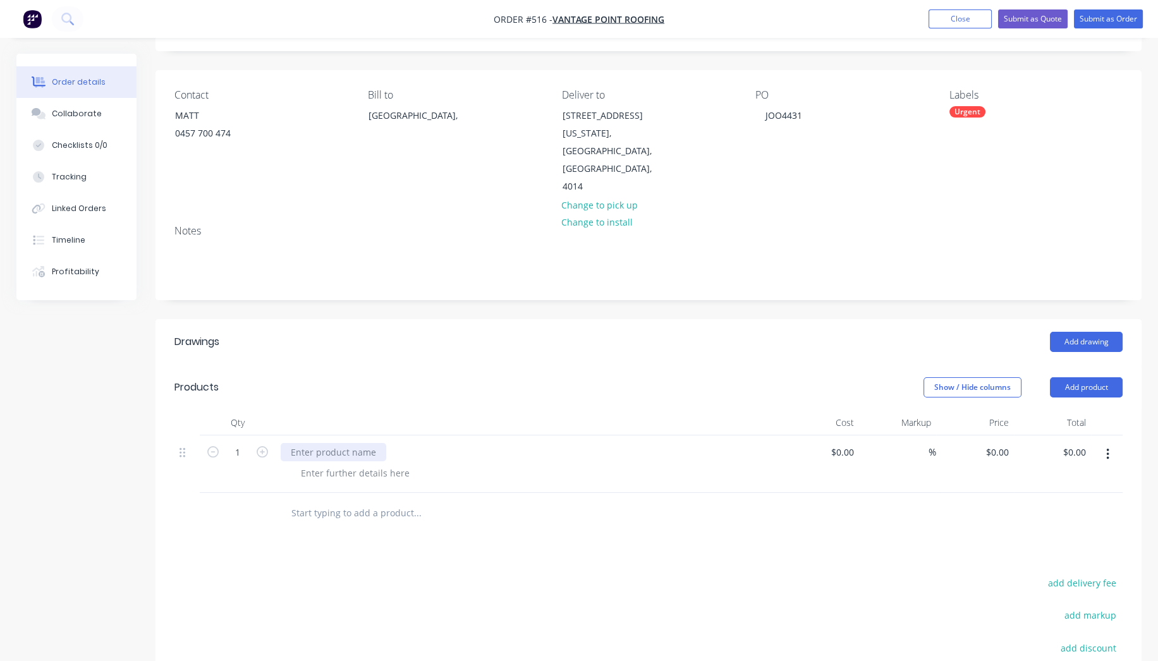
click at [357, 443] on div at bounding box center [334, 452] width 106 height 18
click at [392, 464] on div at bounding box center [355, 473] width 129 height 18
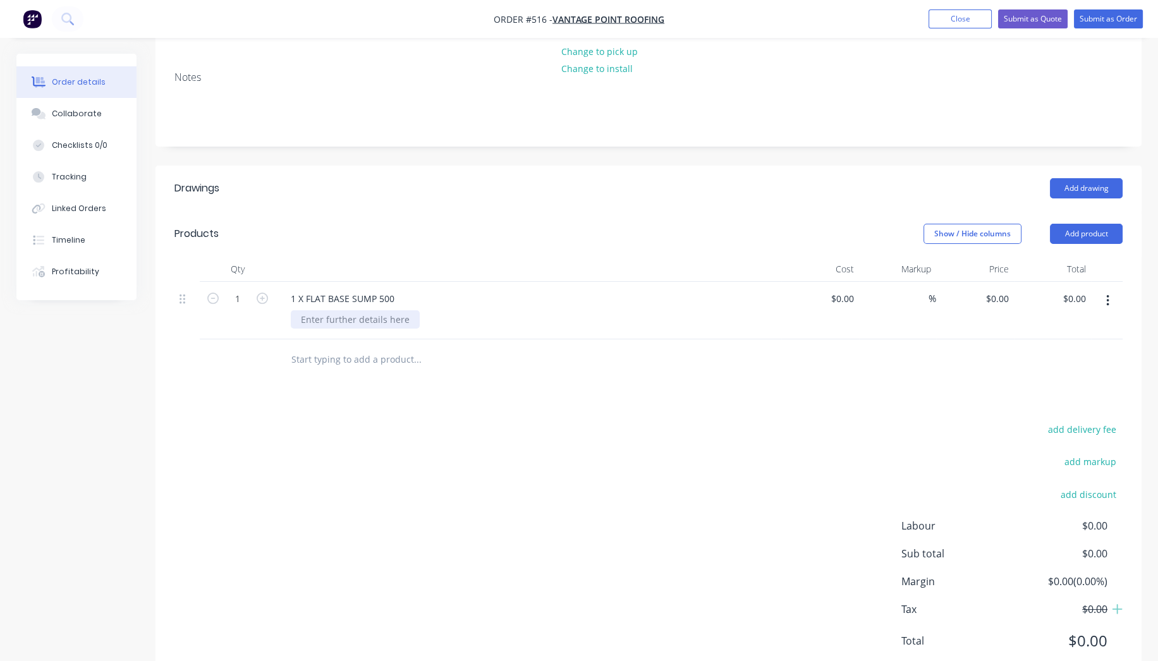
scroll to position [228, 0]
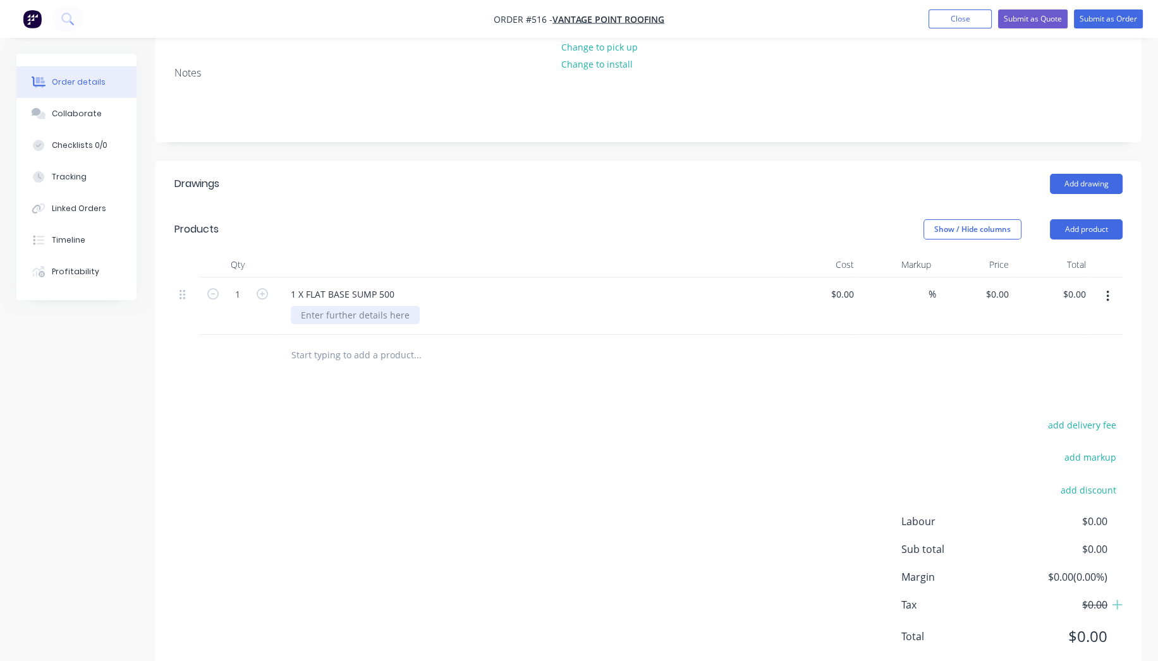
click at [323, 306] on div at bounding box center [355, 315] width 129 height 18
click at [726, 359] on div "Drawings Add drawing Products Show / Hide columns Add product Qty Cost Markup P…" at bounding box center [648, 420] width 986 height 518
click at [1103, 18] on button "Submit as Order" at bounding box center [1108, 18] width 69 height 19
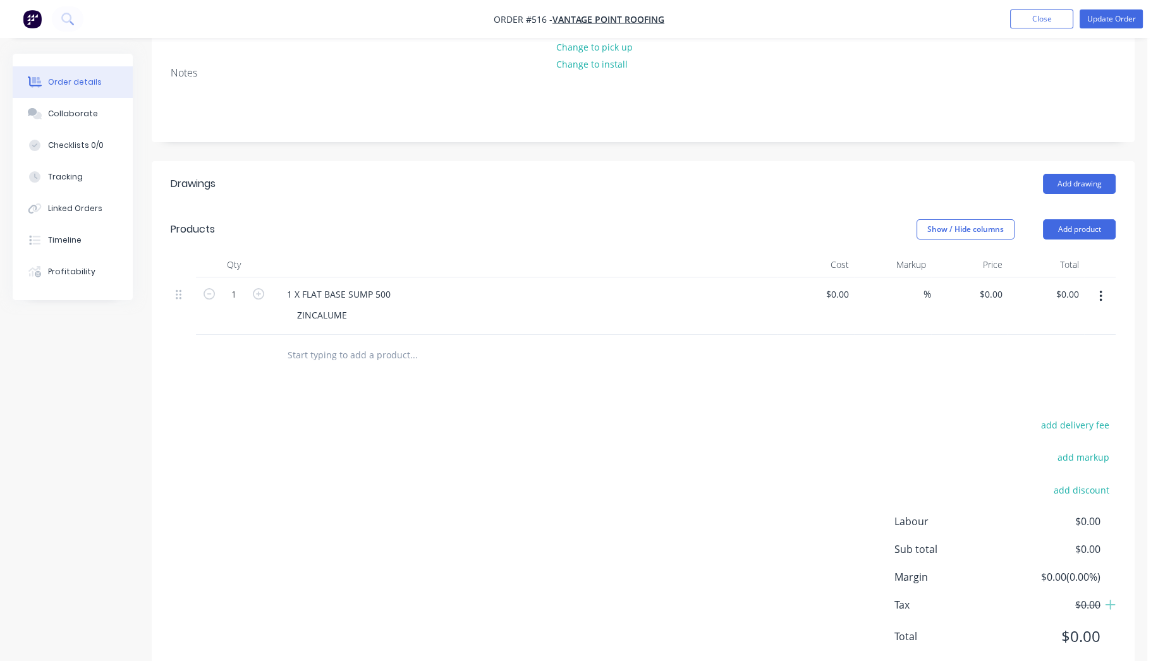
scroll to position [0, 0]
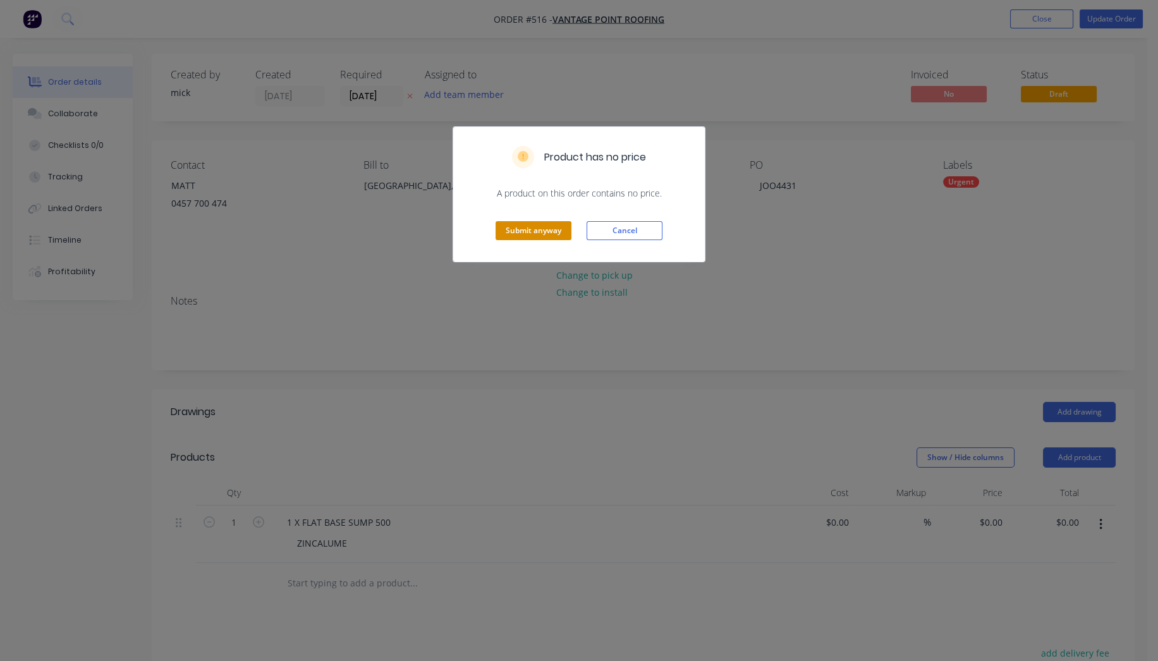
click at [536, 232] on button "Submit anyway" at bounding box center [533, 230] width 76 height 19
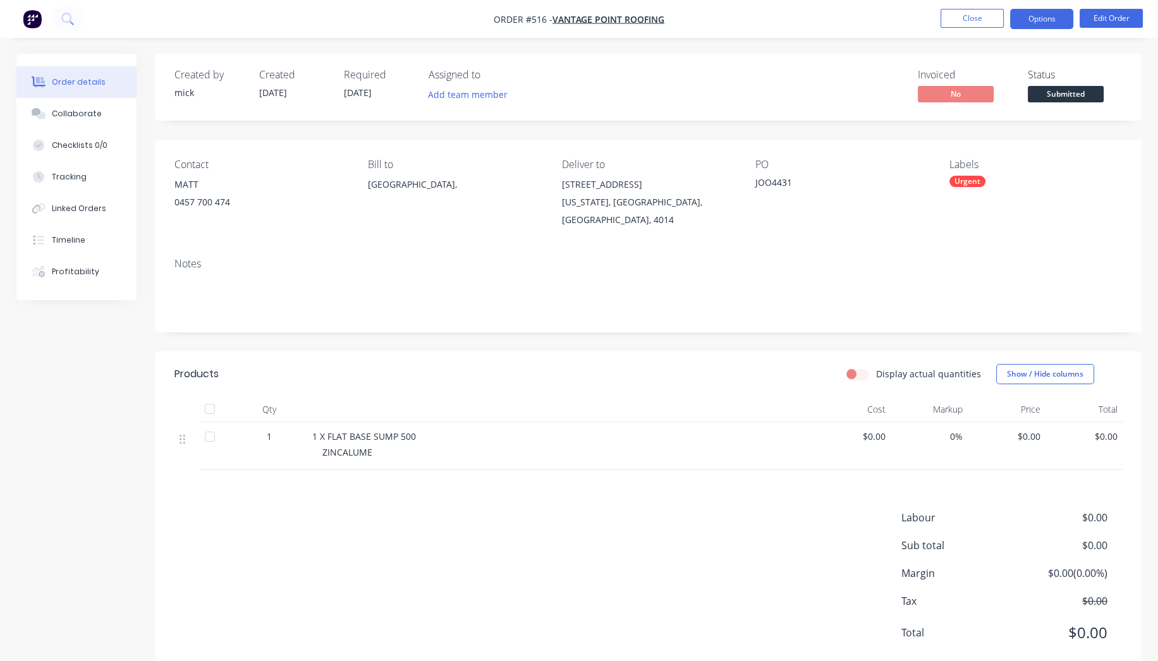
click at [1047, 25] on button "Options" at bounding box center [1041, 19] width 63 height 20
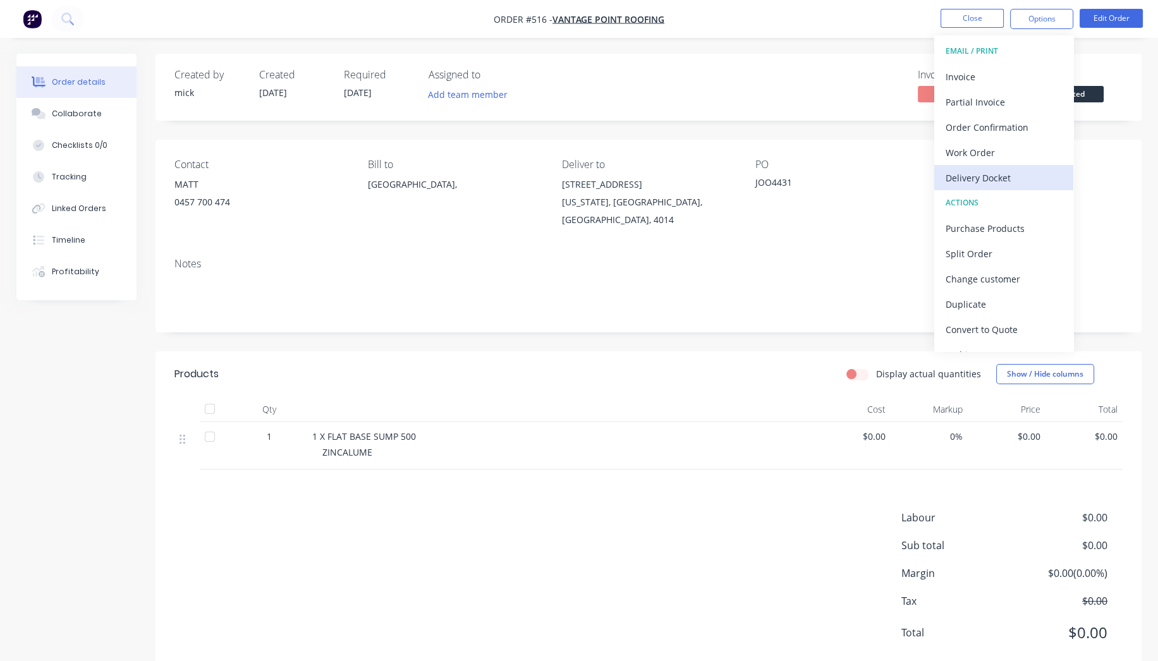
click at [991, 176] on div "Delivery Docket" at bounding box center [1003, 178] width 116 height 18
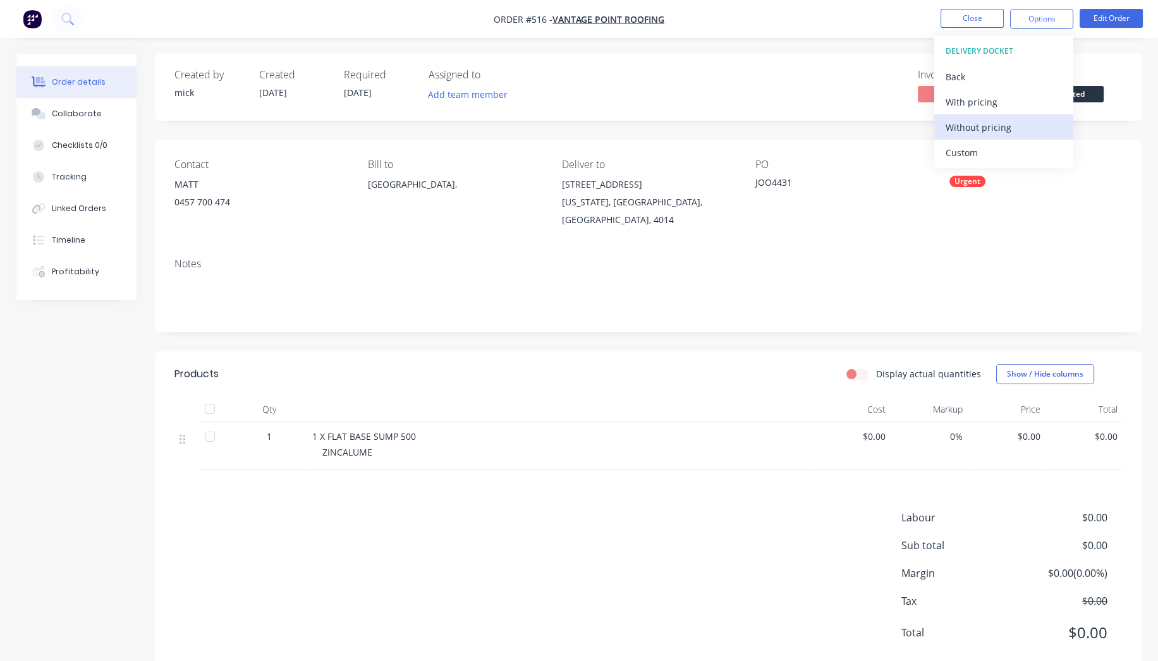
click at [993, 128] on div "Without pricing" at bounding box center [1003, 127] width 116 height 18
